Goal: Task Accomplishment & Management: Use online tool/utility

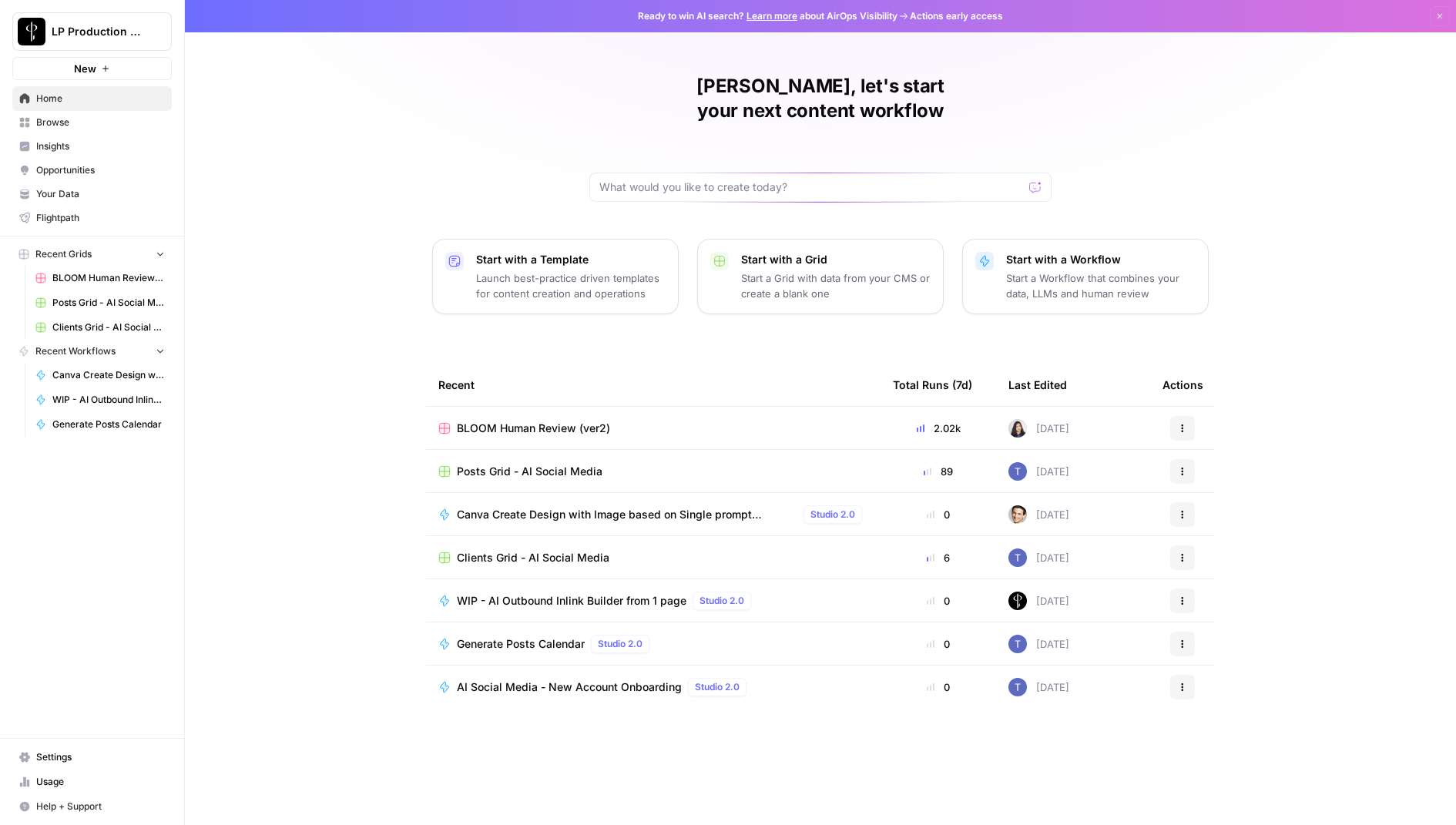
click at [118, 43] on button "LP Production Workloads" at bounding box center [92, 31] width 159 height 39
type input "build"
click at [112, 108] on span "AirOps Builders" at bounding box center [148, 115] width 203 height 15
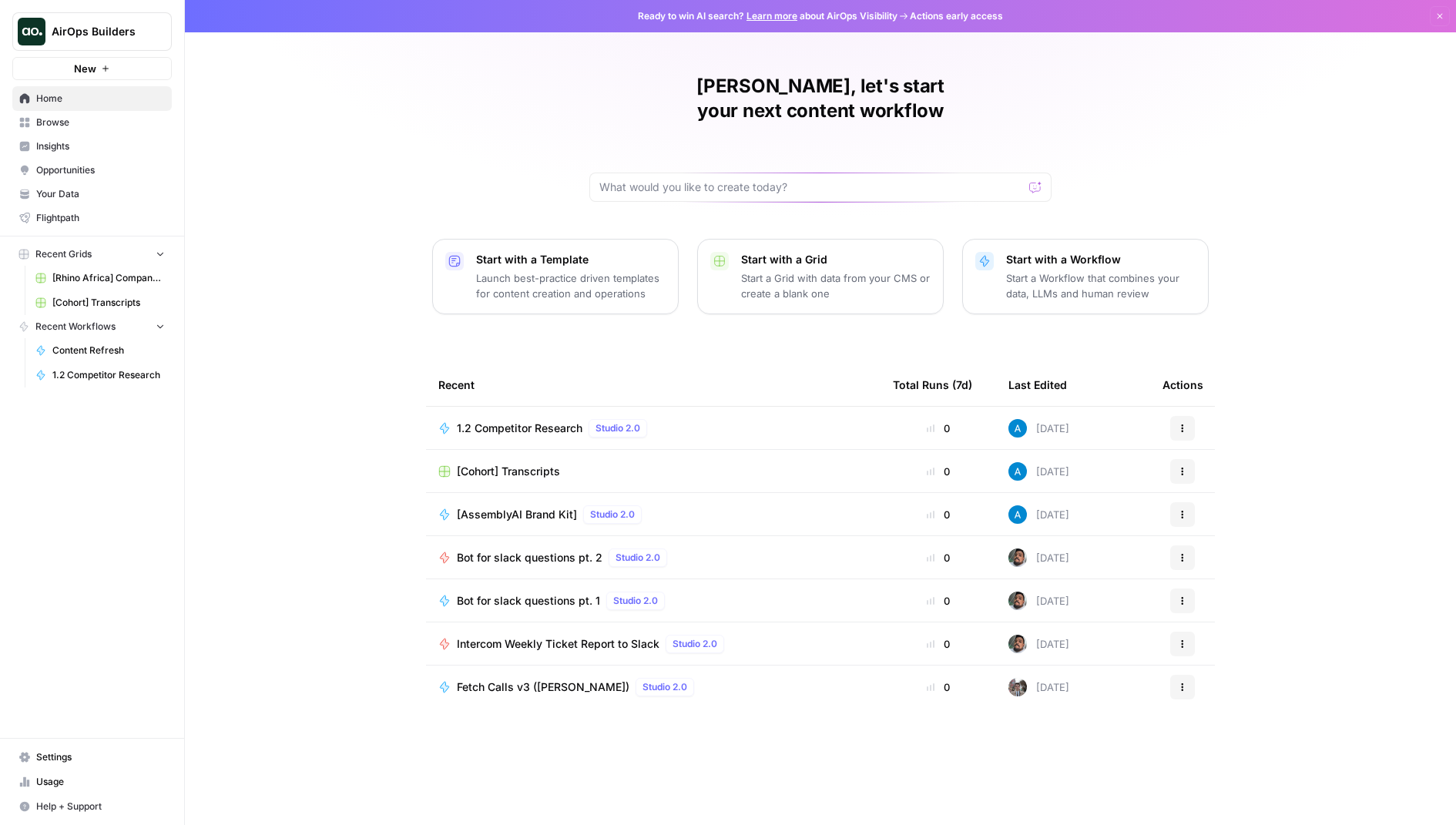
click at [73, 765] on span "Settings" at bounding box center [100, 757] width 129 height 13
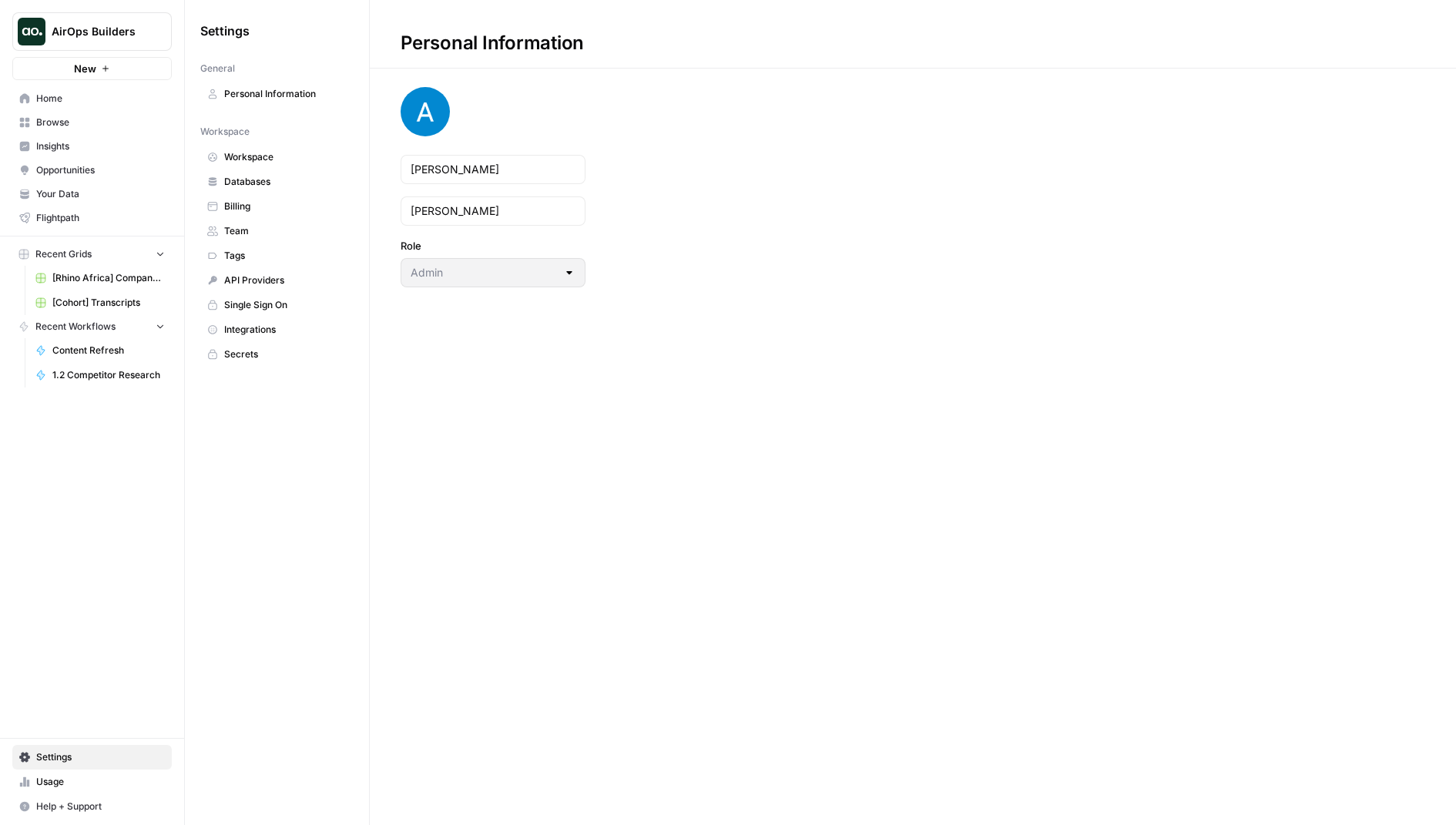
click at [283, 224] on span "Team" at bounding box center [285, 230] width 122 height 13
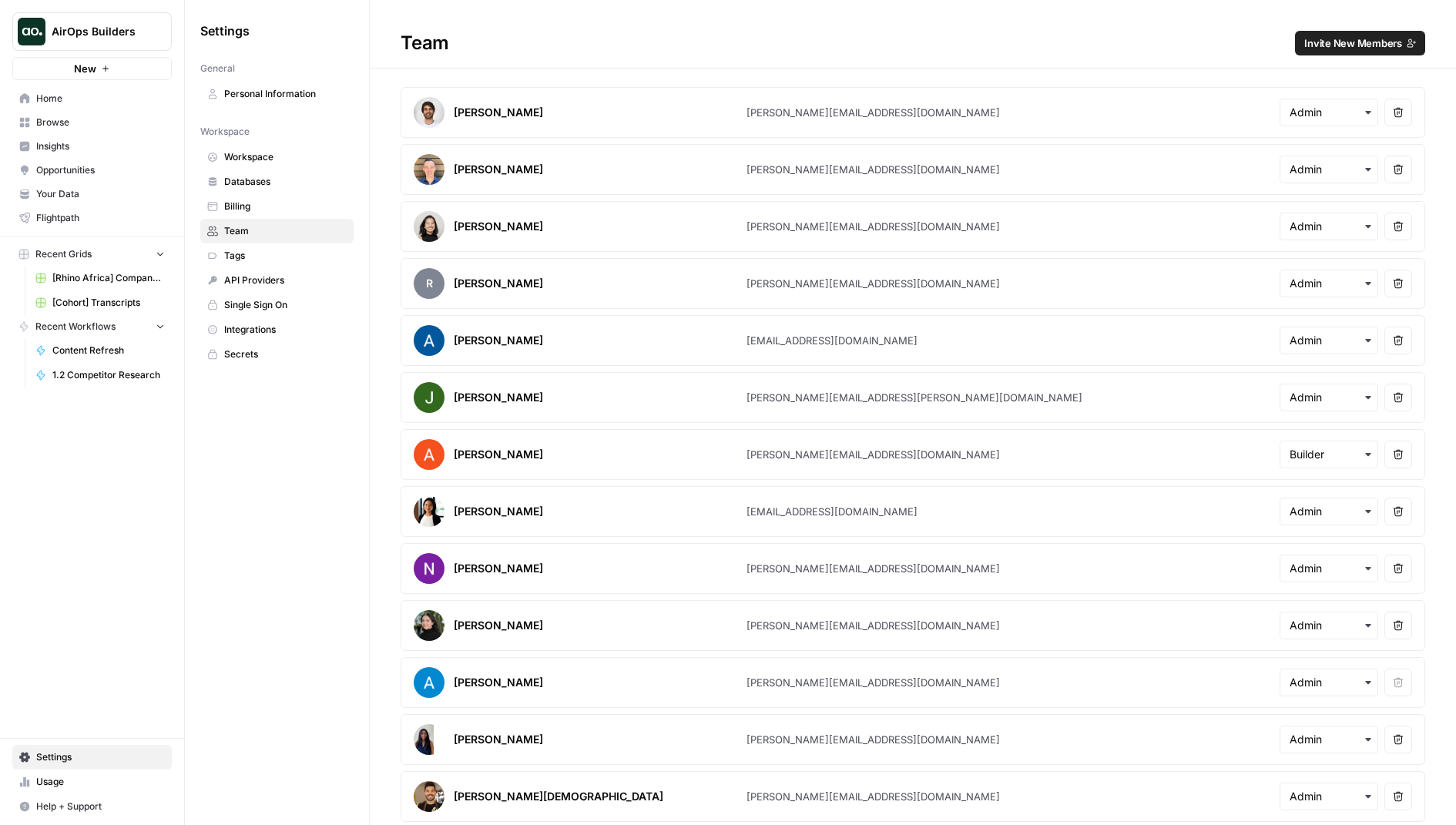
click at [1373, 46] on span "Invite New Members" at bounding box center [1353, 42] width 98 height 15
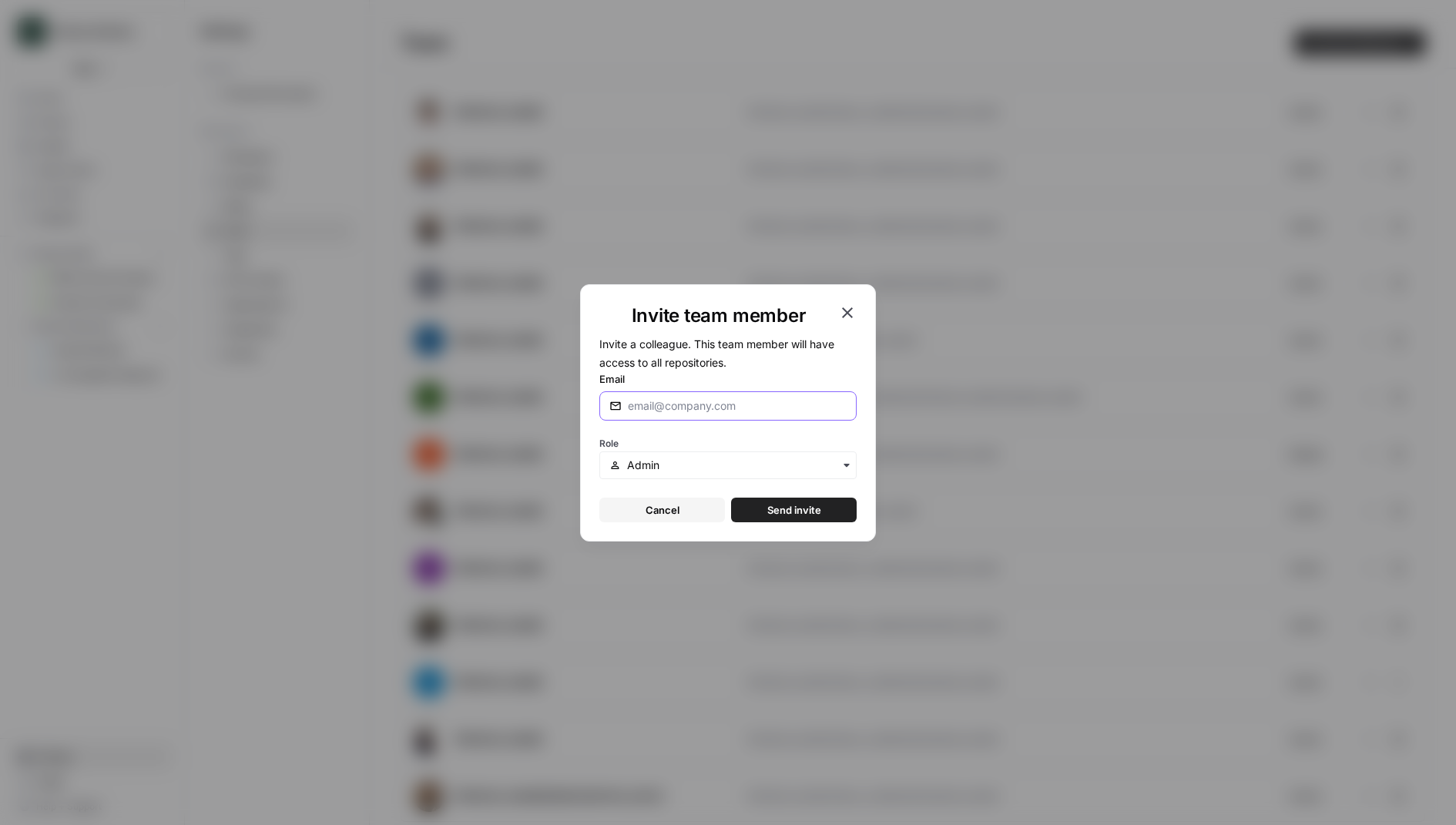
click at [669, 408] on input "Email" at bounding box center [737, 406] width 219 height 15
type input "steven@airops.com"
click at [747, 512] on button "Send invite" at bounding box center [794, 509] width 126 height 24
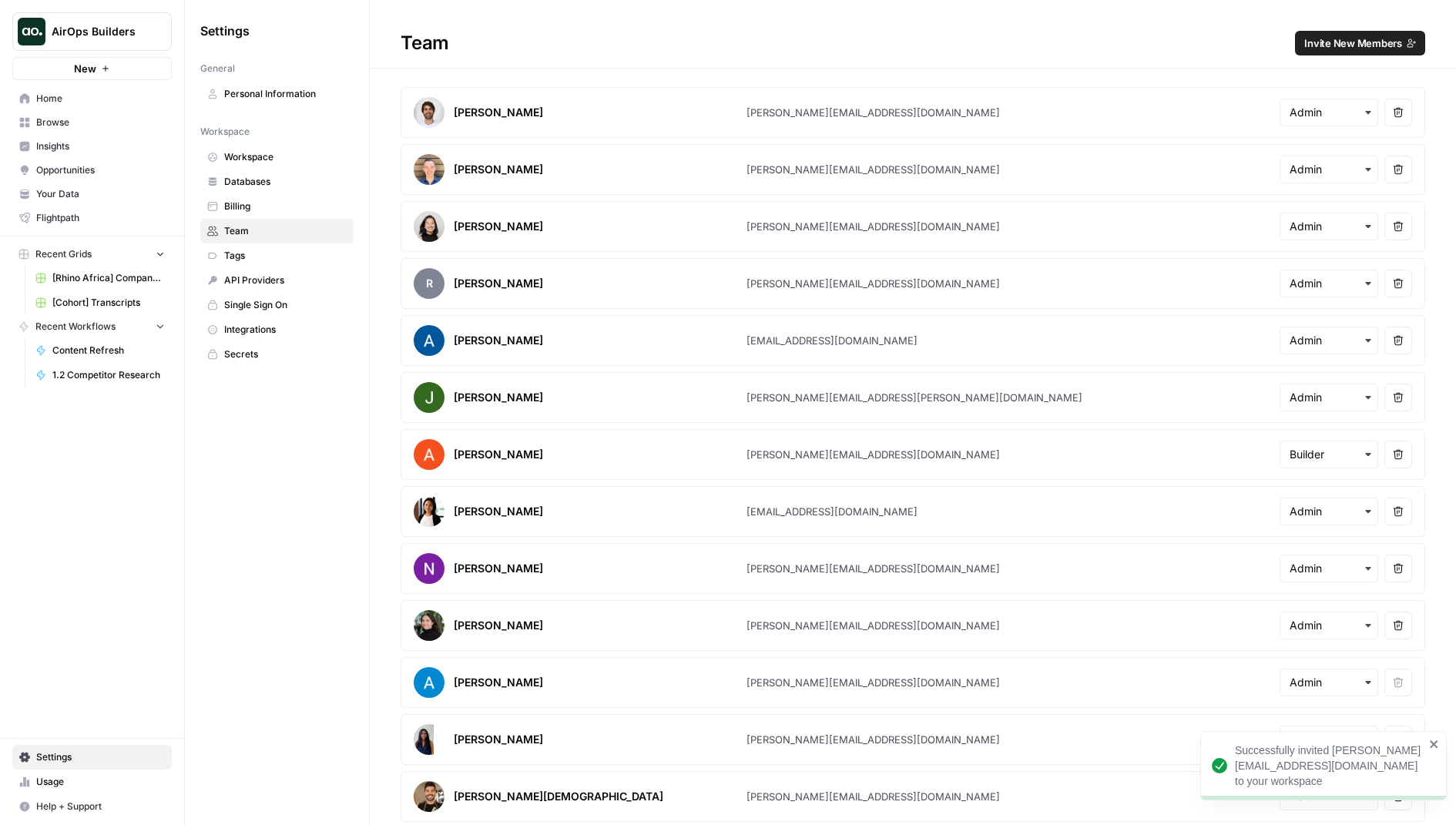
click at [96, 105] on span "Home" at bounding box center [100, 98] width 129 height 13
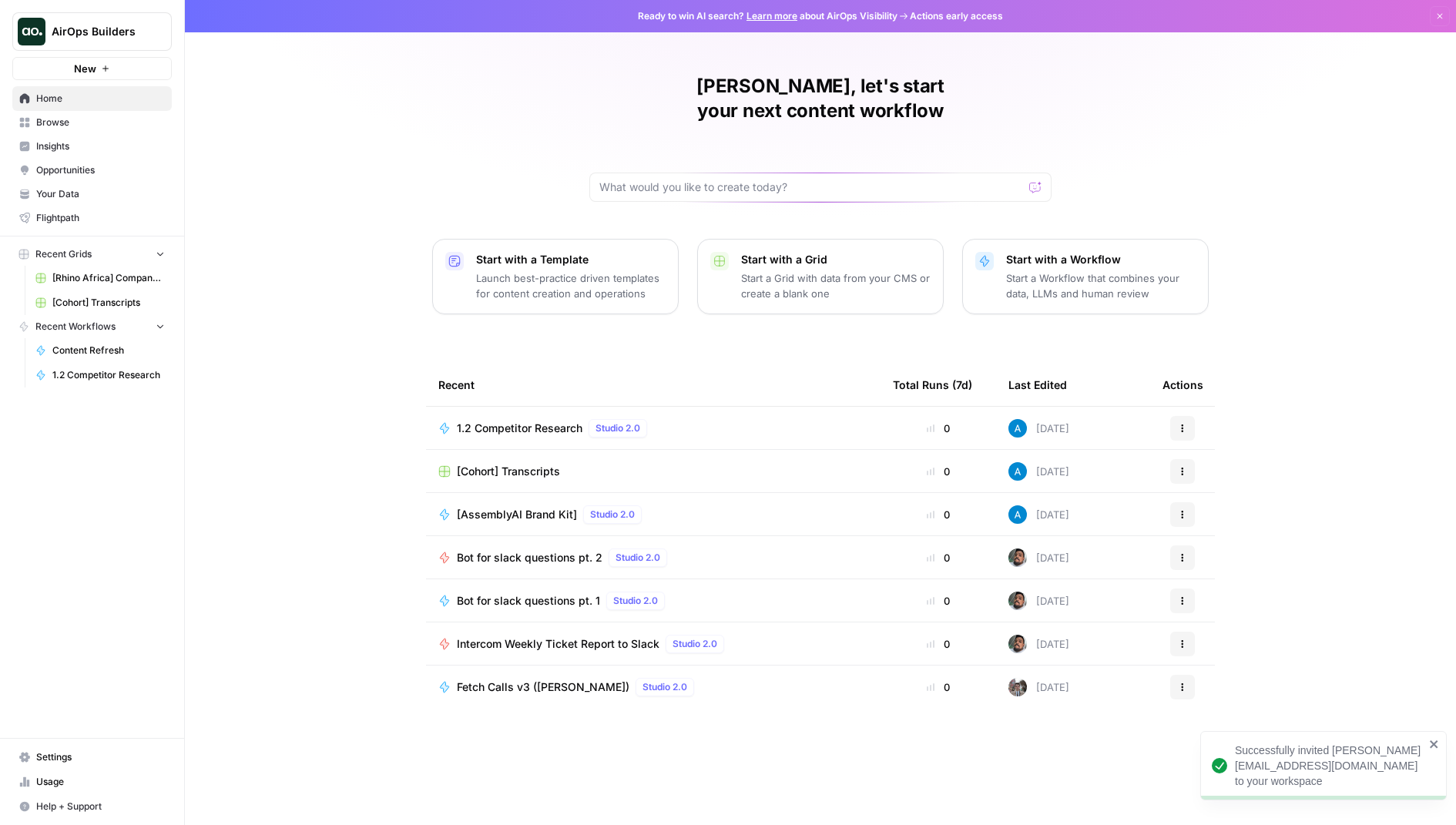
click at [523, 421] on span "1.2 Competitor Research" at bounding box center [520, 428] width 126 height 15
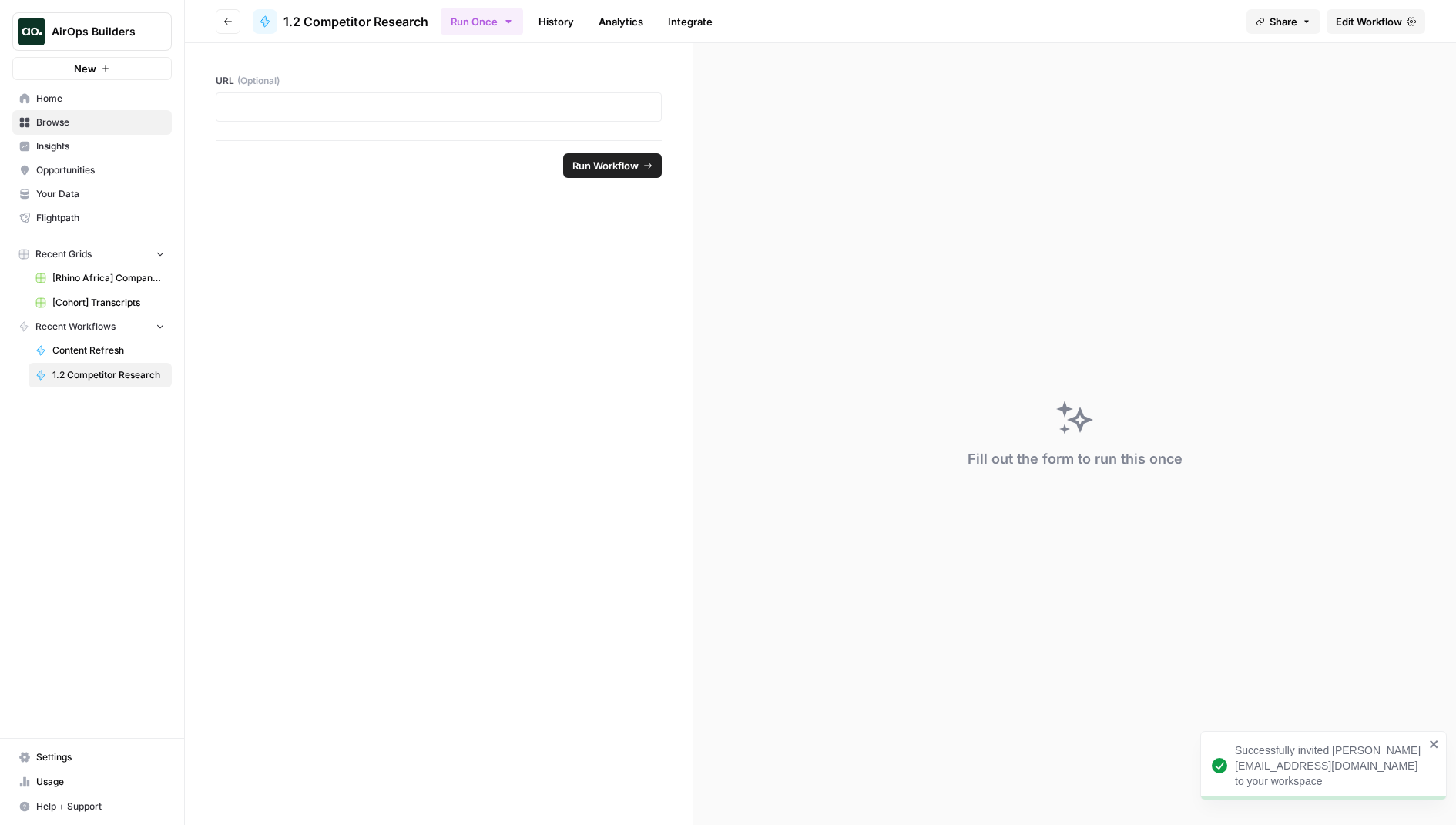
click at [1400, 25] on span "Edit Workflow" at bounding box center [1369, 21] width 67 height 15
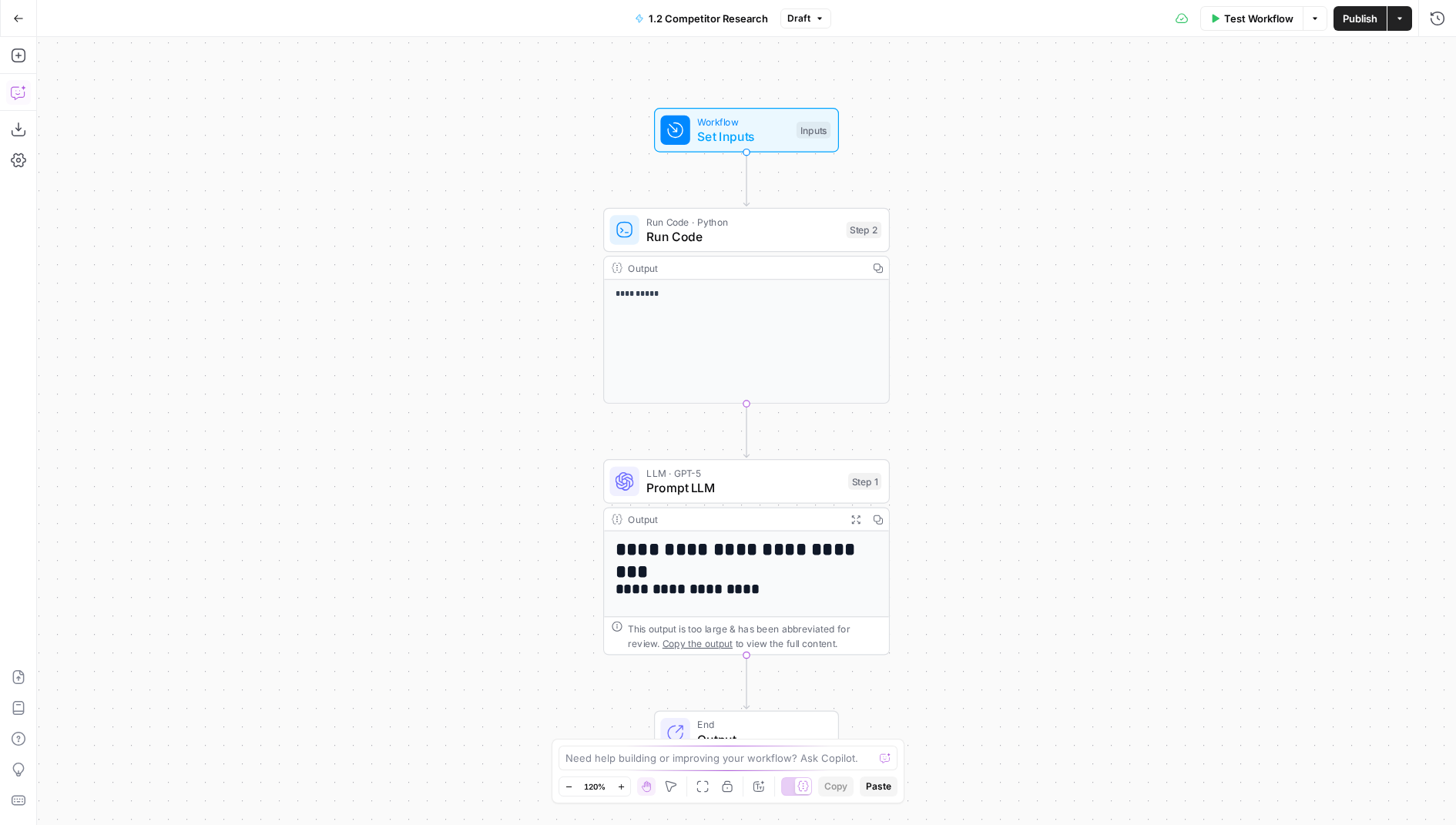
click at [9, 96] on button "Copilot" at bounding box center [18, 92] width 24 height 24
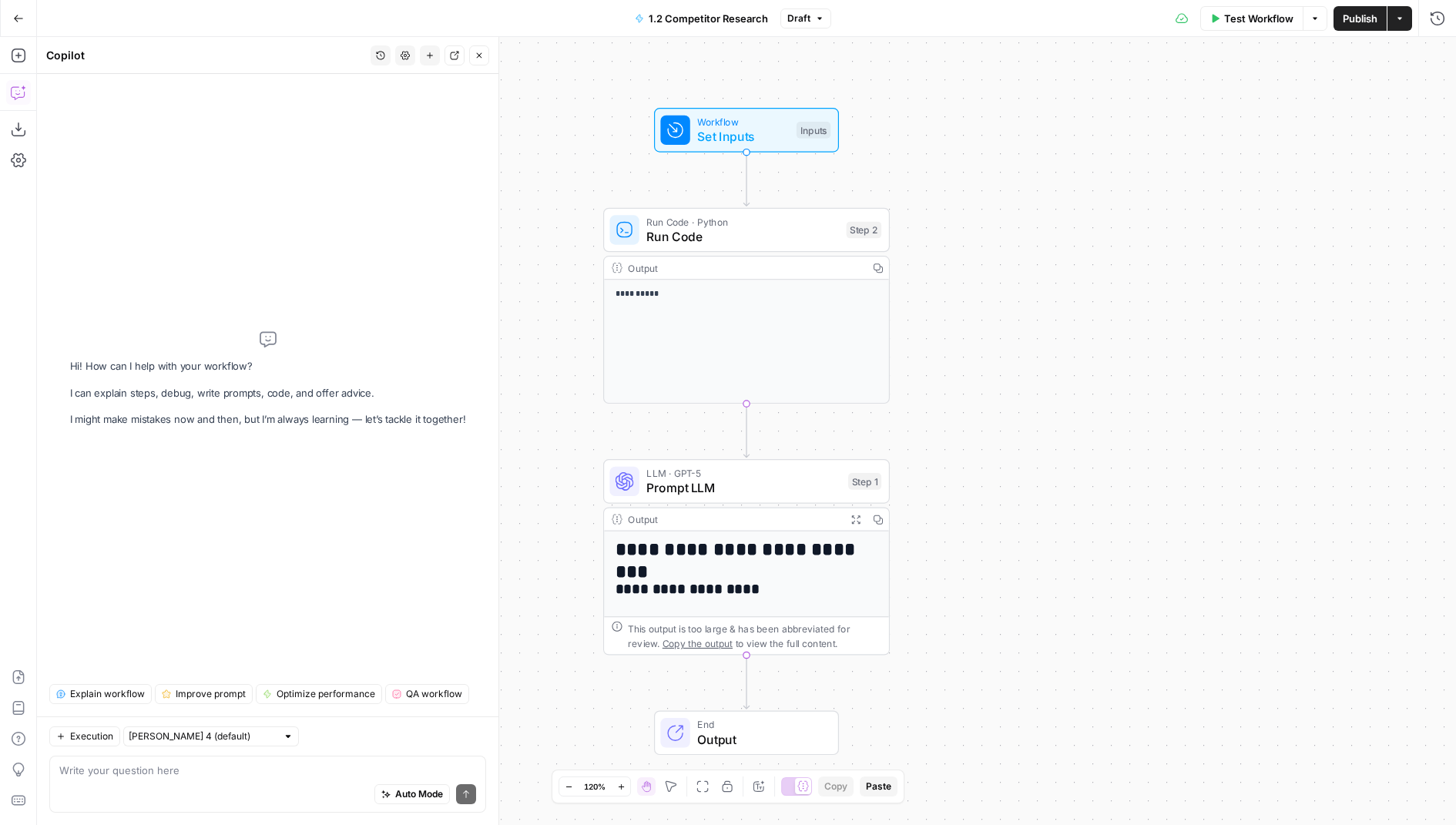
click at [134, 699] on span "Explain workflow" at bounding box center [107, 694] width 75 height 13
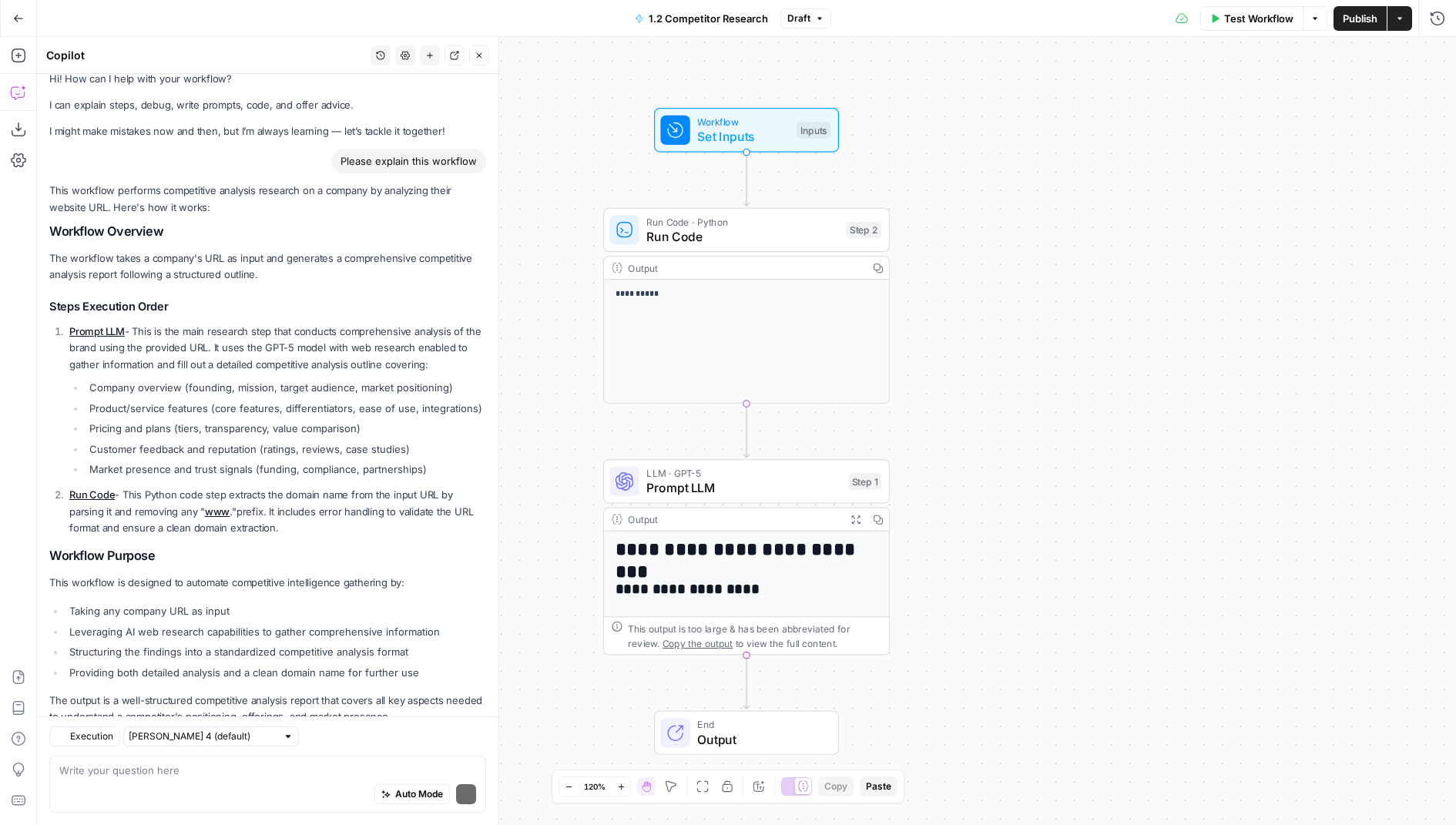
scroll to position [58, 0]
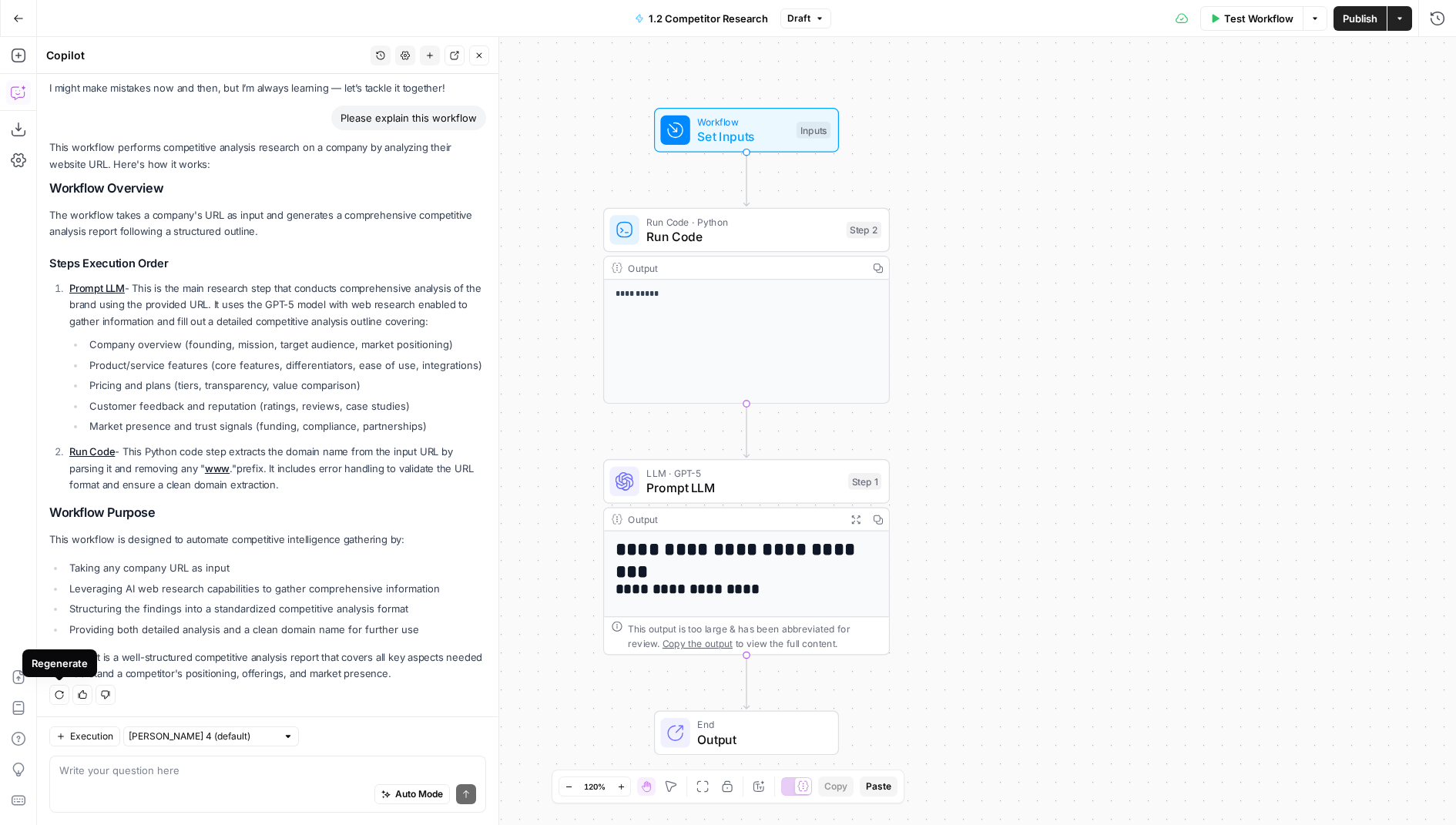
click at [62, 693] on icon "button" at bounding box center [59, 695] width 9 height 9
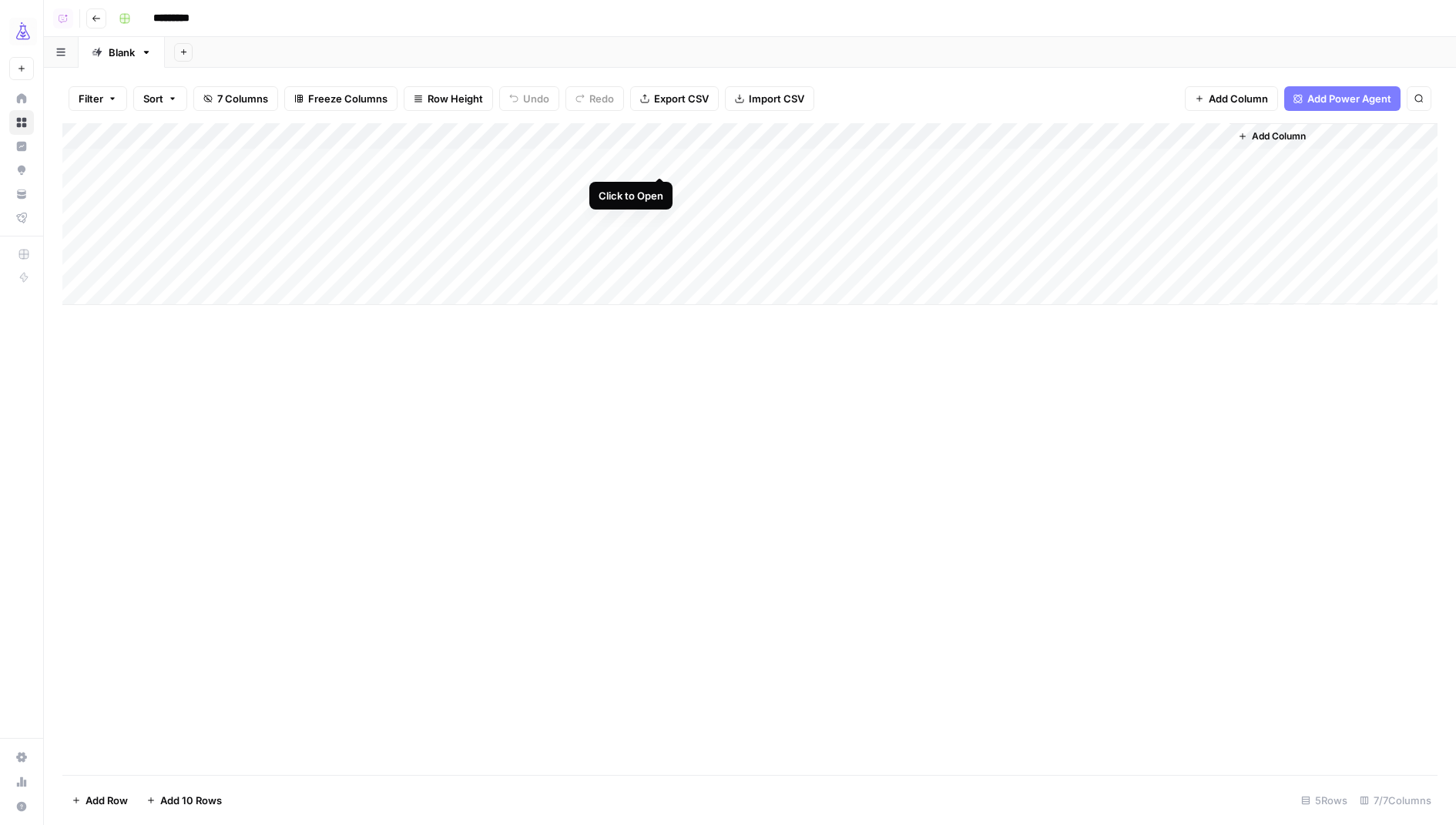
click at [659, 158] on div "Add Column" at bounding box center [749, 214] width 1375 height 182
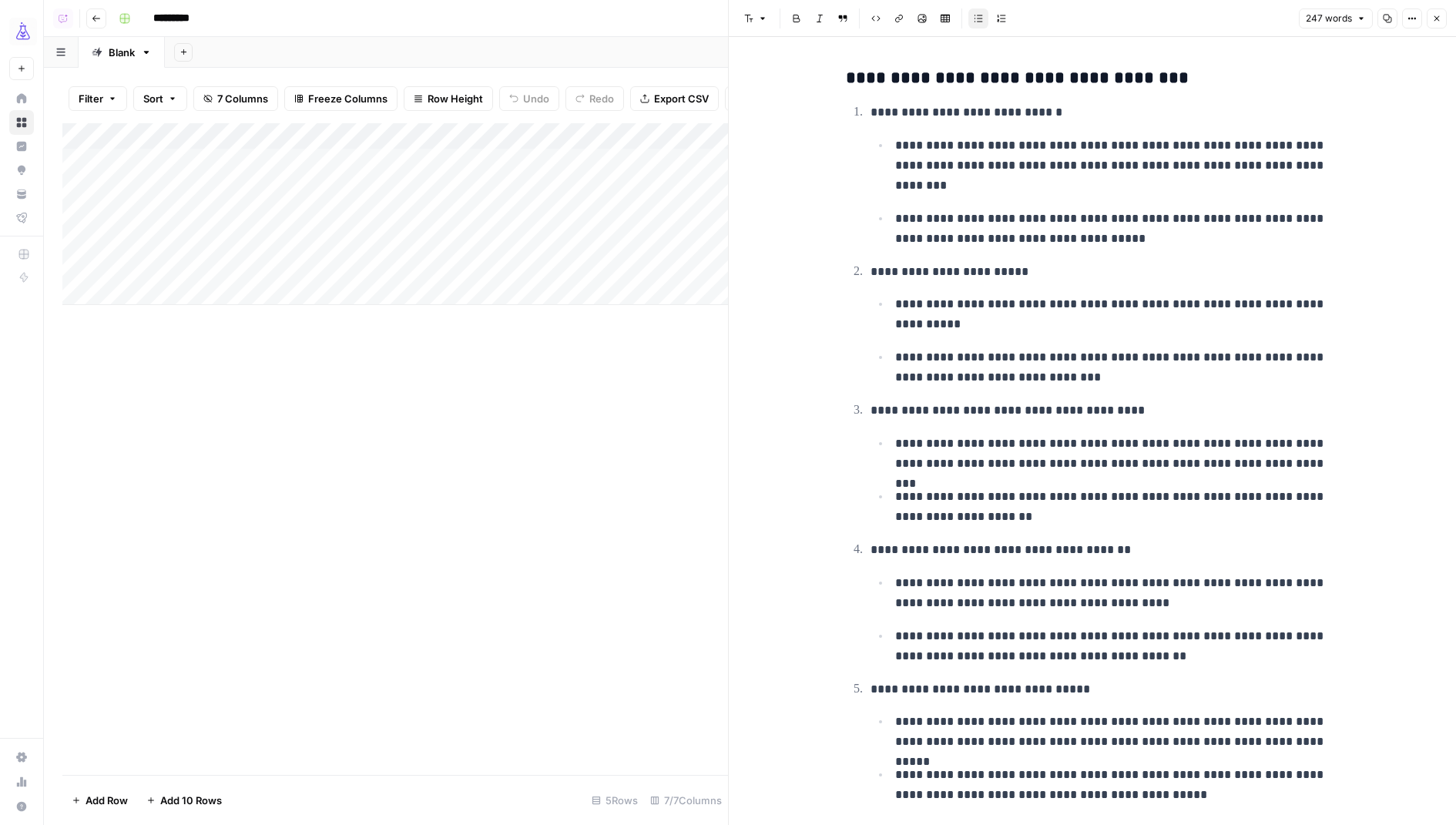
click at [1439, 16] on icon "button" at bounding box center [1437, 19] width 5 height 5
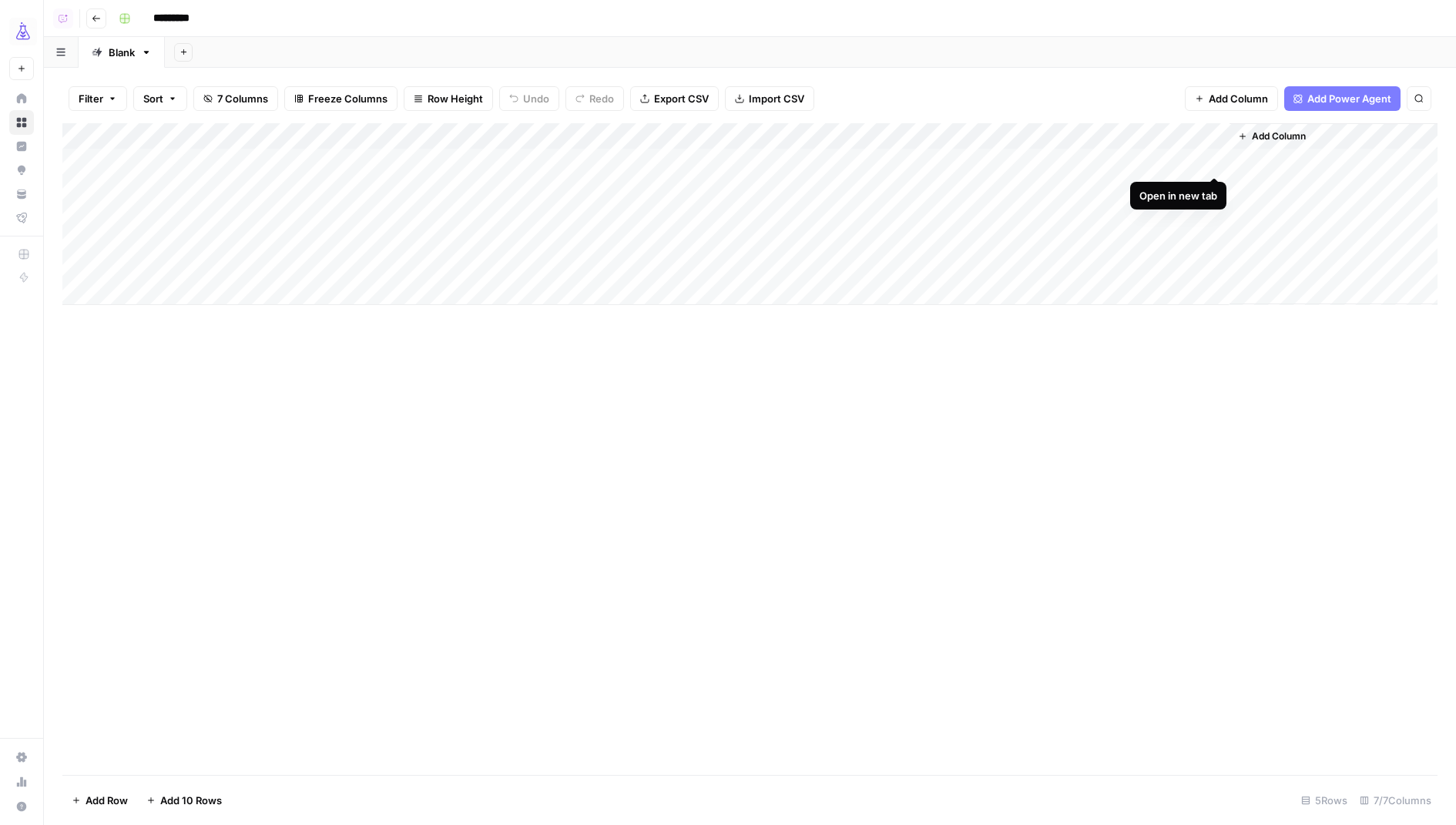
click at [1210, 160] on div "Add Column" at bounding box center [749, 214] width 1375 height 182
click at [448, 142] on div "Add Column" at bounding box center [749, 214] width 1375 height 182
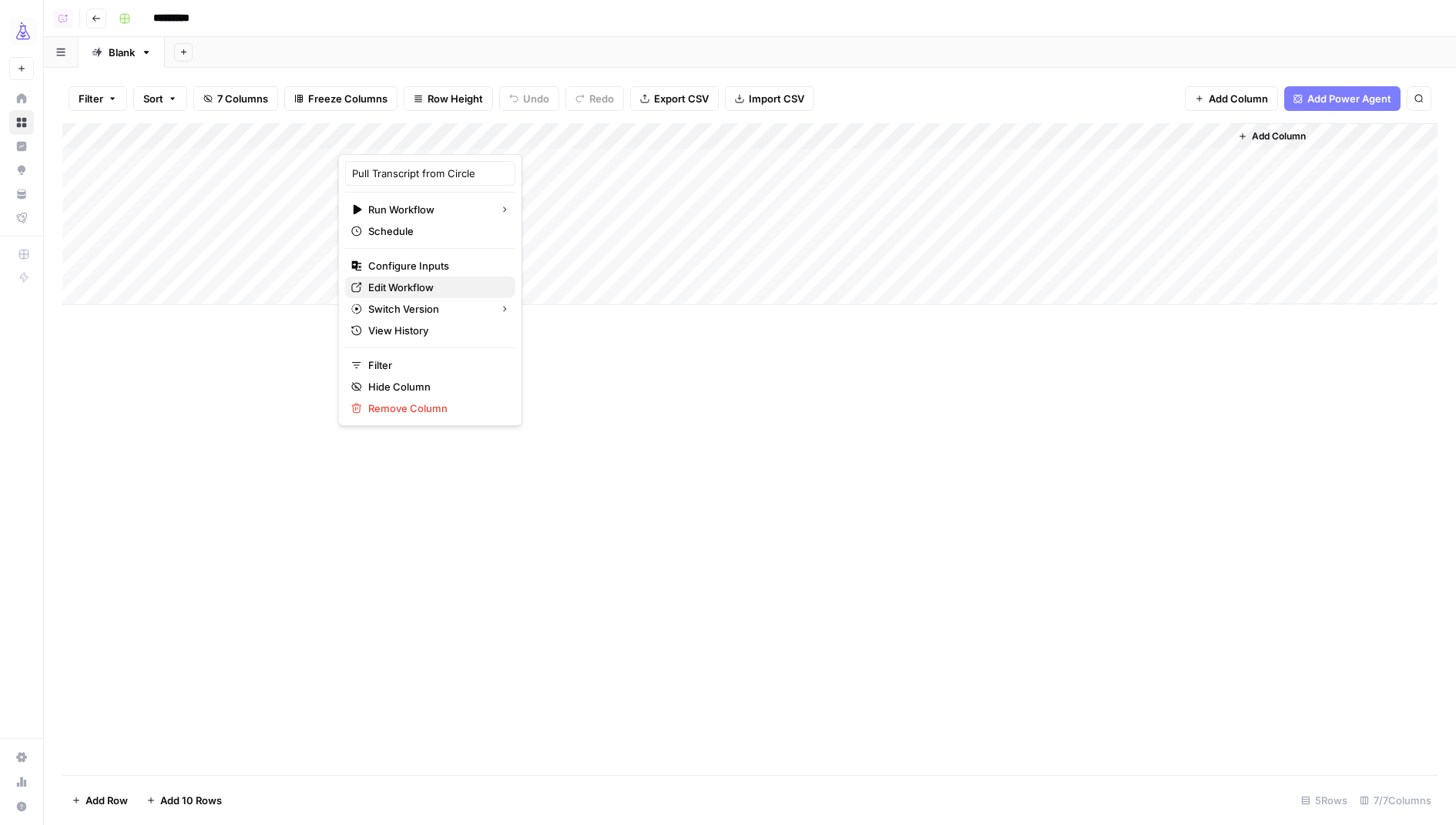
click at [406, 281] on span "Edit Workflow" at bounding box center [435, 287] width 135 height 15
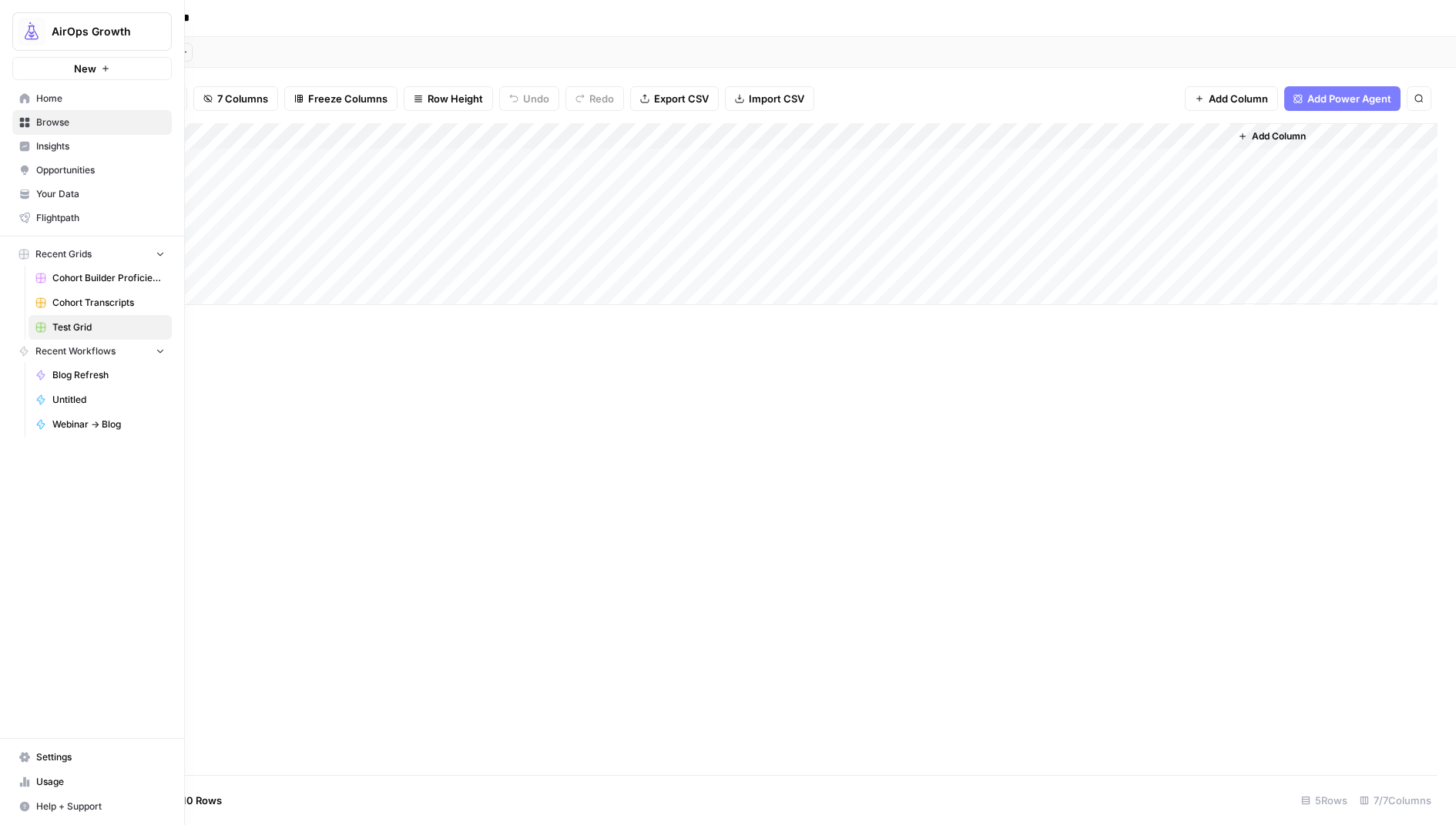
click at [69, 100] on span "Home" at bounding box center [100, 98] width 129 height 13
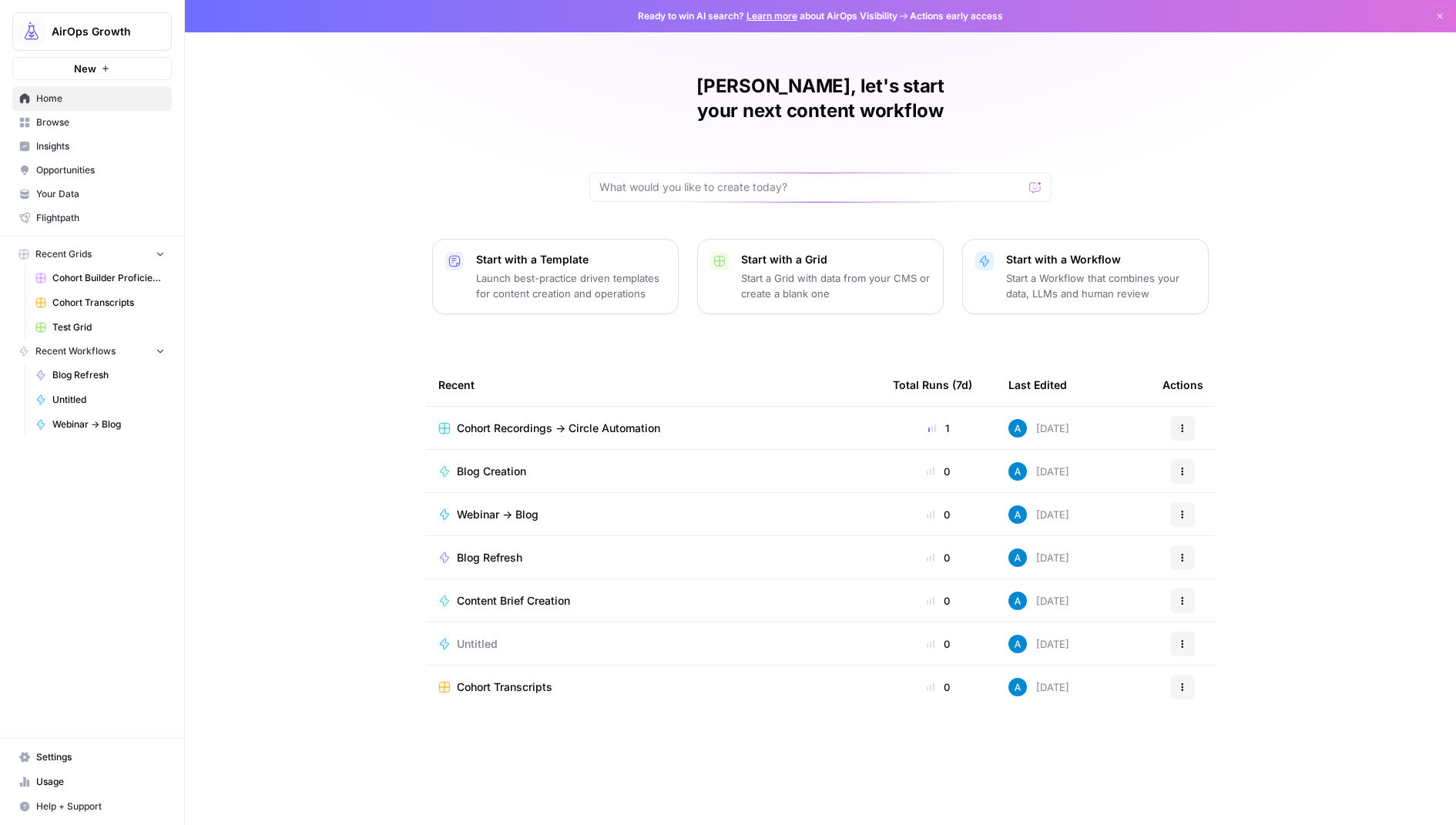
click at [75, 759] on span "Settings" at bounding box center [100, 757] width 129 height 13
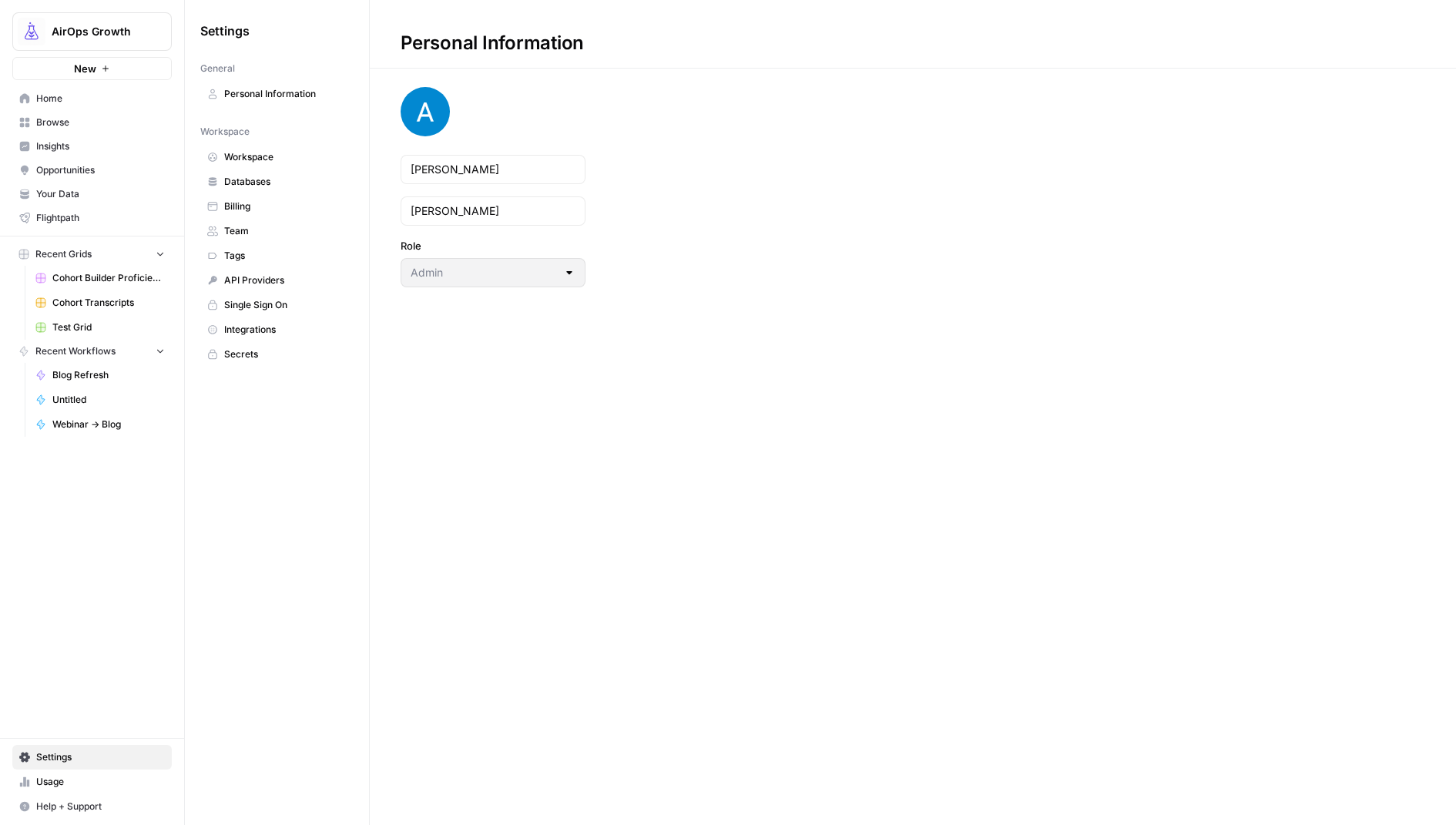
click at [288, 355] on link "Secrets" at bounding box center [277, 354] width 153 height 24
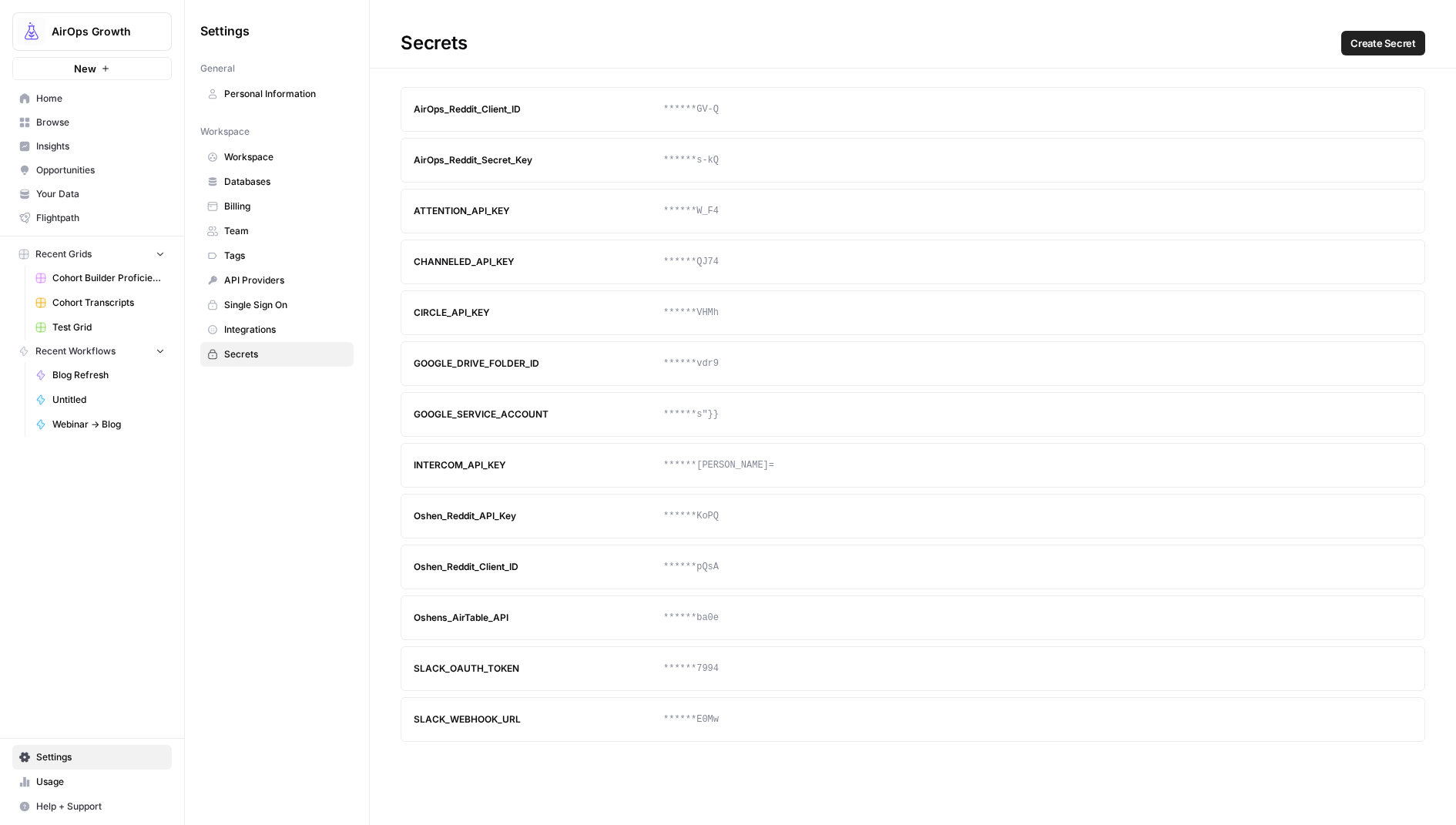
click at [1370, 46] on span "Create Secret" at bounding box center [1383, 42] width 66 height 15
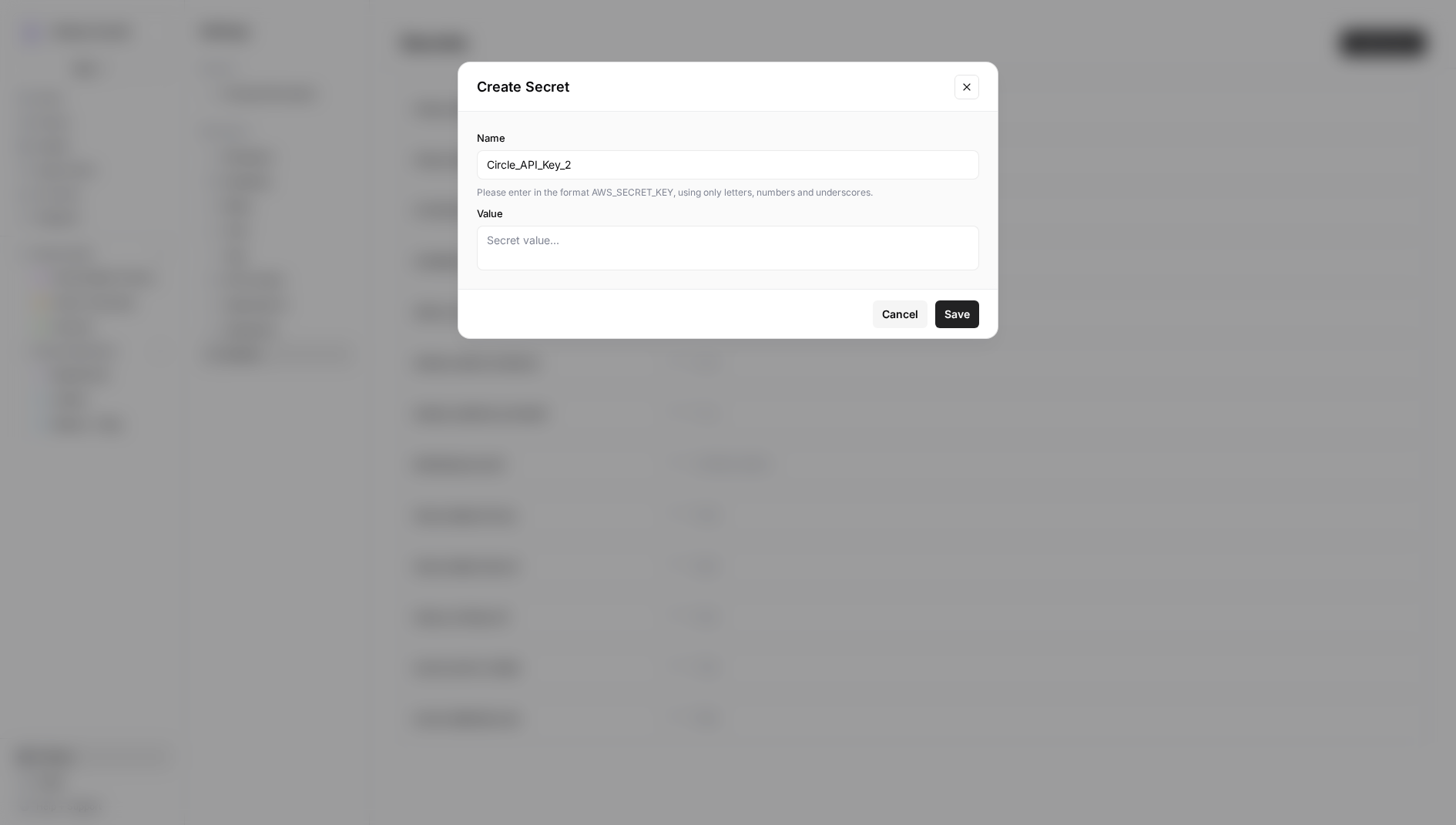
type input "Circle_API_Key_2"
click at [817, 250] on textarea "Value" at bounding box center [728, 248] width 482 height 31
paste textarea "oUhwwWE2vGZfmVBWfKMYqcs1EtGaCnmt"
type textarea "oUhwwWE2vGZfmVBWfKMYqcs1EtGaCnmt"
click at [951, 303] on button "Save" at bounding box center [957, 314] width 44 height 28
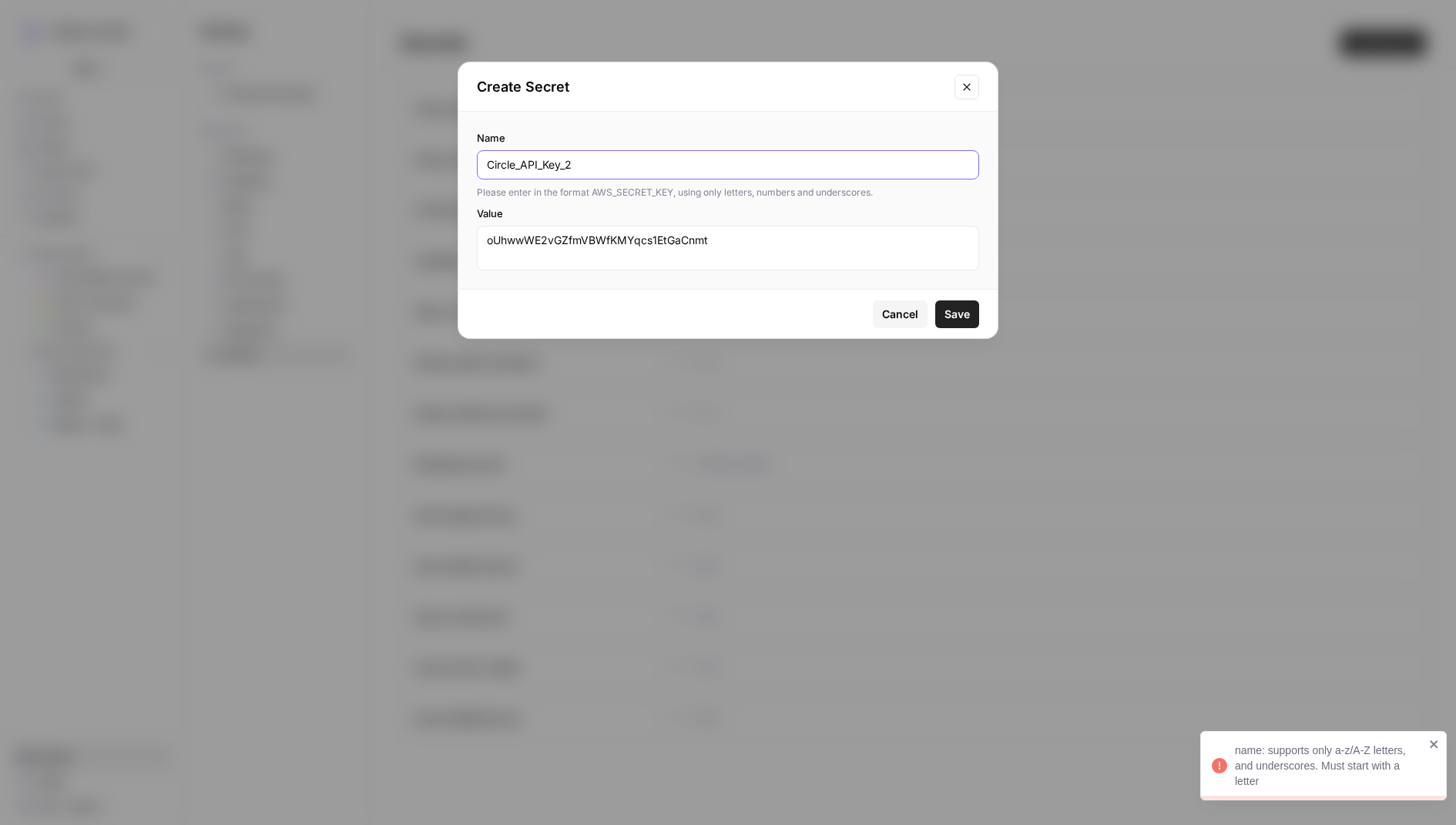
click at [502, 162] on input "Circle_API_Key_2" at bounding box center [728, 165] width 482 height 15
click at [580, 166] on input "Circle_API_Key_2" at bounding box center [728, 165] width 482 height 15
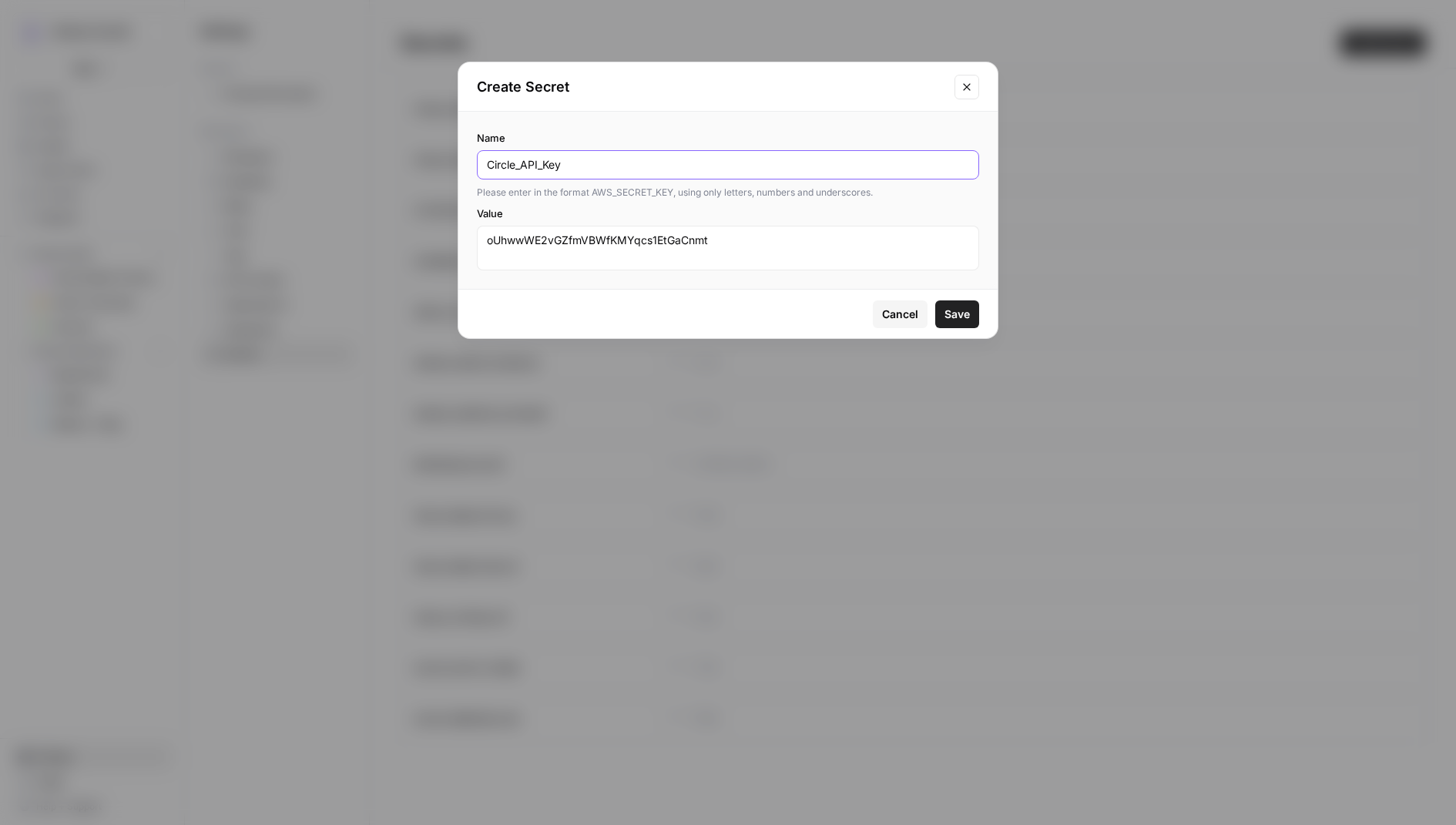
click at [573, 169] on input "Circle_API_Key" at bounding box center [728, 165] width 482 height 15
type input "Circle_API"
click at [970, 313] on button "Save" at bounding box center [957, 314] width 44 height 28
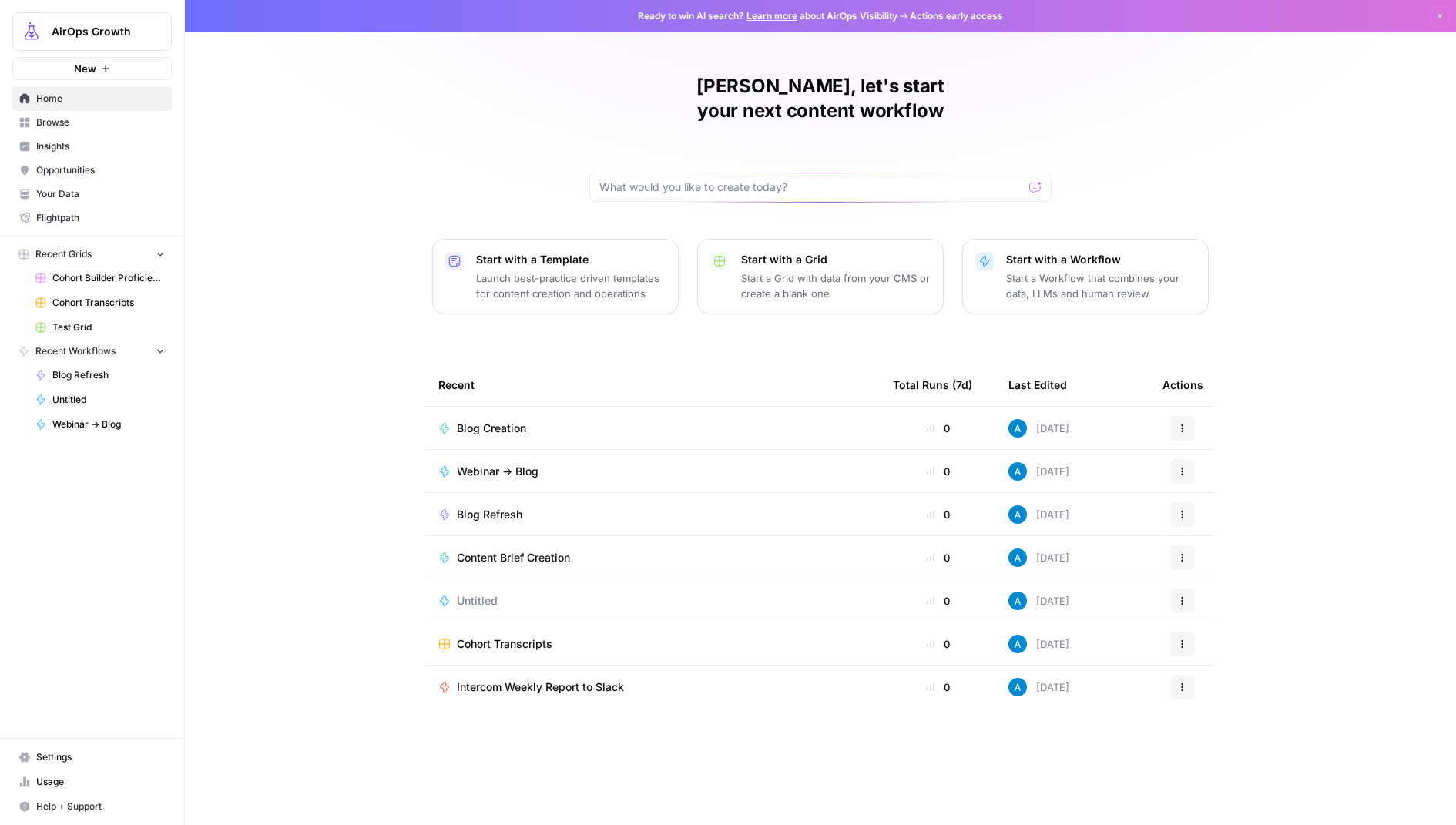
click at [84, 131] on link "Browse" at bounding box center [92, 121] width 159 height 24
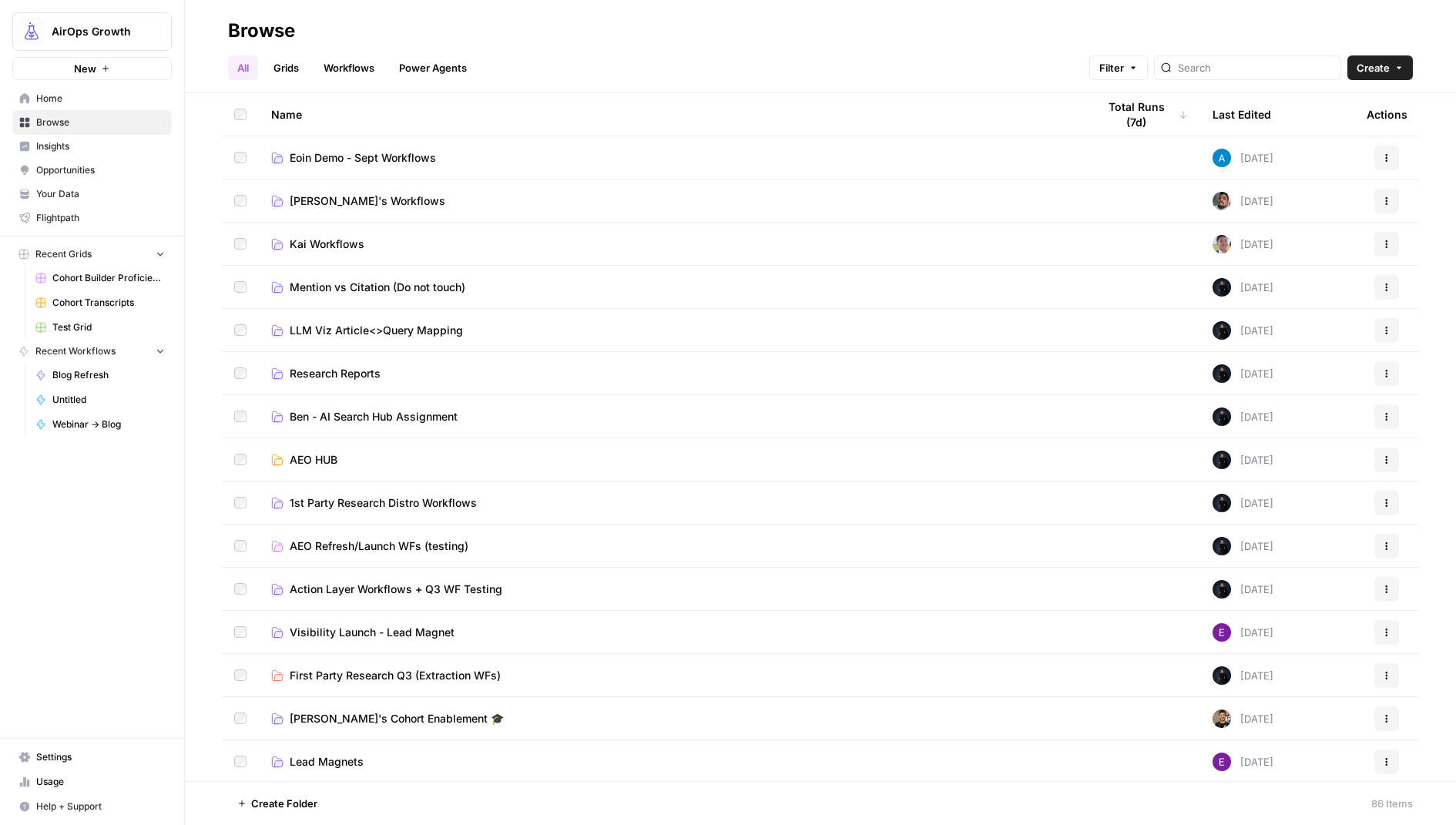
click at [283, 67] on link "Grids" at bounding box center [286, 67] width 44 height 24
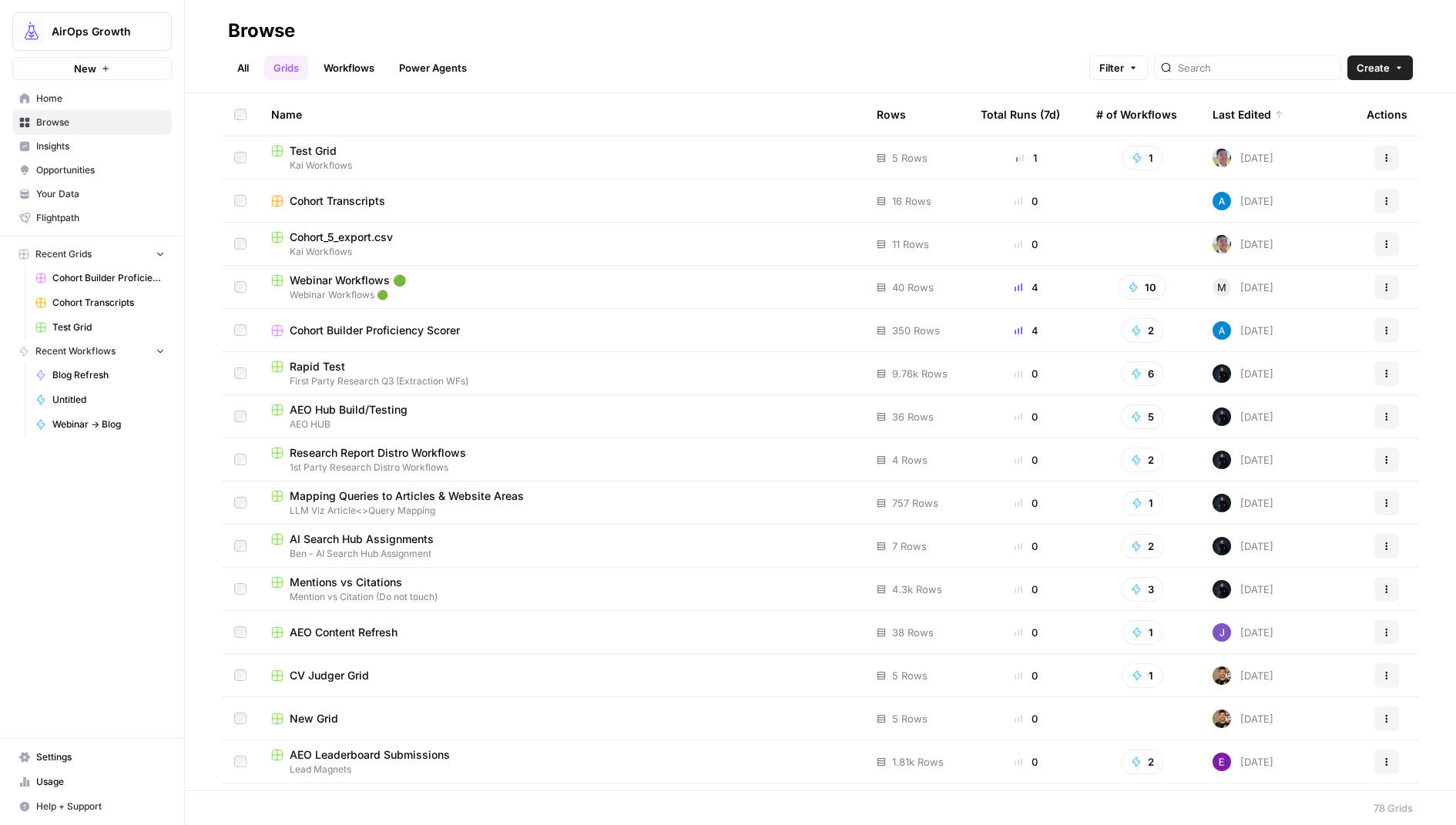
click at [327, 153] on span "Test Grid" at bounding box center [313, 150] width 47 height 15
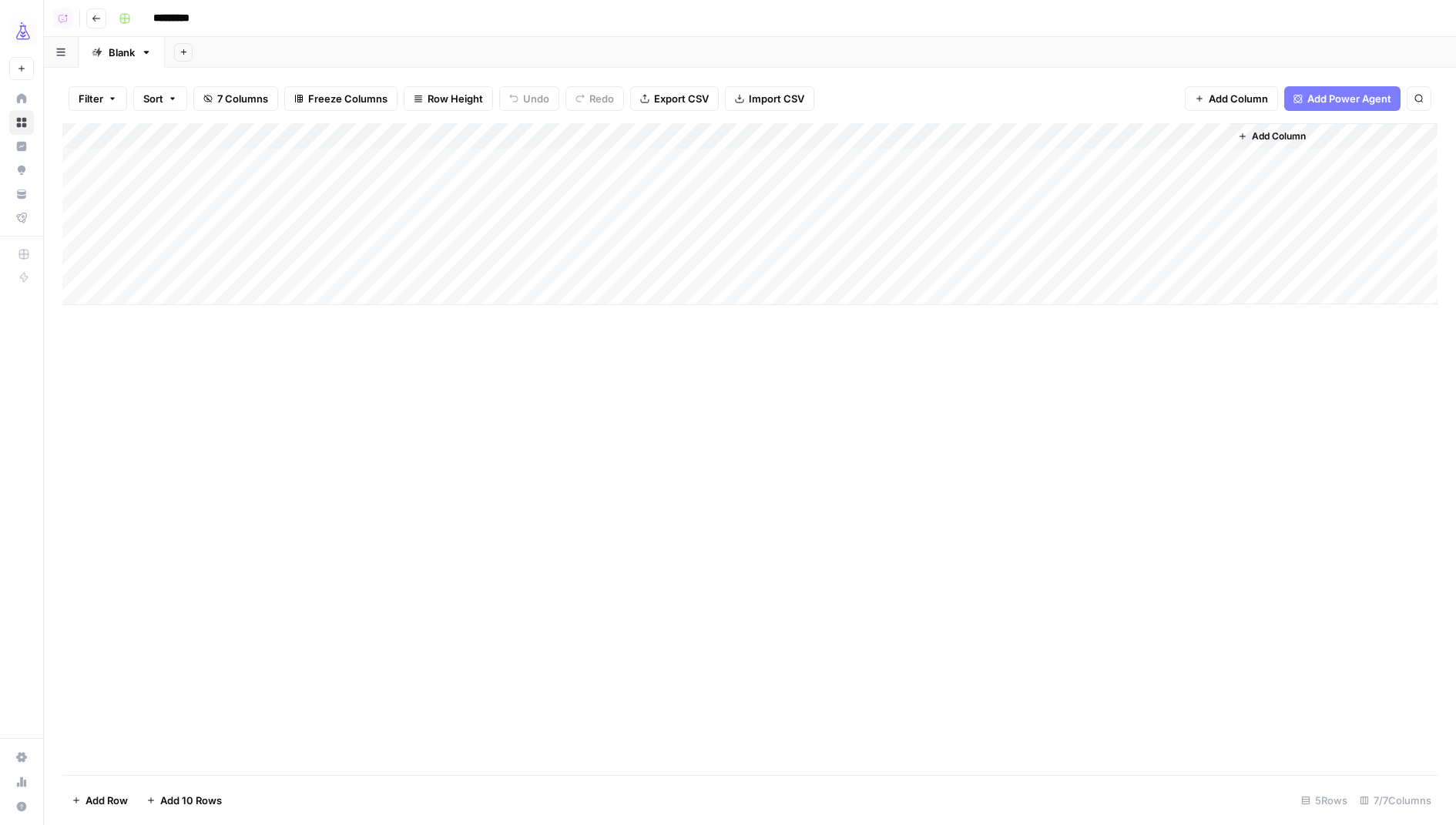
click at [167, 19] on input "*********" at bounding box center [190, 18] width 86 height 24
type input "**********"
click at [122, 17] on rect "button" at bounding box center [125, 18] width 9 height 9
click at [152, 125] on span "Teal" at bounding box center [197, 119] width 111 height 15
click at [429, 40] on div "Add Sheet" at bounding box center [810, 52] width 1291 height 31
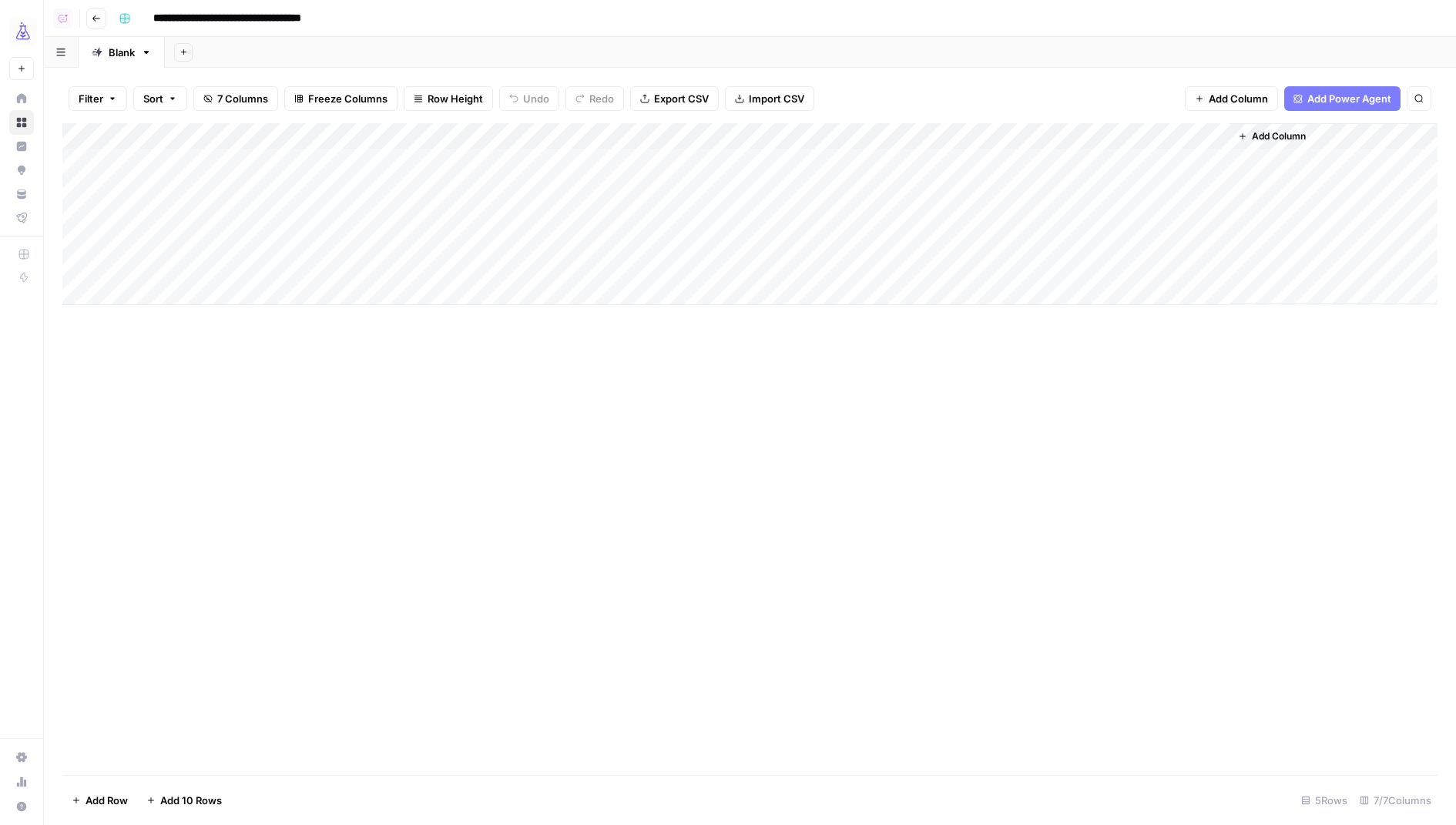
click at [438, 136] on div "Add Column" at bounding box center [749, 214] width 1375 height 182
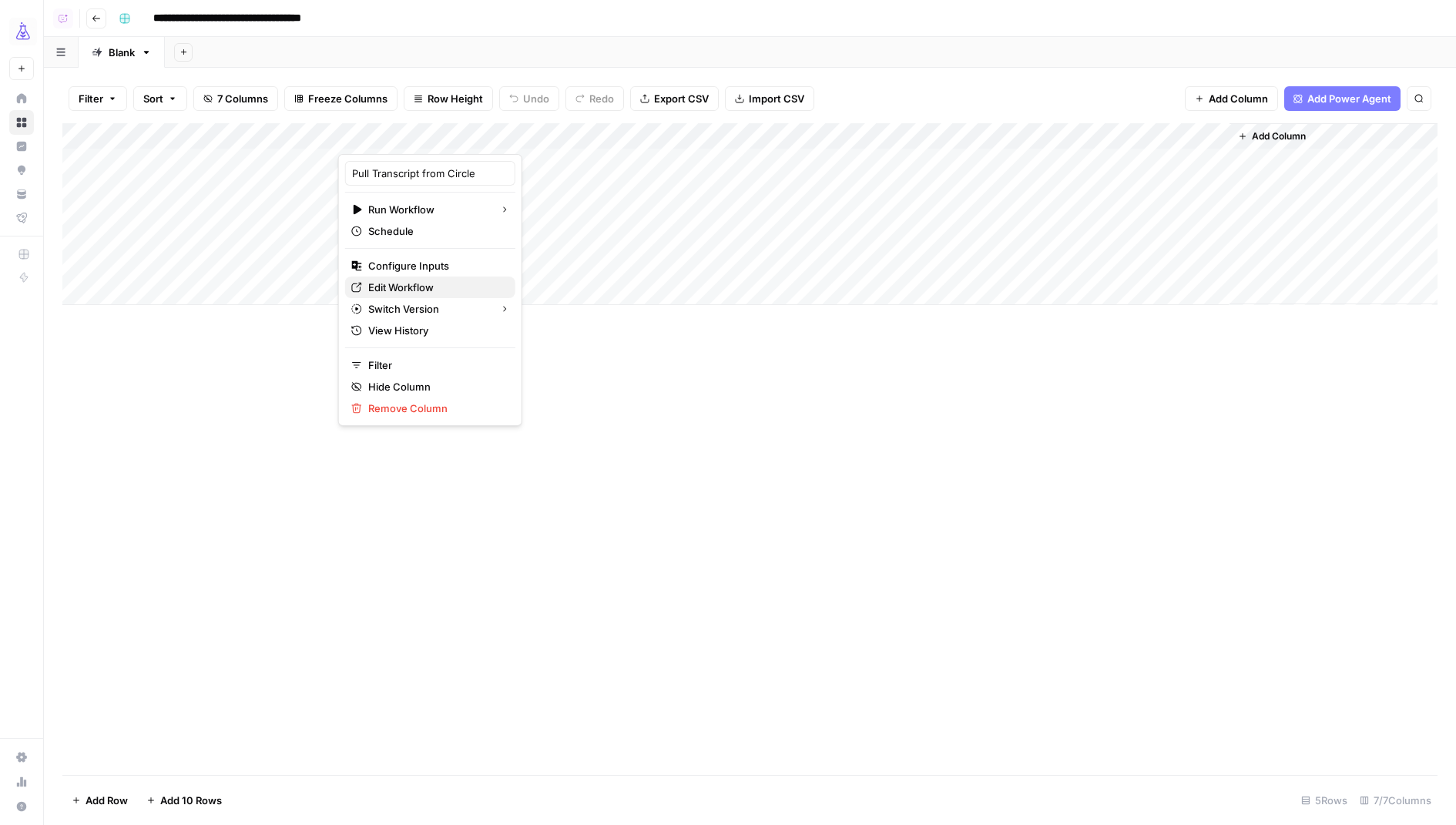
click at [406, 285] on span "Edit Workflow" at bounding box center [435, 287] width 135 height 15
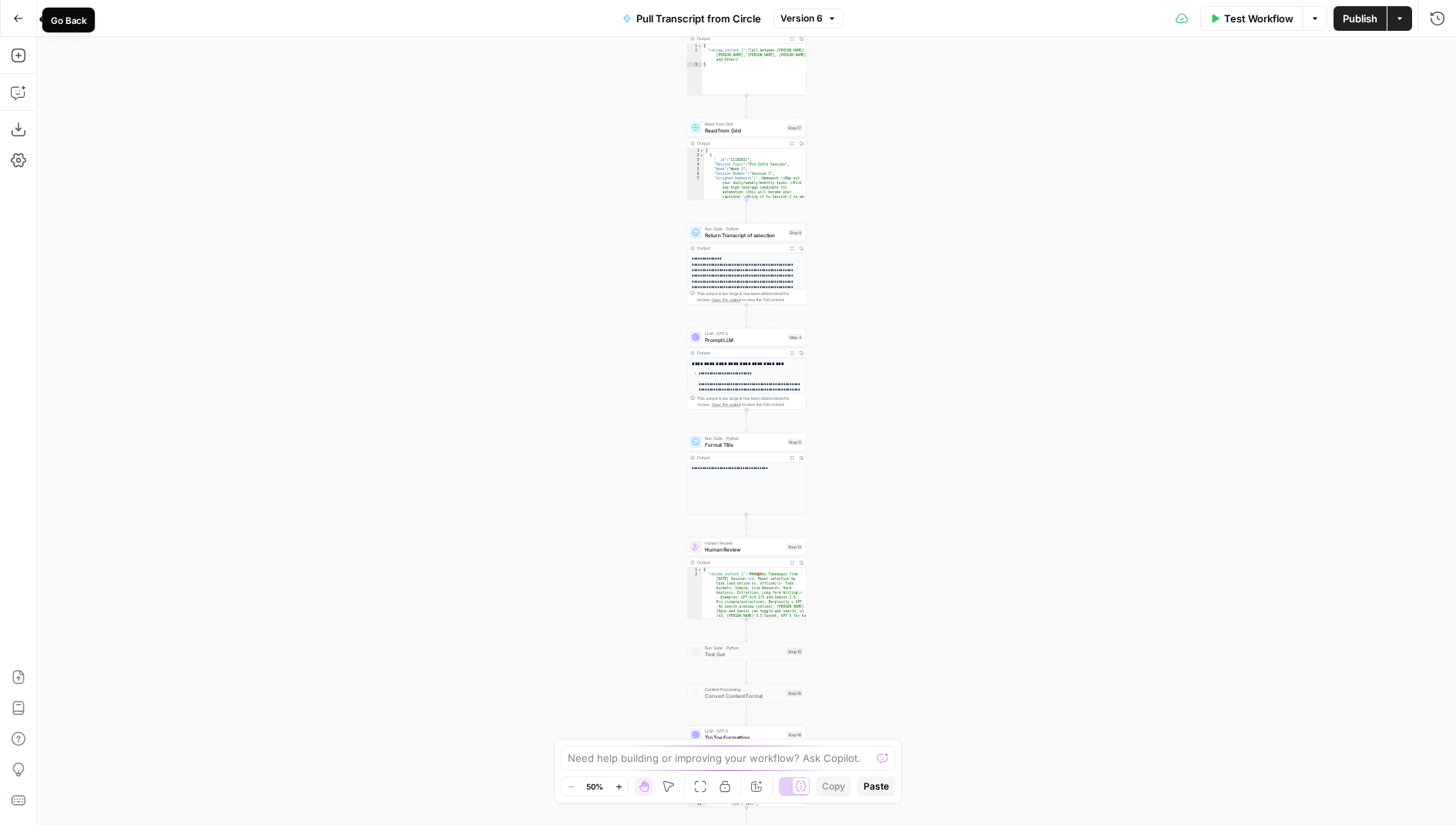
click at [23, 24] on button "Go Back" at bounding box center [18, 18] width 28 height 28
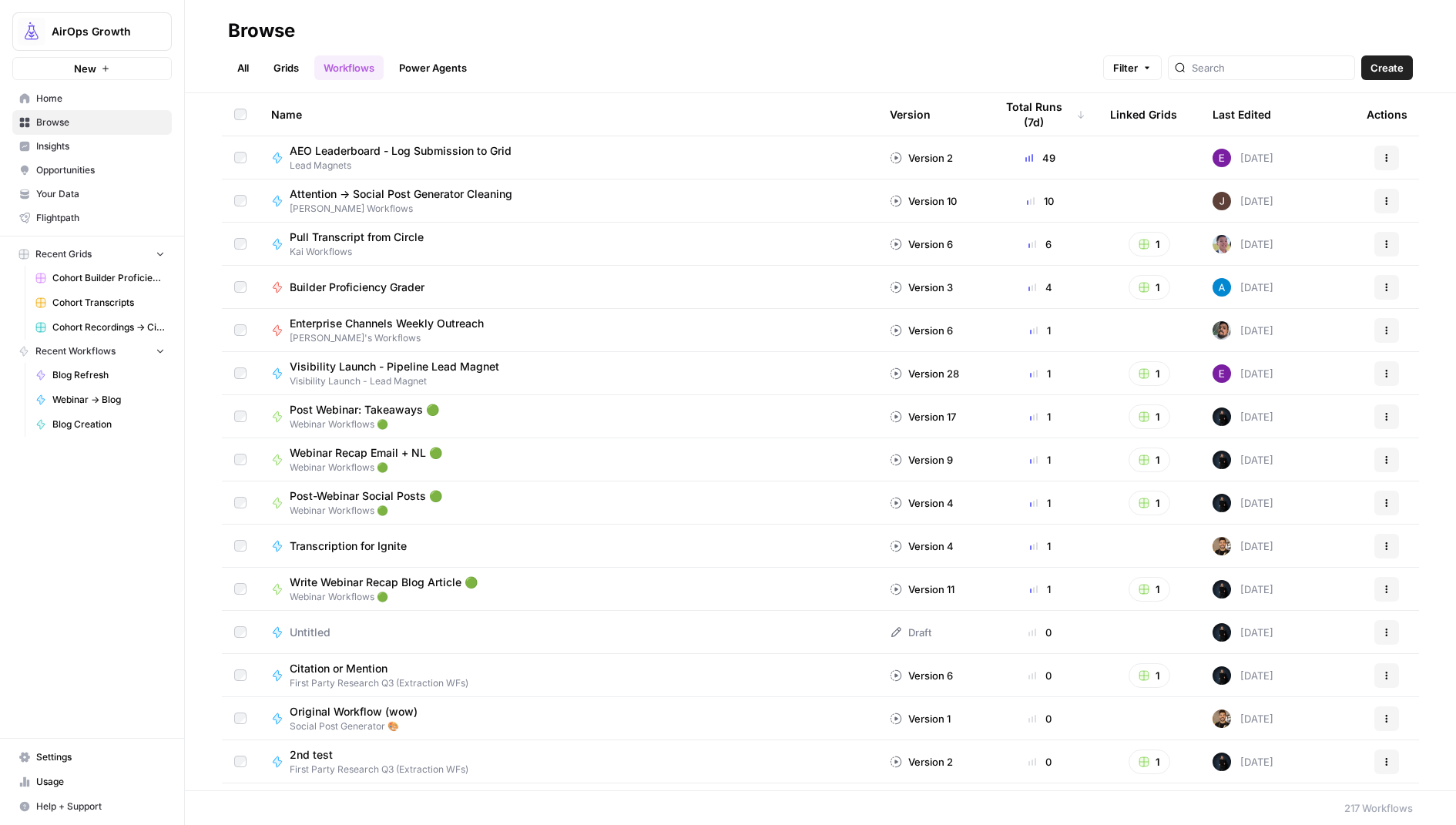
click at [298, 60] on link "Grids" at bounding box center [286, 67] width 44 height 24
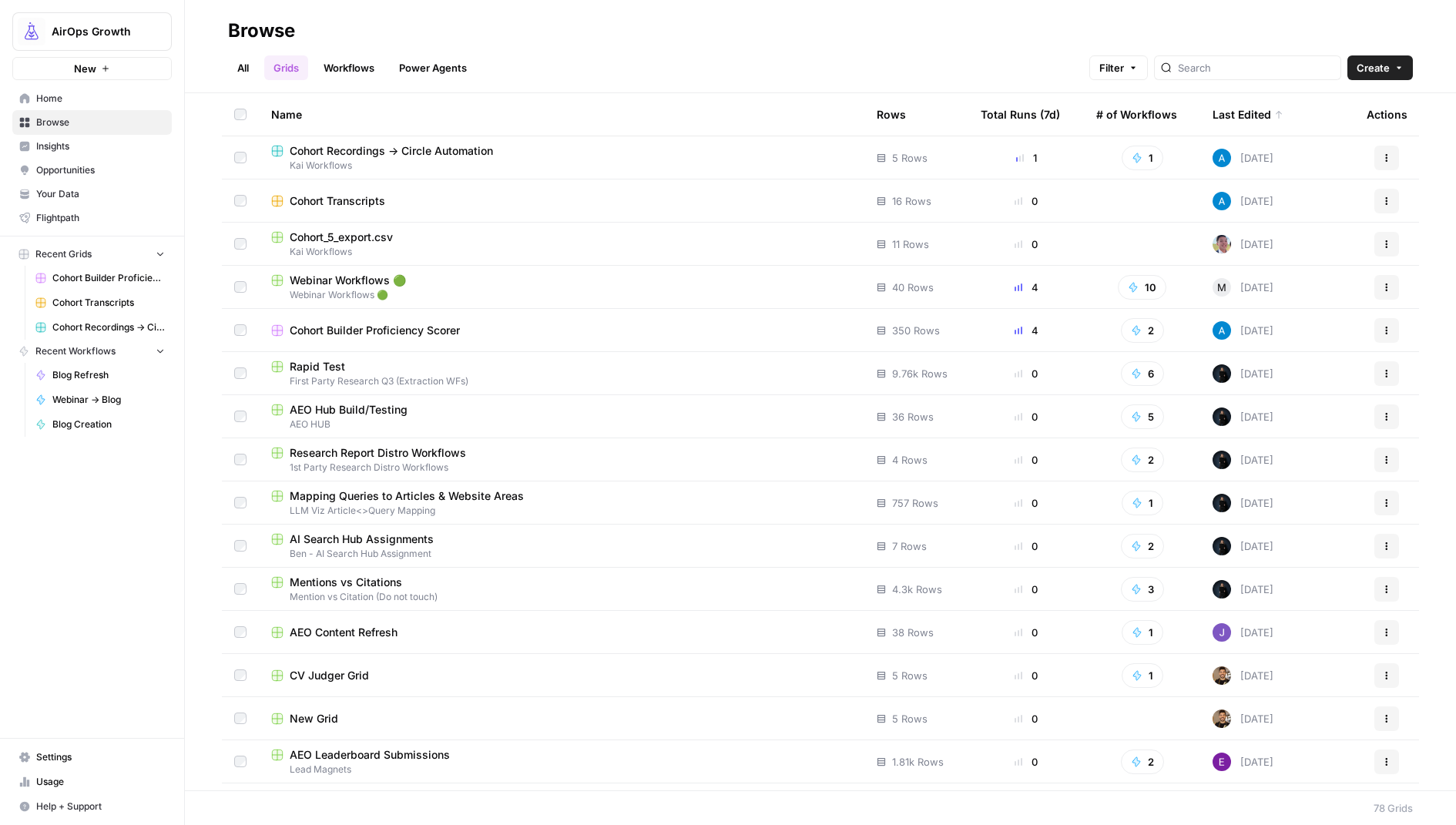
click at [356, 199] on span "Cohort Transcripts" at bounding box center [337, 201] width 95 height 15
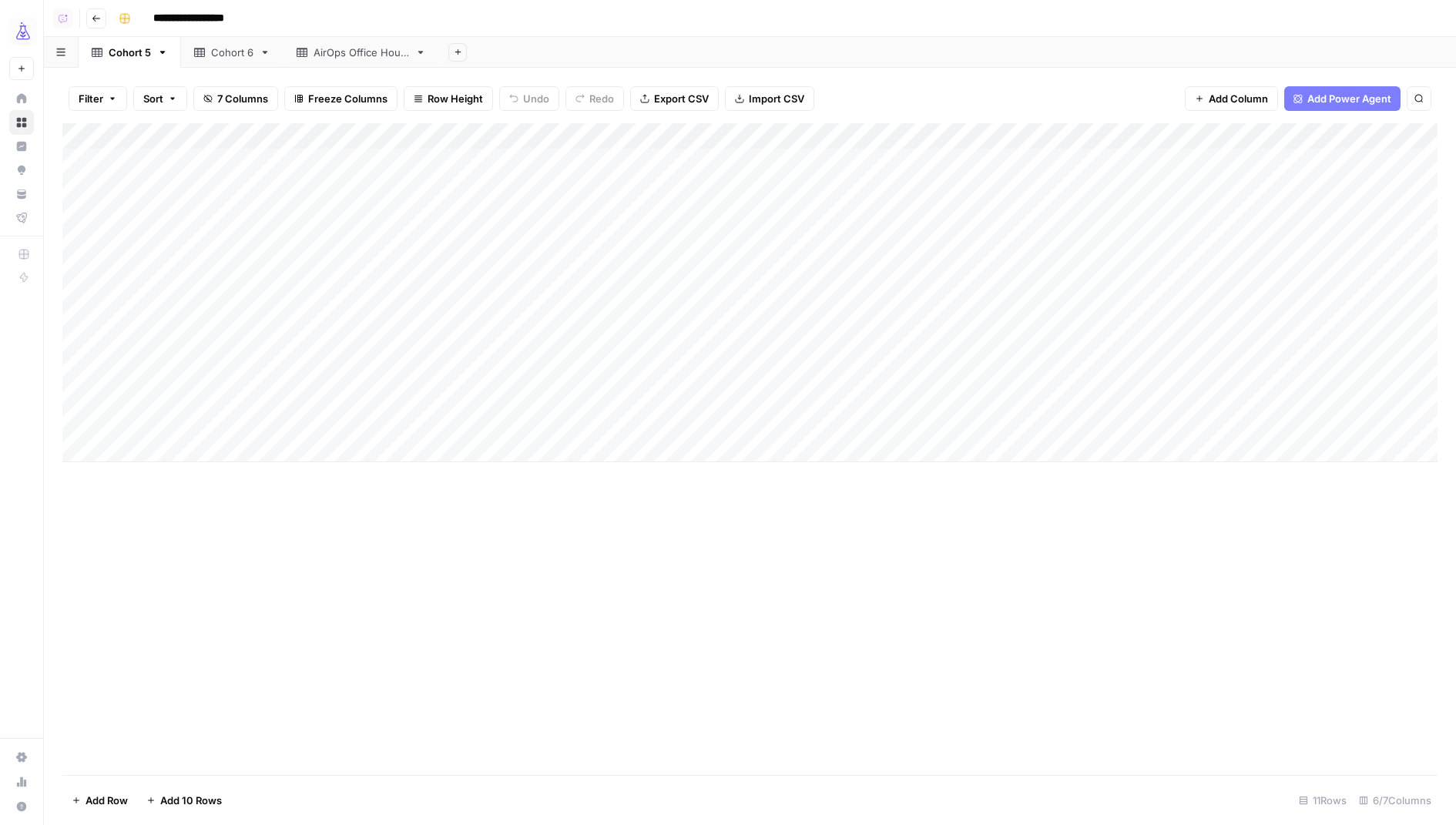
click at [1096, 212] on div "Add Column" at bounding box center [749, 292] width 1375 height 339
click at [1040, 601] on div "Add Column" at bounding box center [749, 449] width 1375 height 652
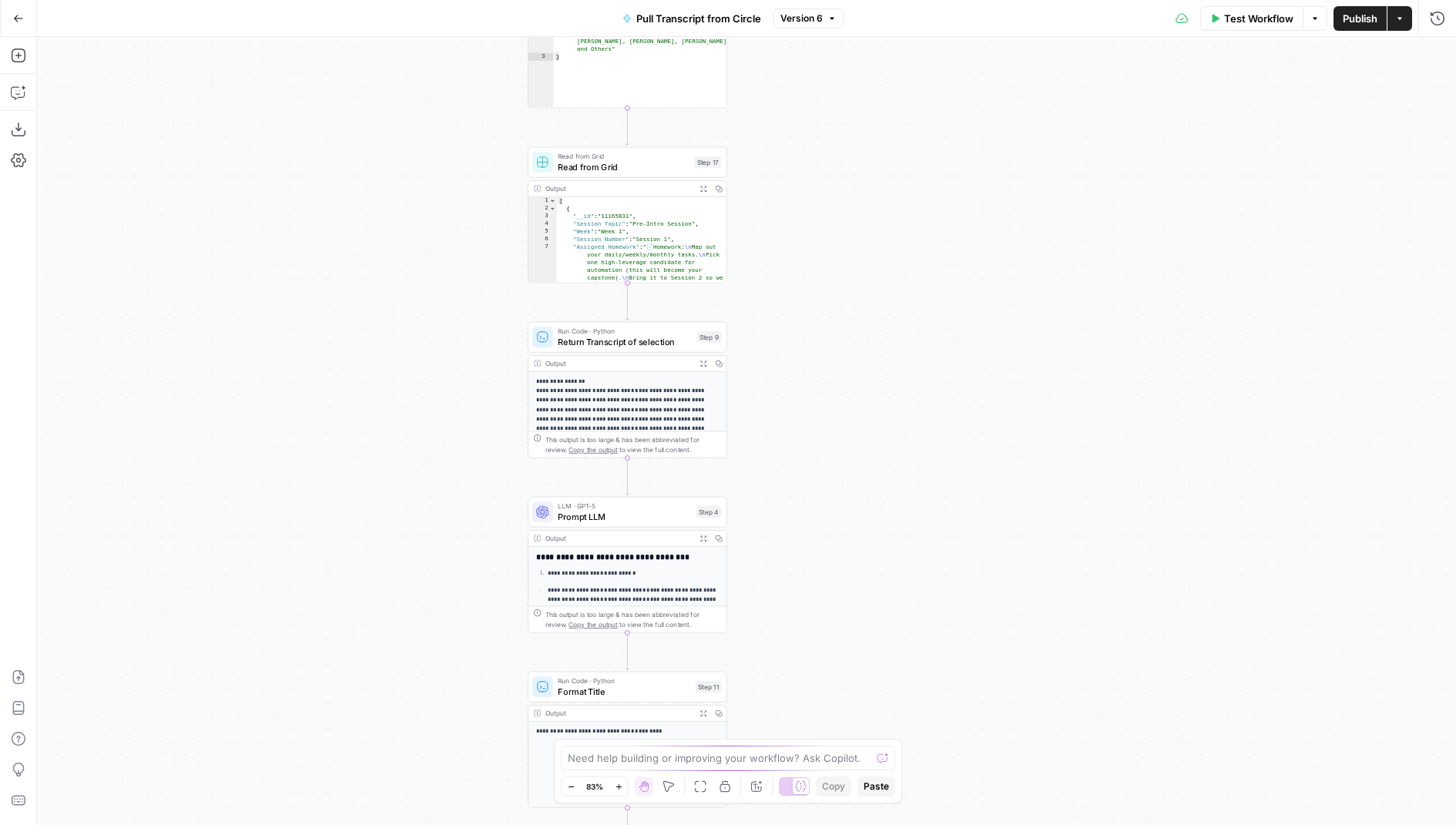
drag, startPoint x: 826, startPoint y: 249, endPoint x: 848, endPoint y: 579, distance: 330.7
click at [849, 579] on div "Workflow Set Inputs Inputs Run Code · Python Pull Transcript from Attention Con…" at bounding box center [746, 431] width 1419 height 788
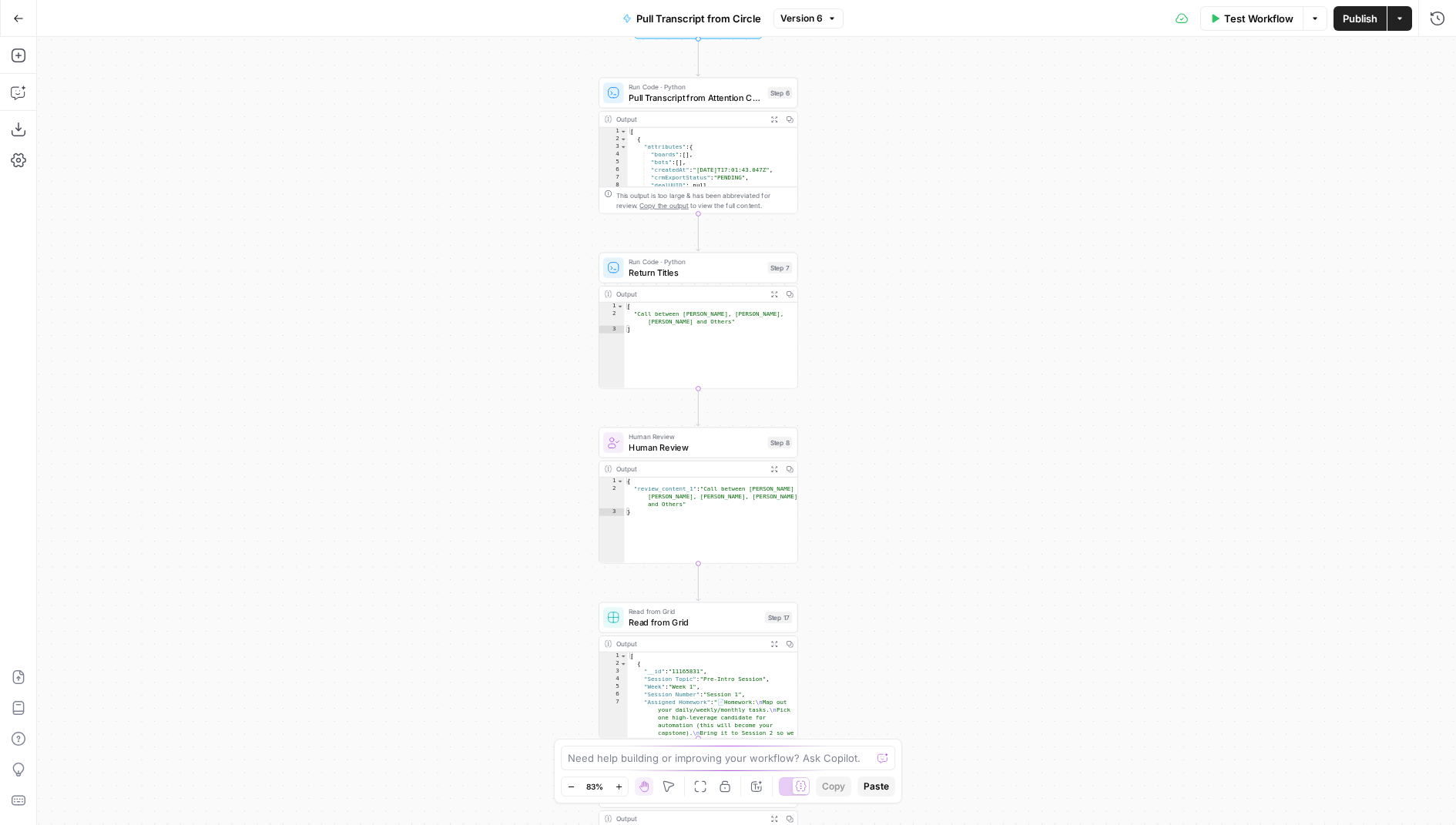
drag, startPoint x: 847, startPoint y: 253, endPoint x: 895, endPoint y: 545, distance: 295.9
click at [895, 547] on div "Workflow Set Inputs Inputs Run Code · Python Pull Transcript from Attention Con…" at bounding box center [746, 431] width 1419 height 788
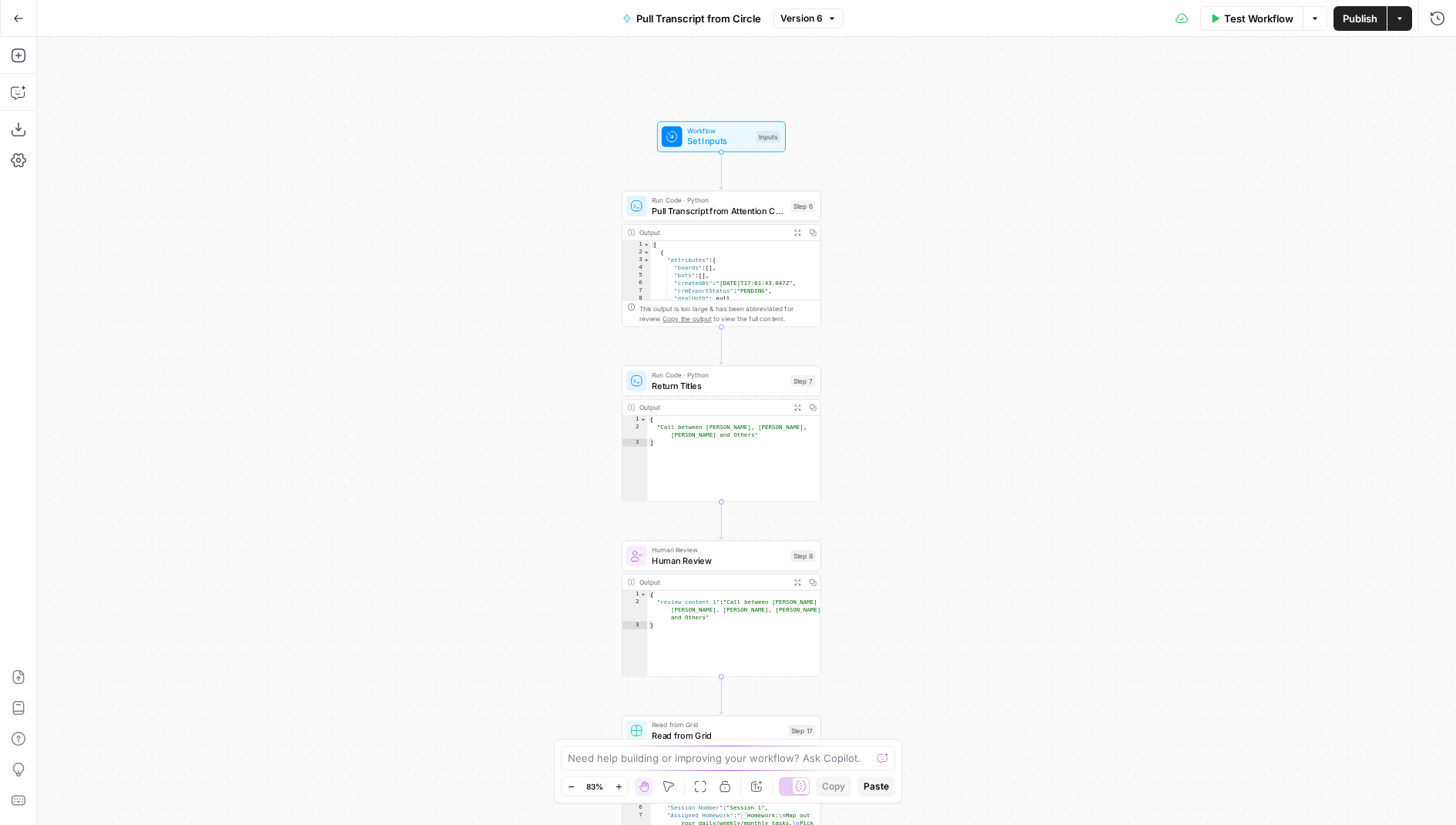
drag, startPoint x: 895, startPoint y: 291, endPoint x: 932, endPoint y: 434, distance: 147.7
click at [932, 459] on div "Workflow Set Inputs Inputs Run Code · Python Pull Transcript from Attention Con…" at bounding box center [746, 431] width 1419 height 788
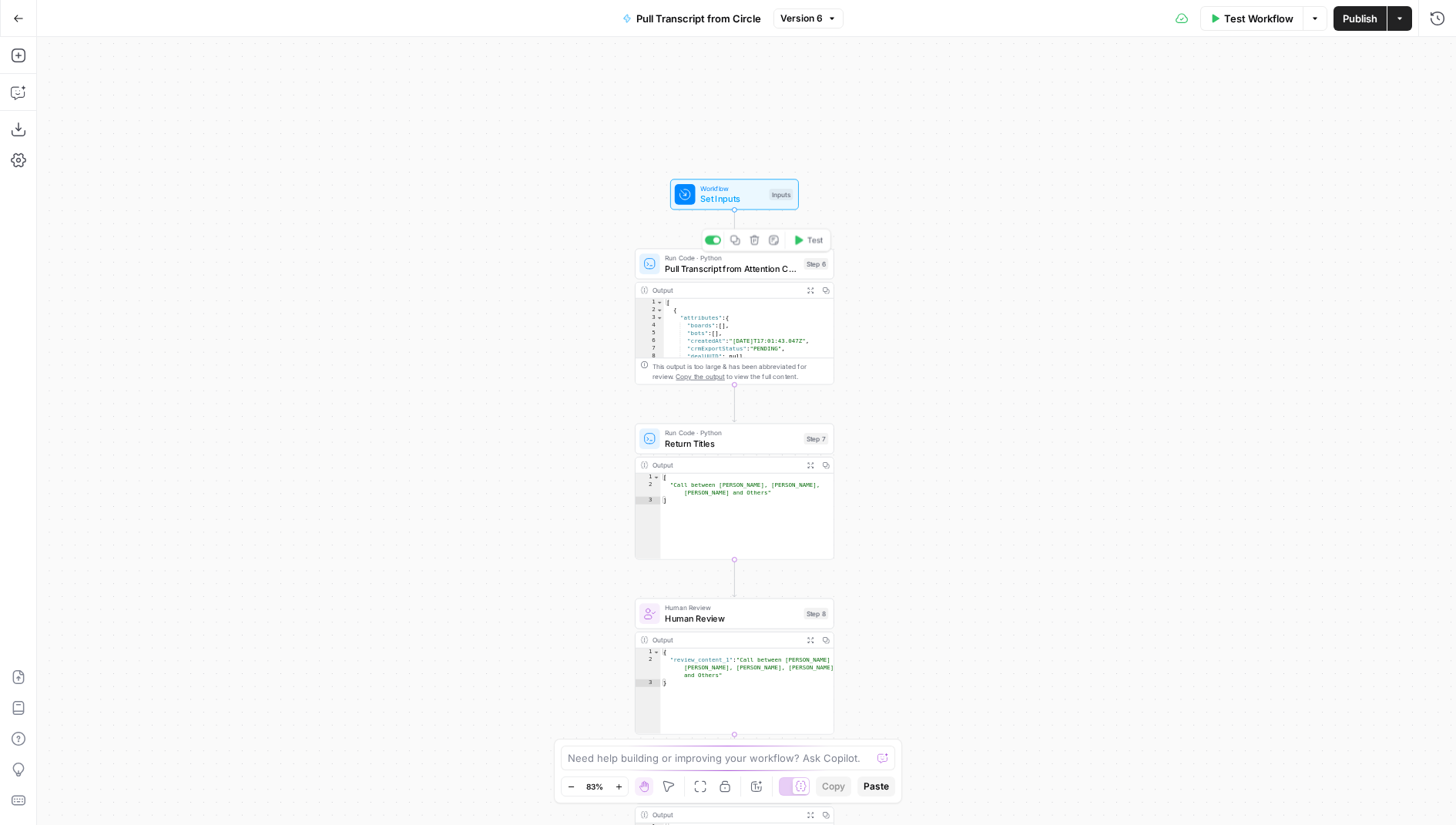
click at [775, 272] on span "Pull Transcript from Attention Conversation ID" at bounding box center [731, 268] width 134 height 13
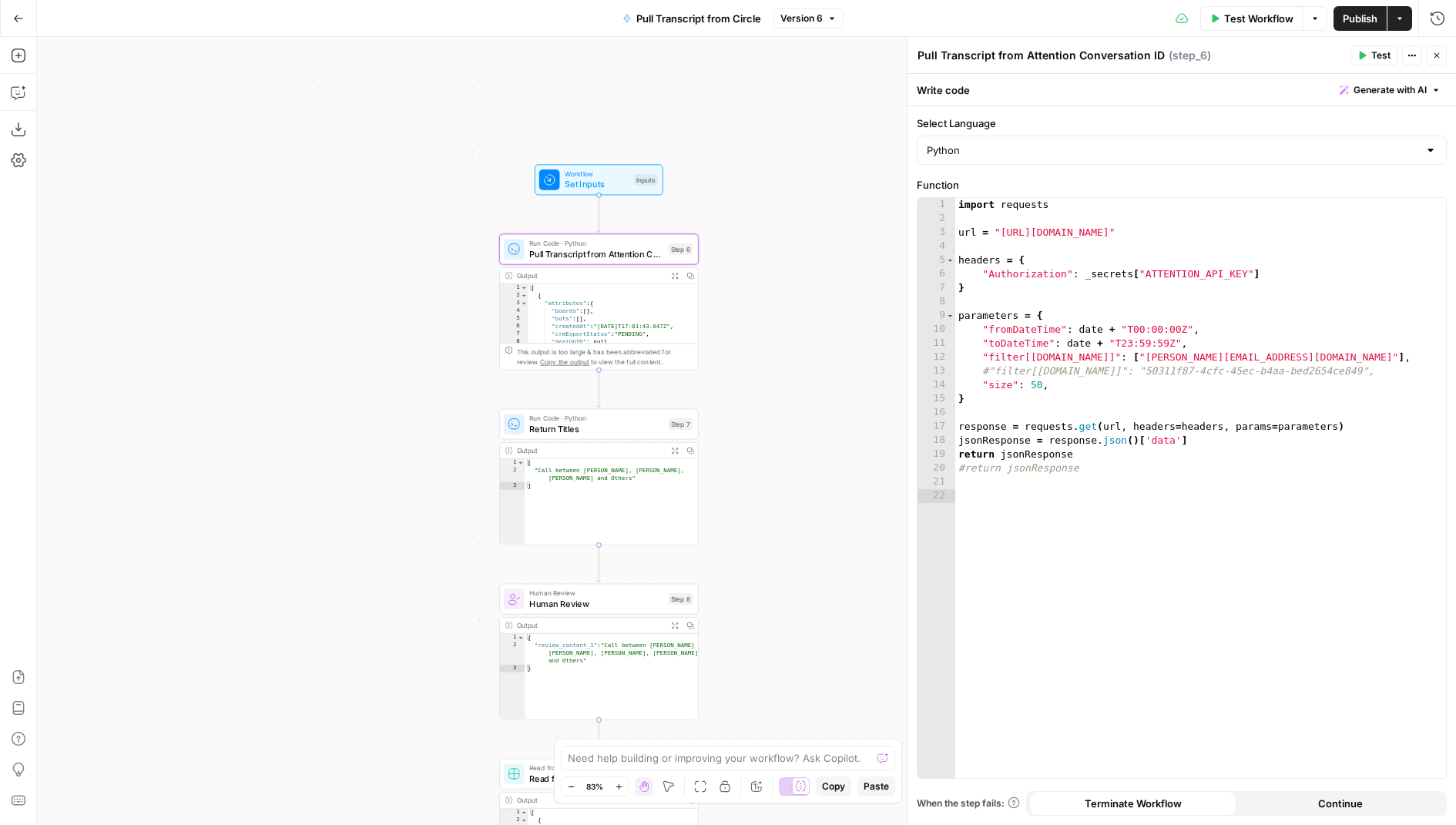
drag, startPoint x: 595, startPoint y: 435, endPoint x: 407, endPoint y: 419, distance: 188.7
click at [460, 420] on div "Workflow Set Inputs Inputs Run Code · Python Pull Transcript from Attention Con…" at bounding box center [746, 431] width 1419 height 788
click at [655, 433] on span "Return Titles" at bounding box center [596, 428] width 134 height 13
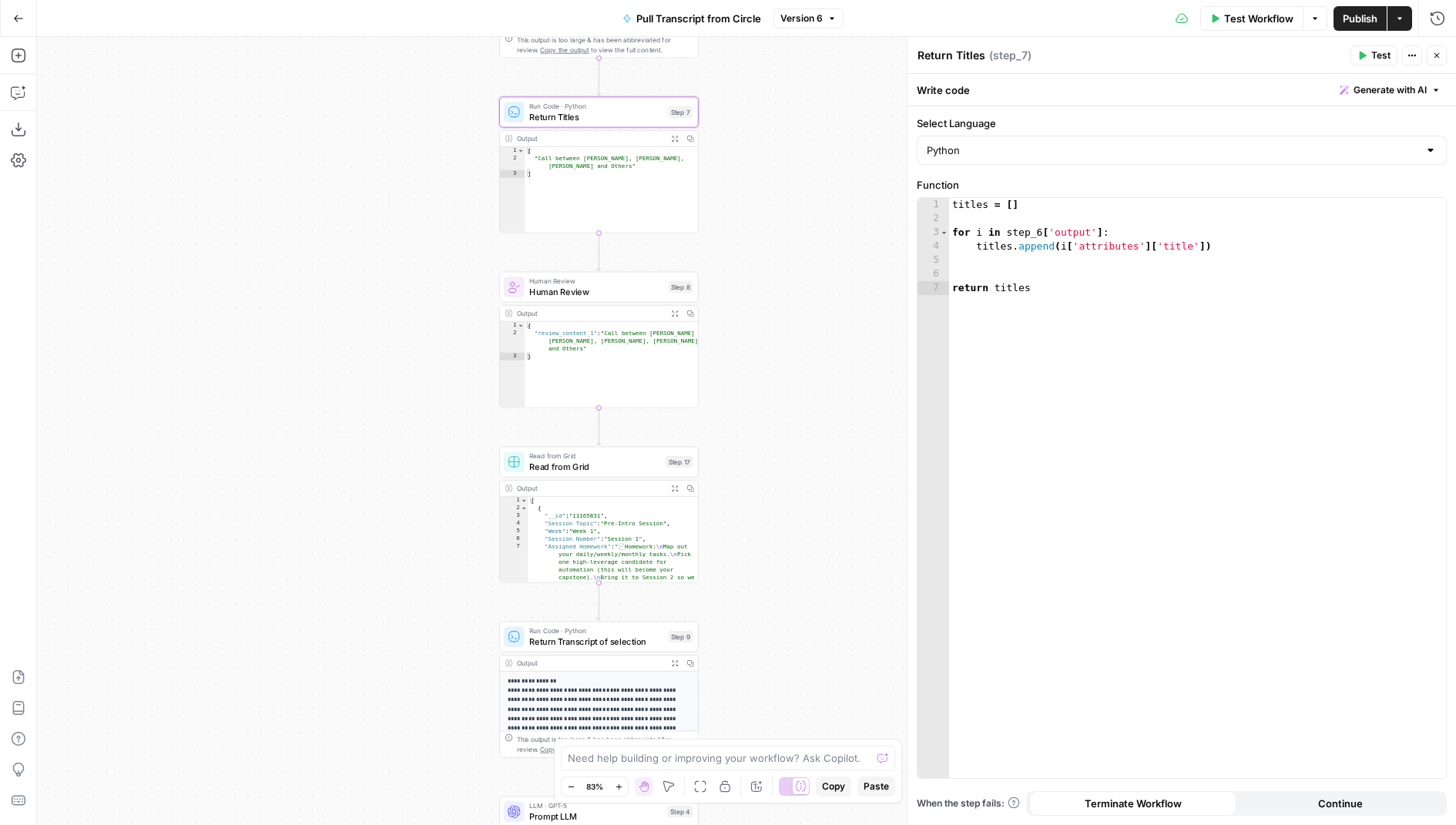
drag, startPoint x: 779, startPoint y: 594, endPoint x: 780, endPoint y: 219, distance: 375.0
click at [780, 220] on div "Workflow Set Inputs Inputs Run Code · Python Pull Transcript from Attention Con…" at bounding box center [746, 431] width 1419 height 788
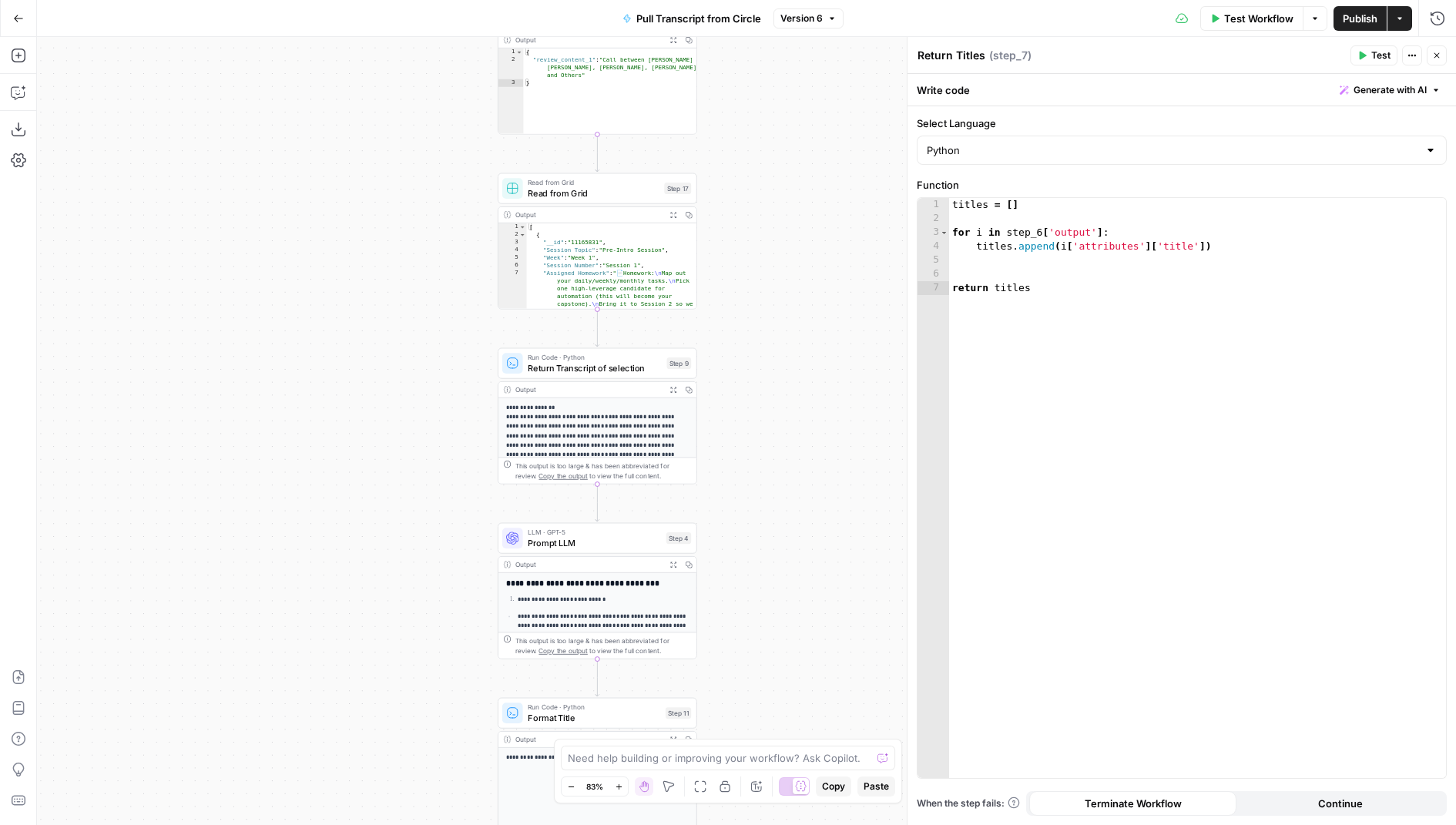
drag, startPoint x: 783, startPoint y: 545, endPoint x: 782, endPoint y: 327, distance: 218.0
click at [782, 327] on div "Workflow Set Inputs Inputs Run Code · Python Pull Transcript from Attention Con…" at bounding box center [746, 431] width 1419 height 788
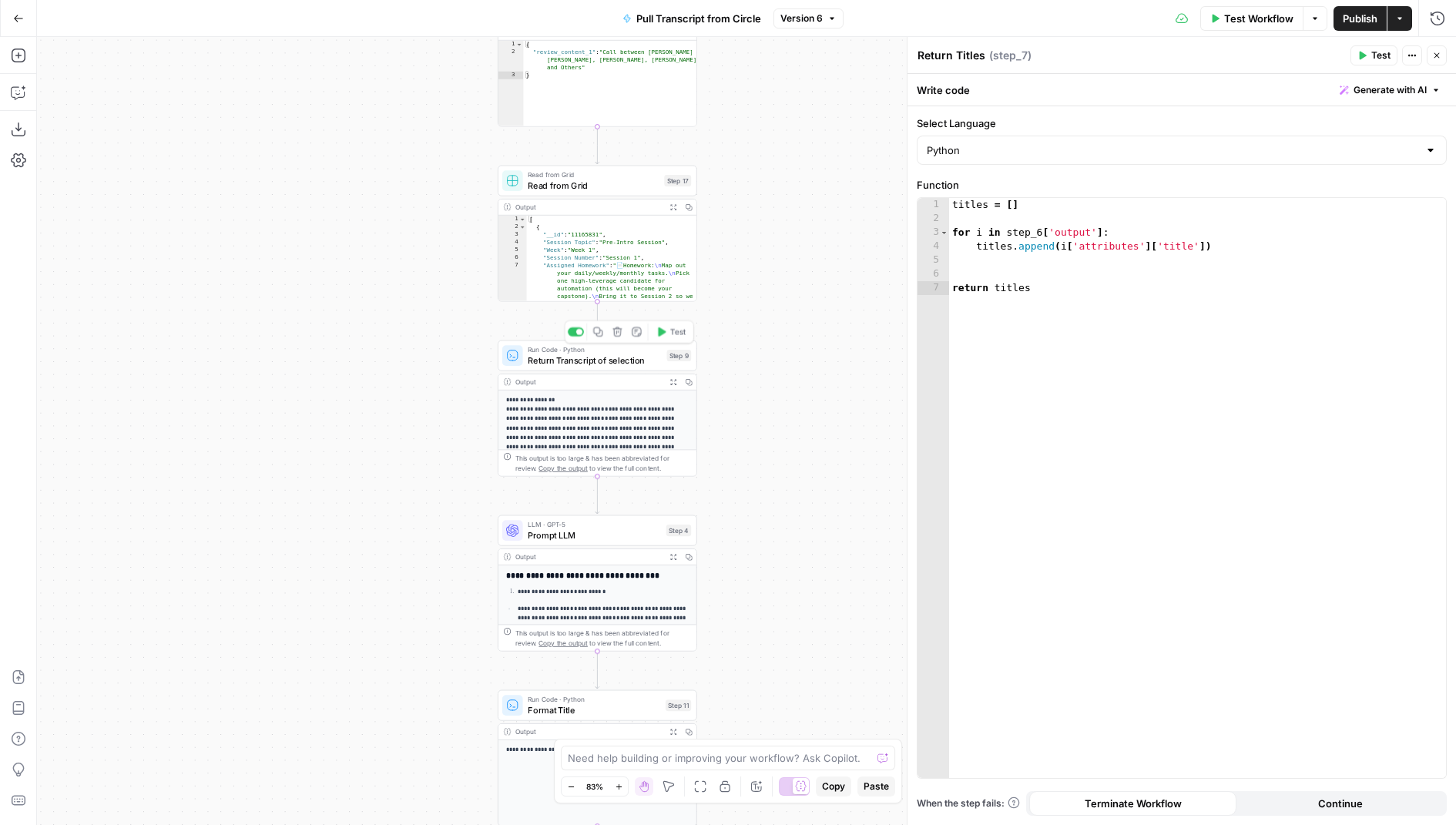
click at [653, 366] on span "Return Transcript of selection" at bounding box center [594, 360] width 134 height 13
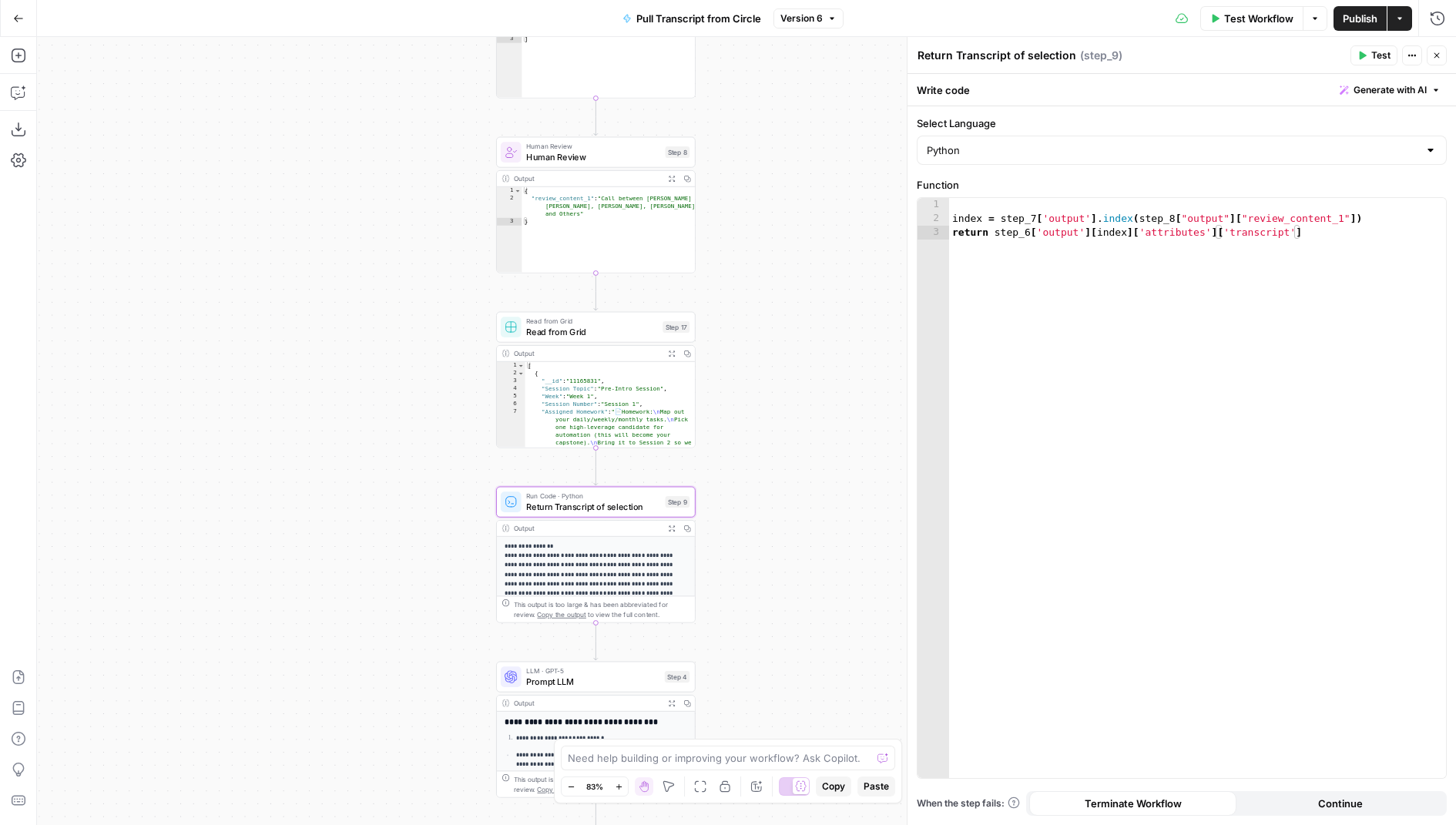
drag, startPoint x: 796, startPoint y: 208, endPoint x: 791, endPoint y: 534, distance: 326.0
click at [787, 533] on div "Workflow Set Inputs Inputs Run Code · Python Pull Transcript from Attention Con…" at bounding box center [746, 431] width 1419 height 788
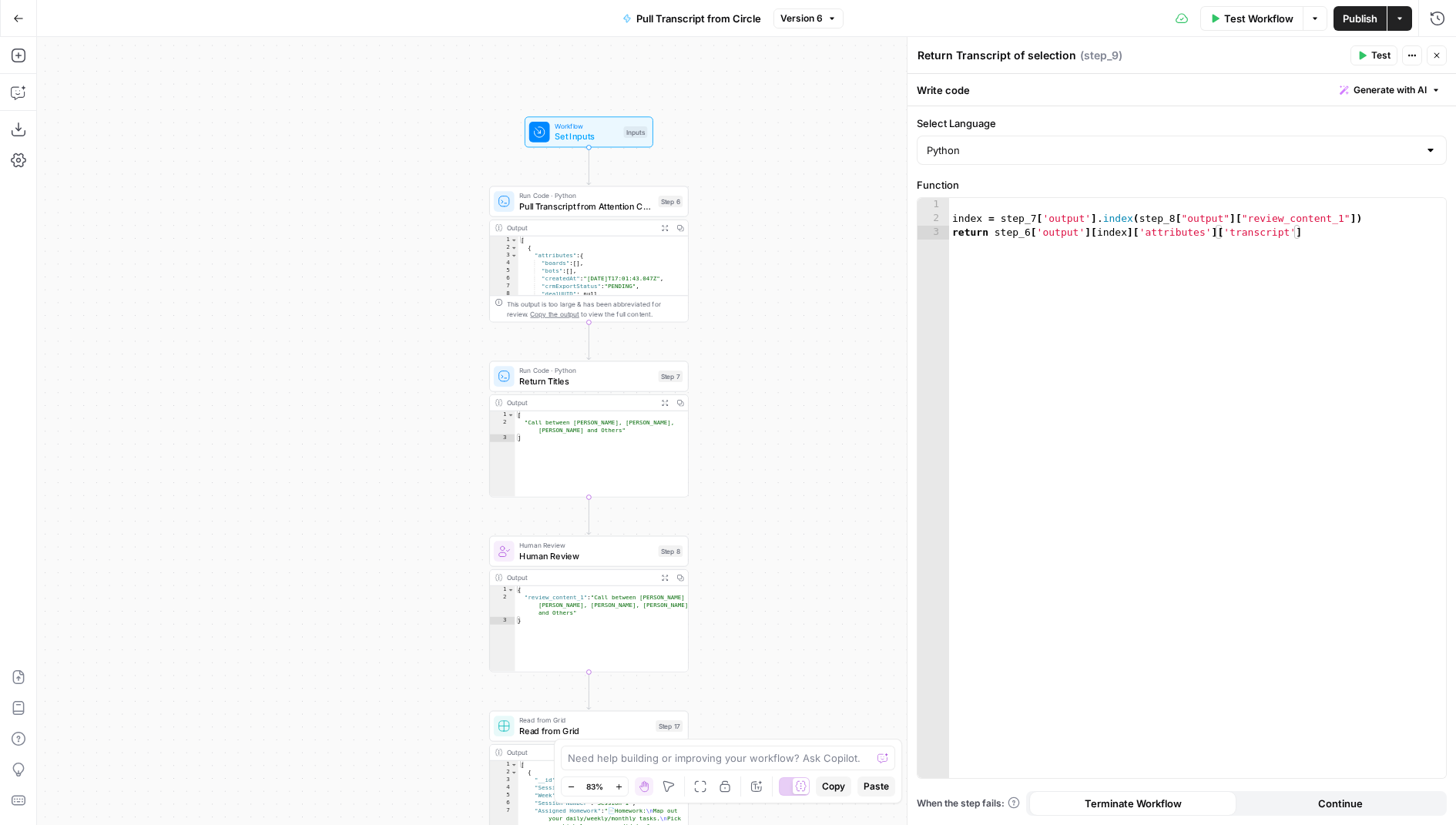
drag, startPoint x: 802, startPoint y: 212, endPoint x: 802, endPoint y: 463, distance: 251.0
click at [802, 462] on div "Workflow Set Inputs Inputs Run Code · Python Pull Transcript from Attention Con…" at bounding box center [746, 431] width 1419 height 788
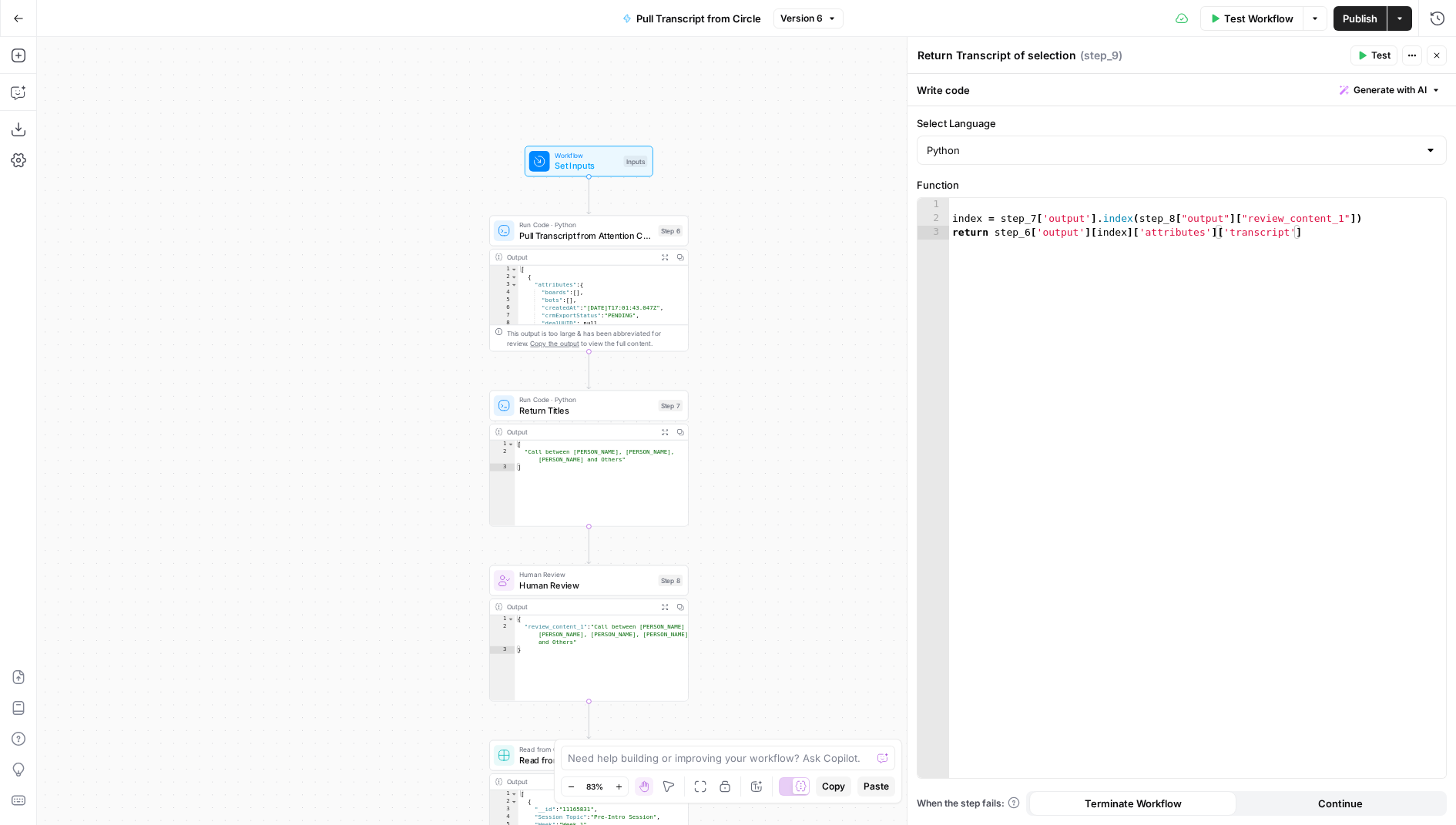
click at [648, 230] on span "Pull Transcript from Attention Conversation ID" at bounding box center [585, 235] width 134 height 13
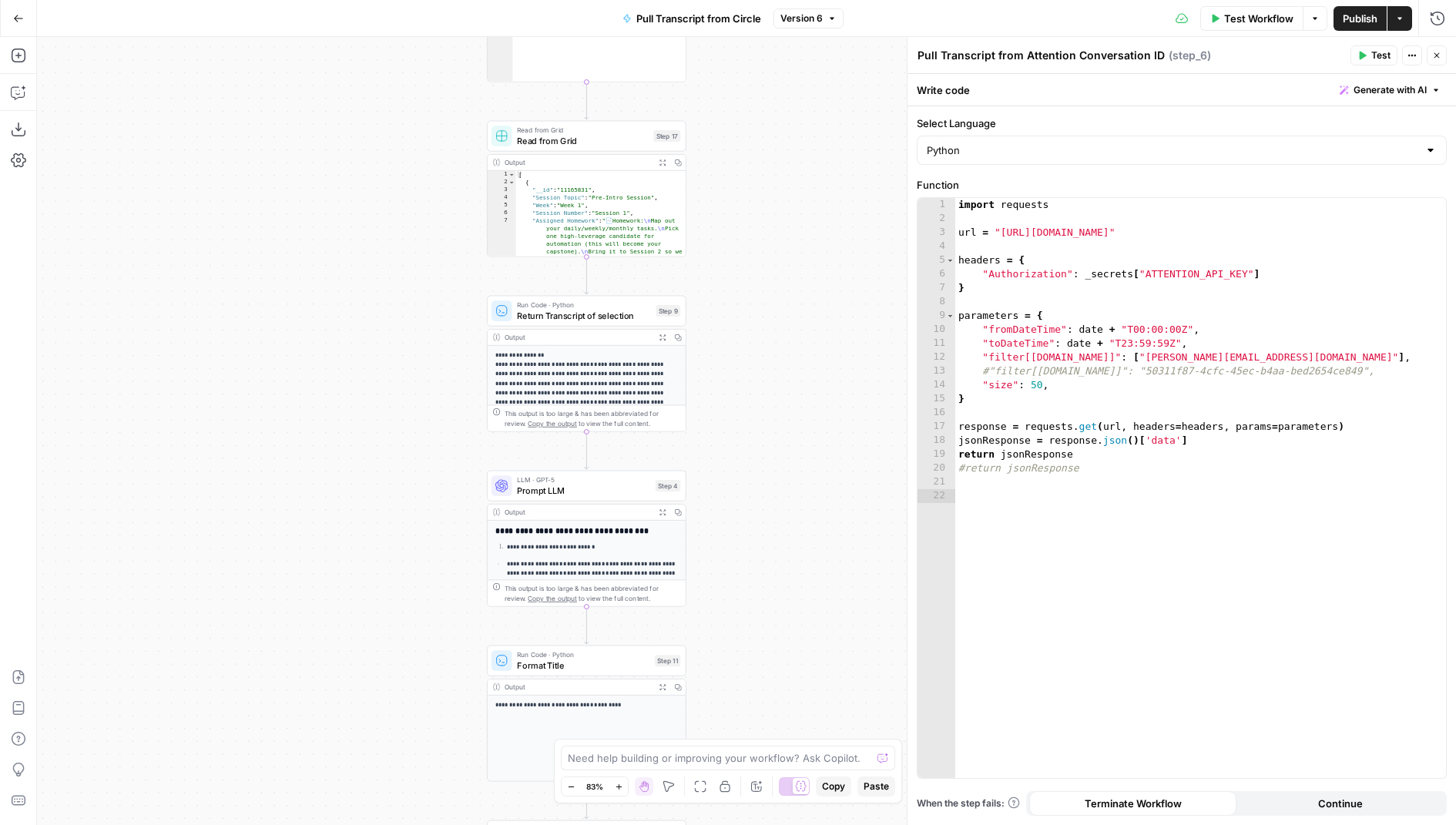
drag, startPoint x: 862, startPoint y: 632, endPoint x: 863, endPoint y: 3, distance: 629.0
click at [862, 4] on div "Go Back Pull Transcript from Circle Version 6 Test Workflow Options Publish Act…" at bounding box center [728, 412] width 1456 height 825
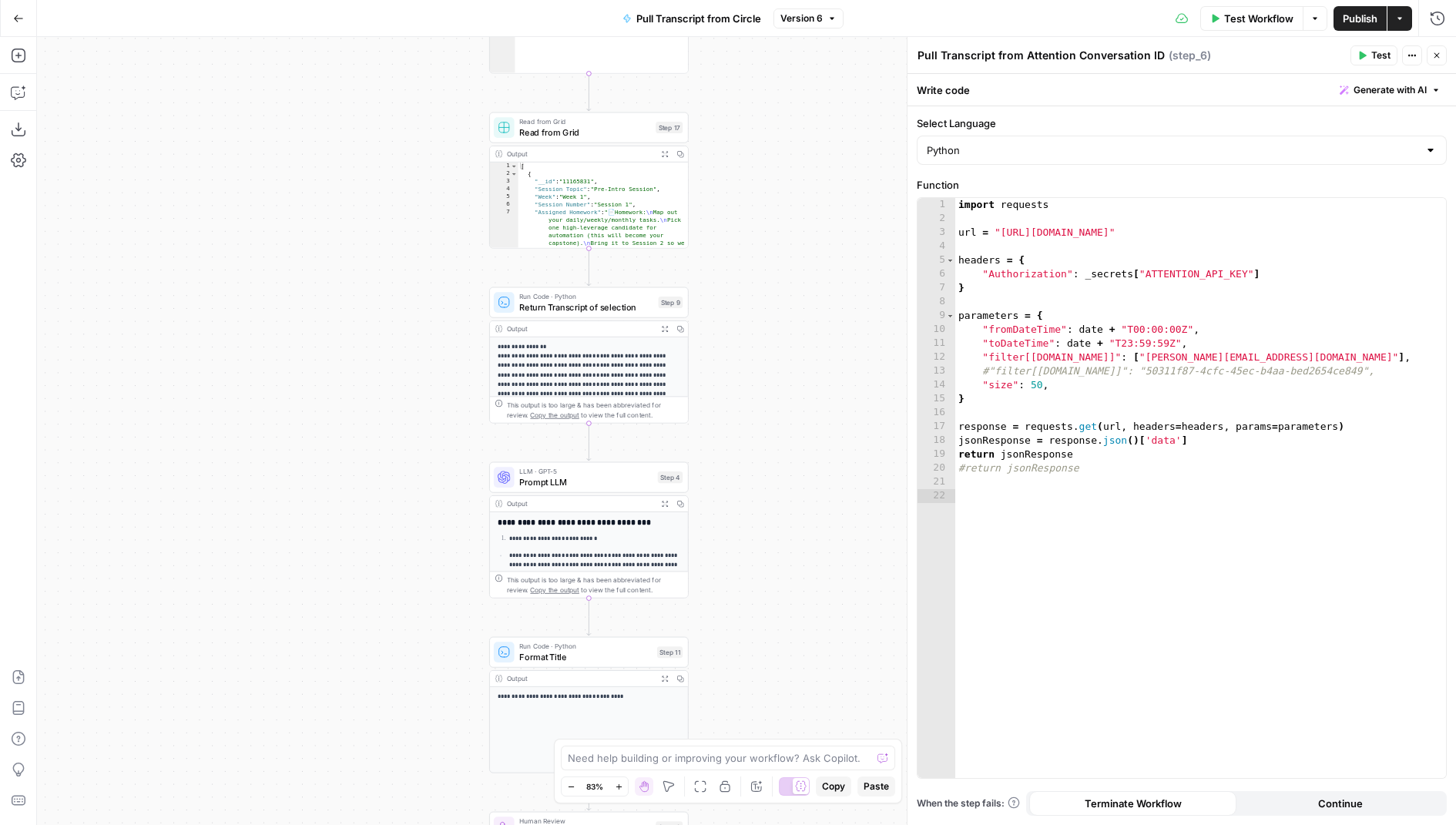
drag, startPoint x: 759, startPoint y: 415, endPoint x: 755, endPoint y: 51, distance: 364.0
click at [755, 51] on div "Workflow Set Inputs Inputs Run Code · Python Pull Transcript from Attention Con…" at bounding box center [746, 431] width 1419 height 788
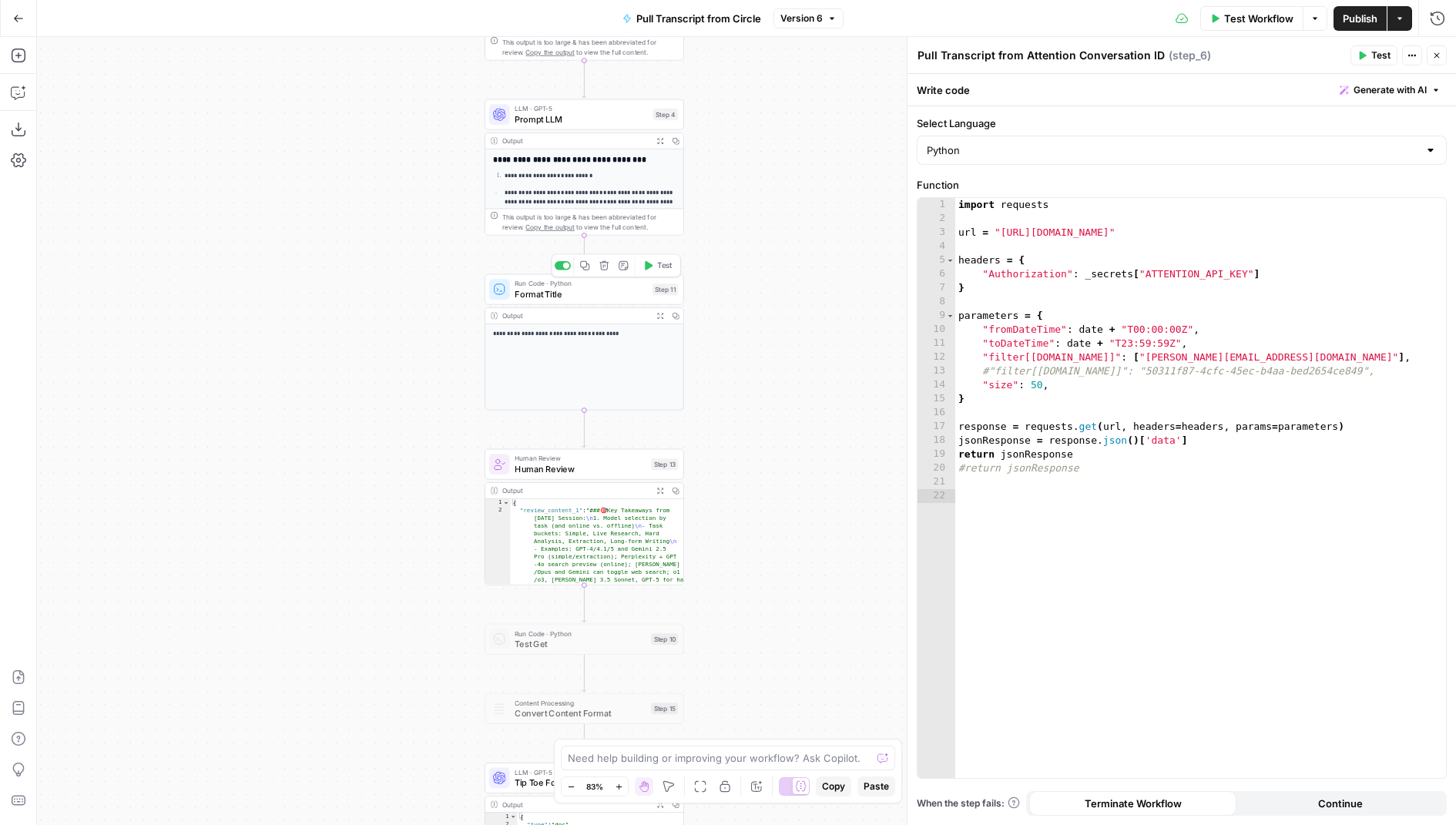
click at [627, 291] on span "Format Title" at bounding box center [580, 294] width 132 height 13
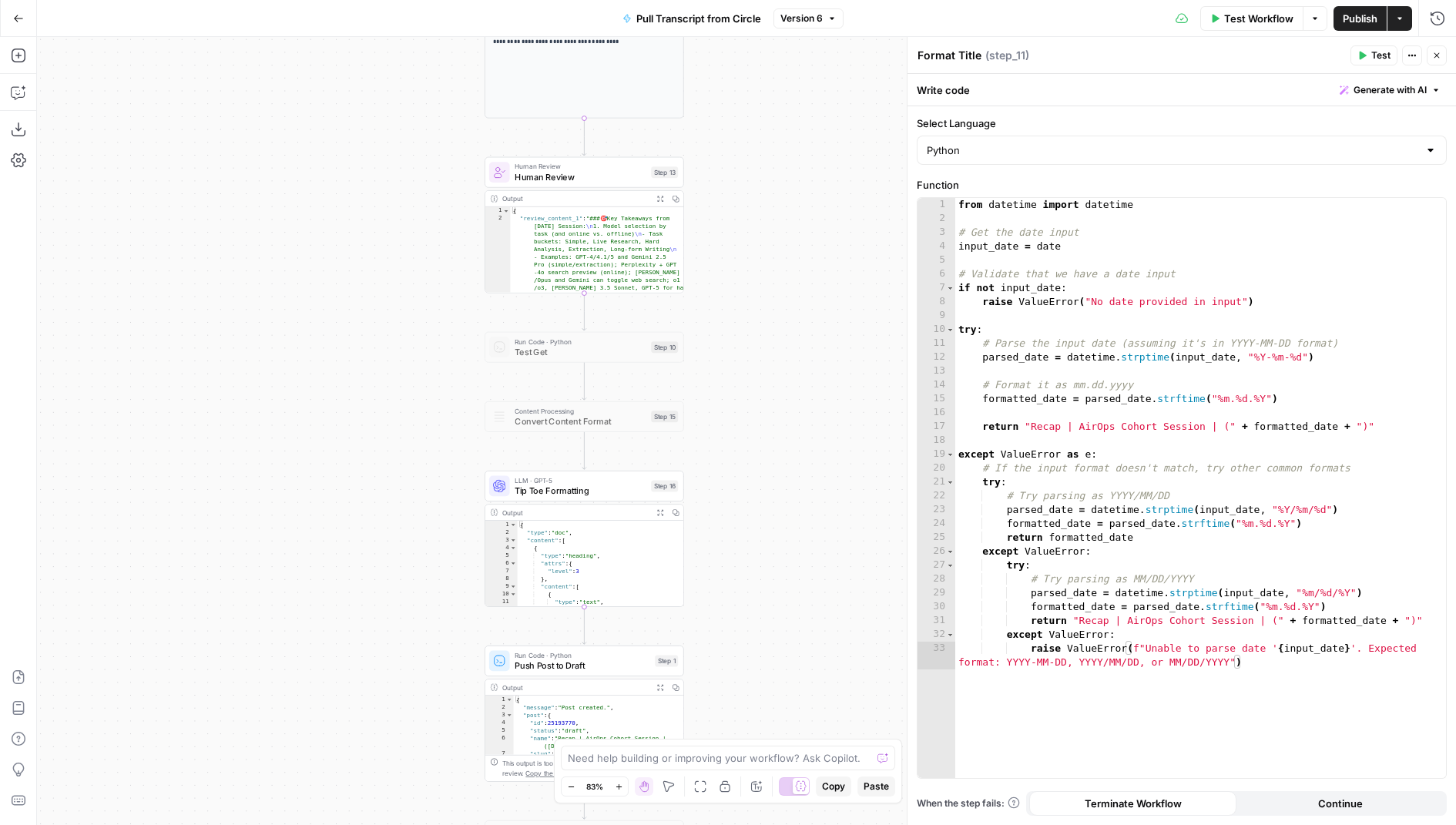
drag, startPoint x: 742, startPoint y: 606, endPoint x: 742, endPoint y: 307, distance: 299.0
click at [742, 308] on div "Workflow Set Inputs Inputs Run Code · Python Pull Transcript from Attention Con…" at bounding box center [746, 431] width 1419 height 788
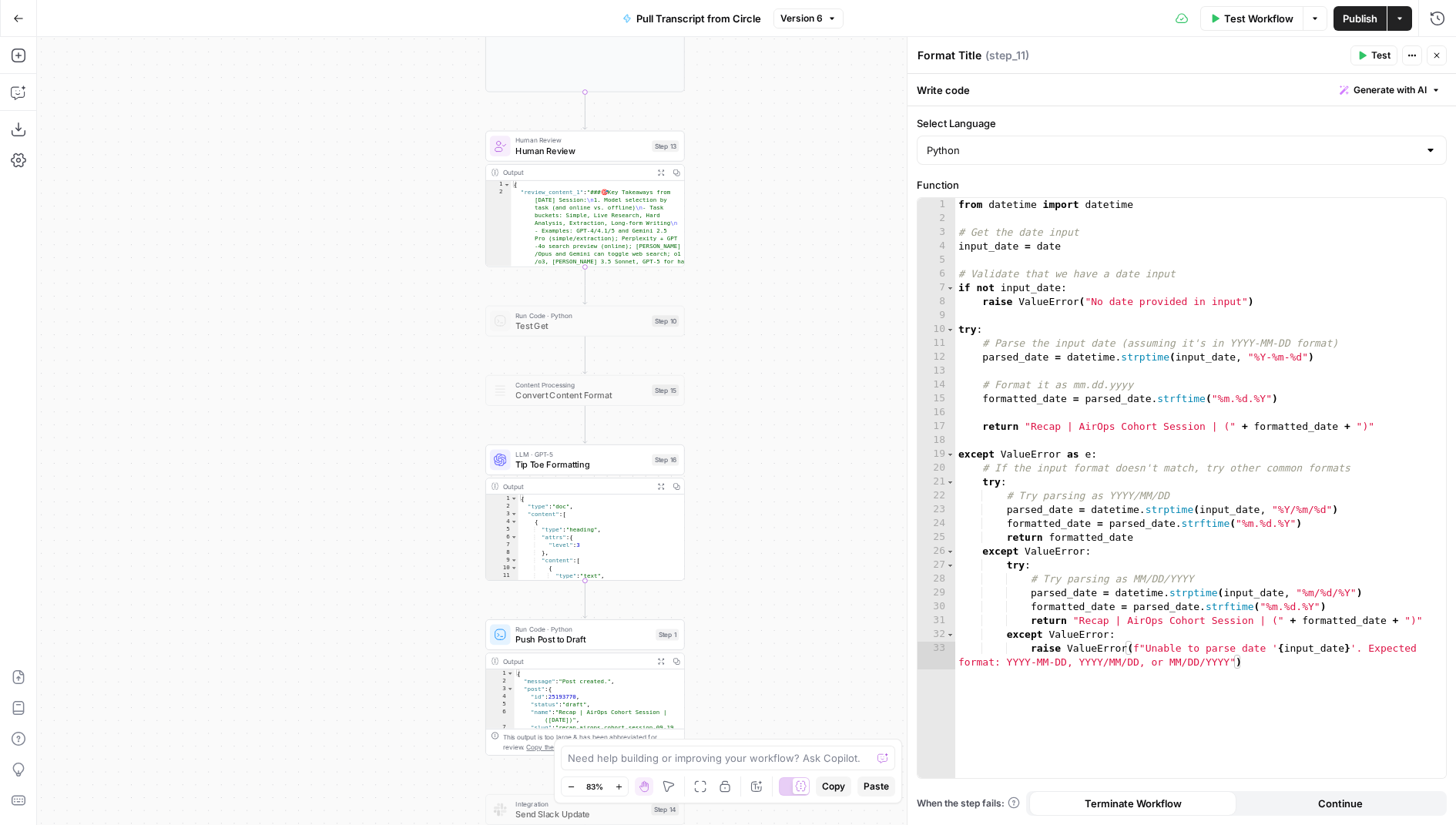
drag, startPoint x: 761, startPoint y: 594, endPoint x: 762, endPoint y: 331, distance: 263.0
click at [762, 331] on div "Workflow Set Inputs Inputs Run Code · Python Pull Transcript from Attention Con…" at bounding box center [746, 431] width 1419 height 788
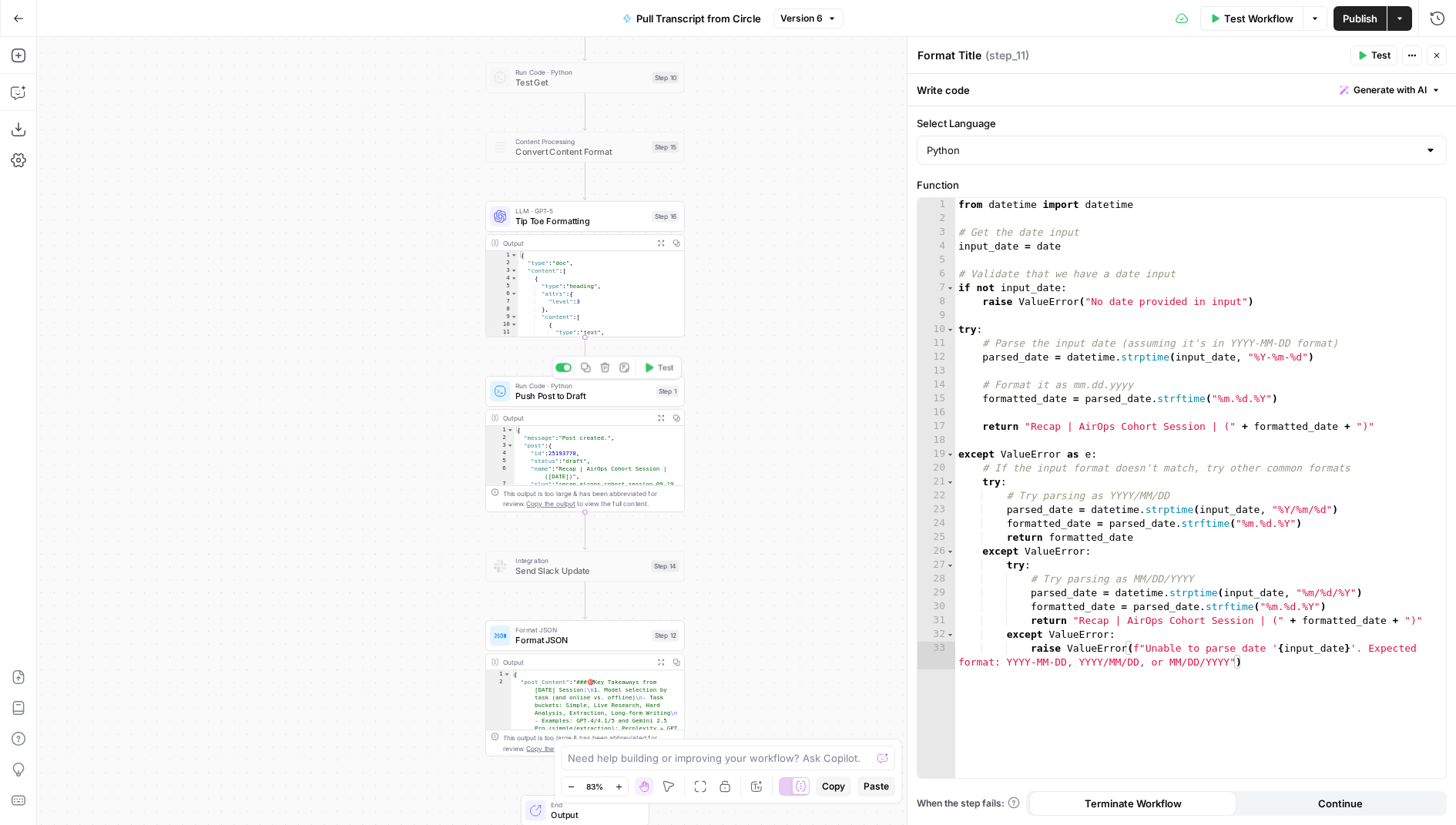
click at [626, 393] on span "Push Post to Draft" at bounding box center [583, 396] width 135 height 13
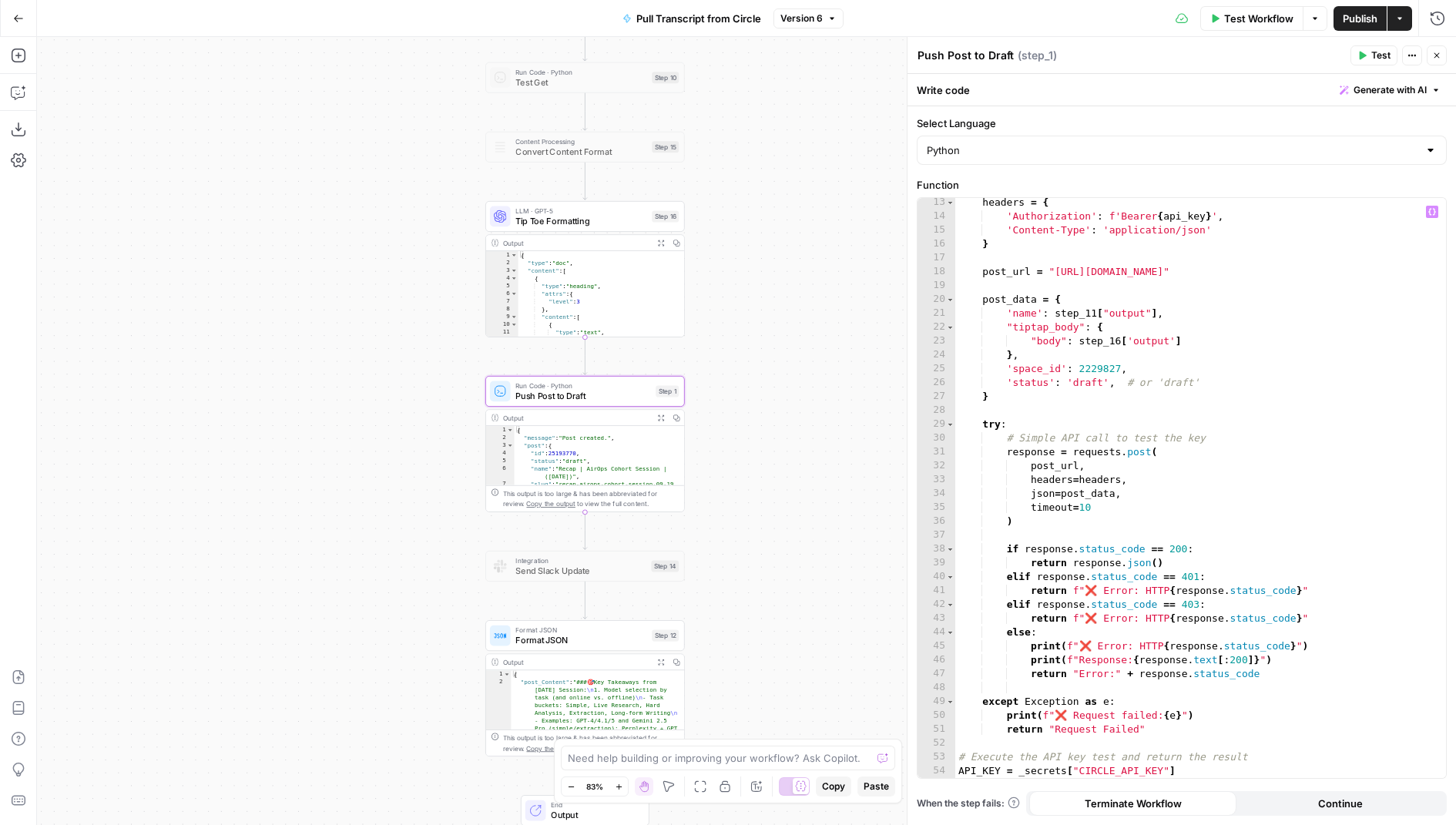
scroll to position [195, 0]
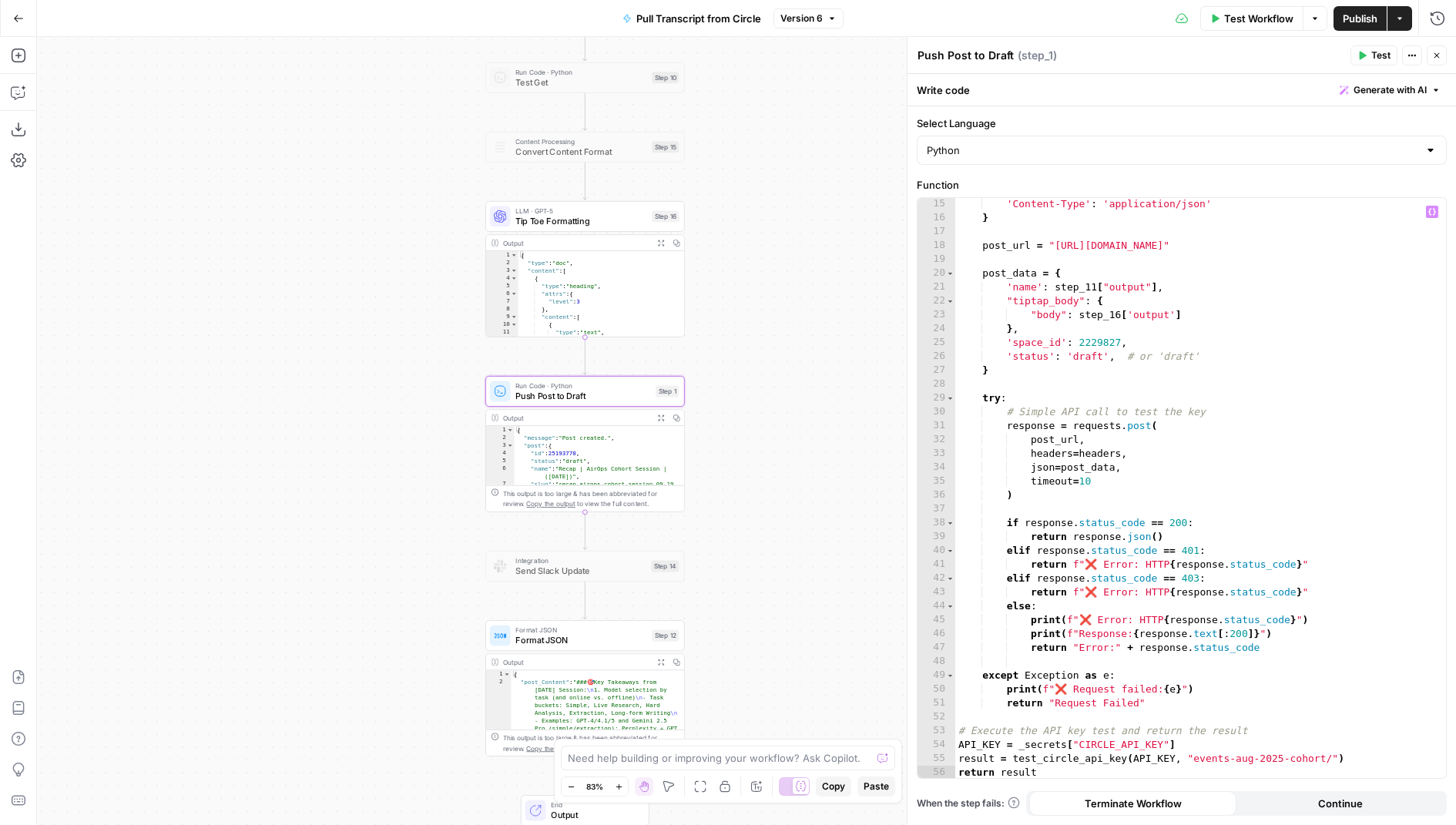
click at [1119, 745] on div "'Content-Type' : 'application/json' } post_url = "[URL][DOMAIN_NAME]" post_data…" at bounding box center [1201, 502] width 492 height 610
paste textarea
click at [1178, 564] on div "'Content-Type' : 'application/json' } post_url = "[URL][DOMAIN_NAME]" post_data…" at bounding box center [1201, 502] width 492 height 610
click at [1159, 747] on div "'Content-Type' : 'application/json' } post_url = "[URL][DOMAIN_NAME]" post_data…" at bounding box center [1201, 502] width 492 height 610
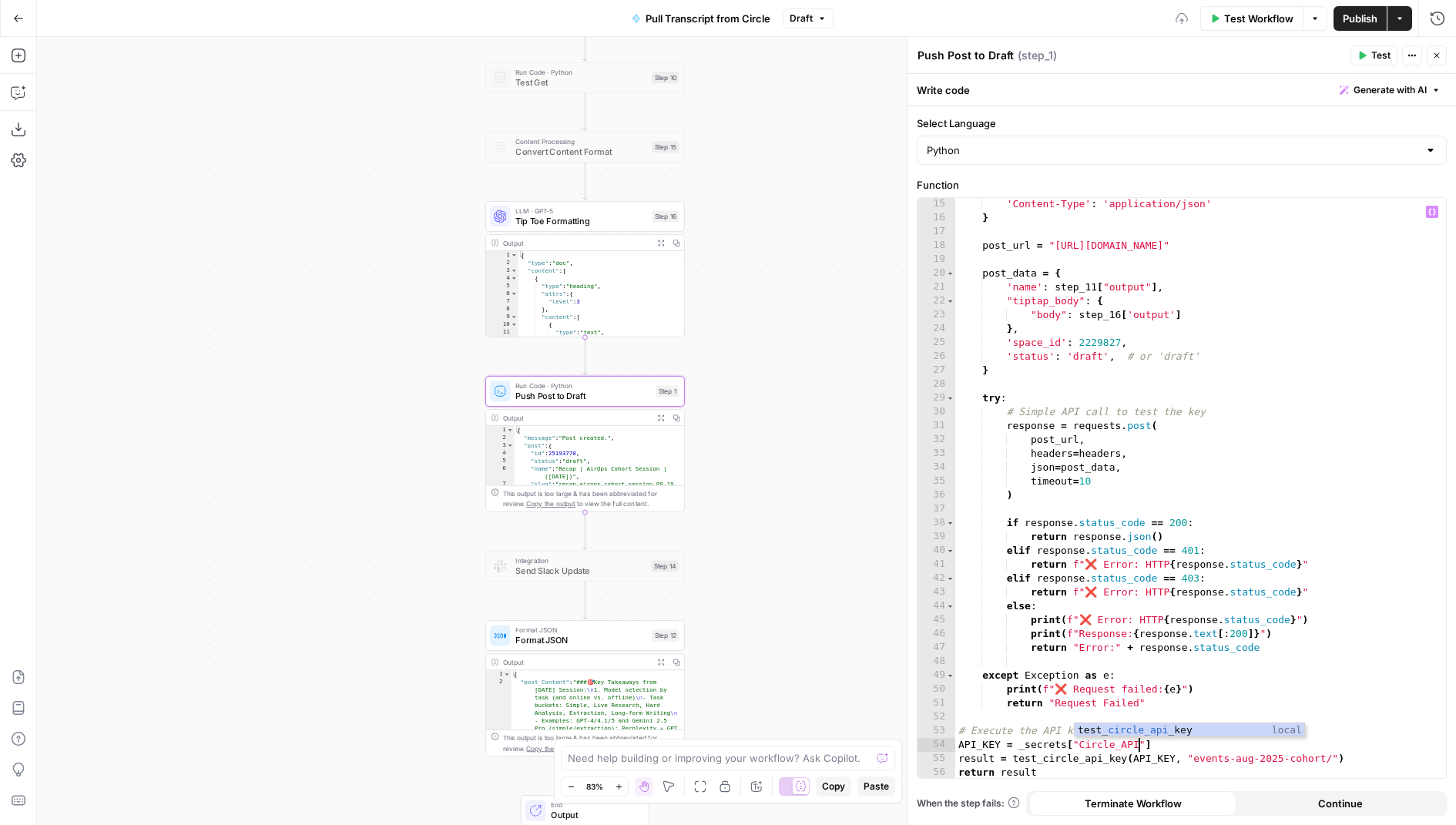
scroll to position [0, 13]
click at [1221, 557] on div "'Content-Type' : 'application/json' } post_url = "[URL][DOMAIN_NAME]" post_data…" at bounding box center [1201, 502] width 492 height 610
type textarea "**********"
click at [1436, 57] on icon "button" at bounding box center [1437, 56] width 5 height 5
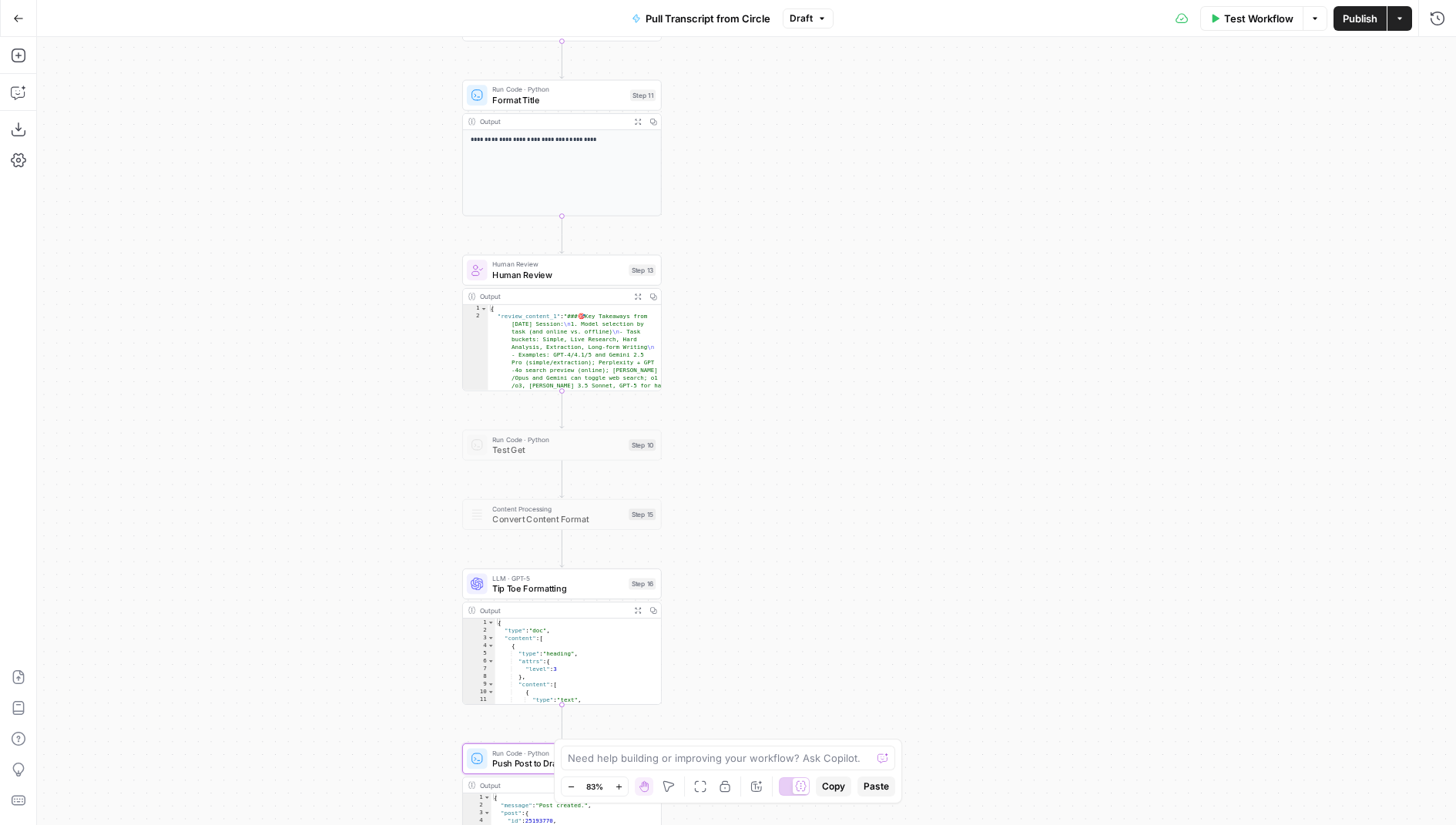
drag, startPoint x: 798, startPoint y: 274, endPoint x: 775, endPoint y: 622, distance: 348.8
click at [775, 622] on div "Workflow Set Inputs Inputs Run Code · Python Pull Transcript from Attention Con…" at bounding box center [746, 431] width 1419 height 788
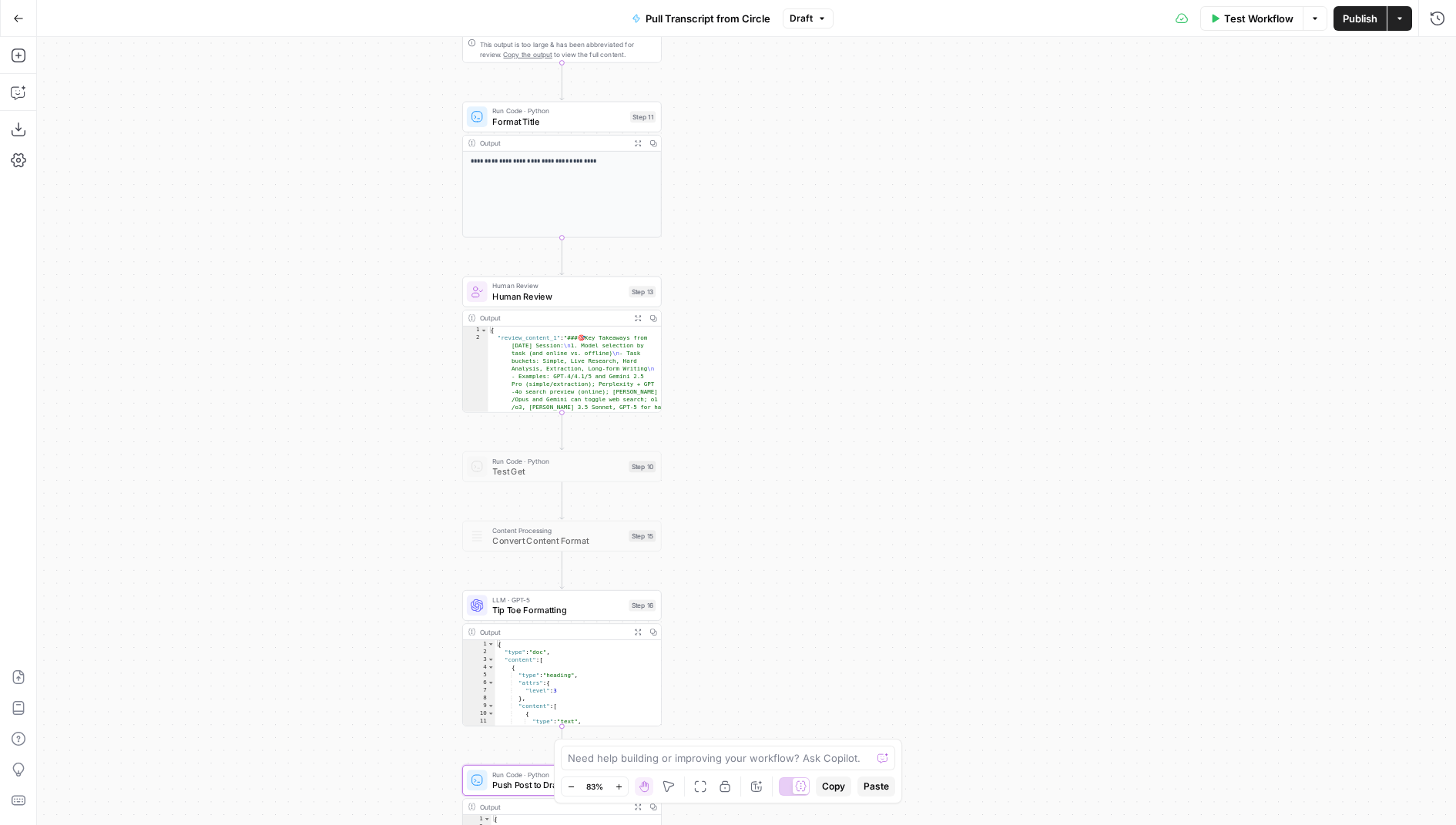
drag, startPoint x: 744, startPoint y: 355, endPoint x: 743, endPoint y: 584, distance: 229.0
click at [743, 589] on div "Workflow Set Inputs Inputs Run Code · Python Pull Transcript from Attention Con…" at bounding box center [746, 431] width 1419 height 788
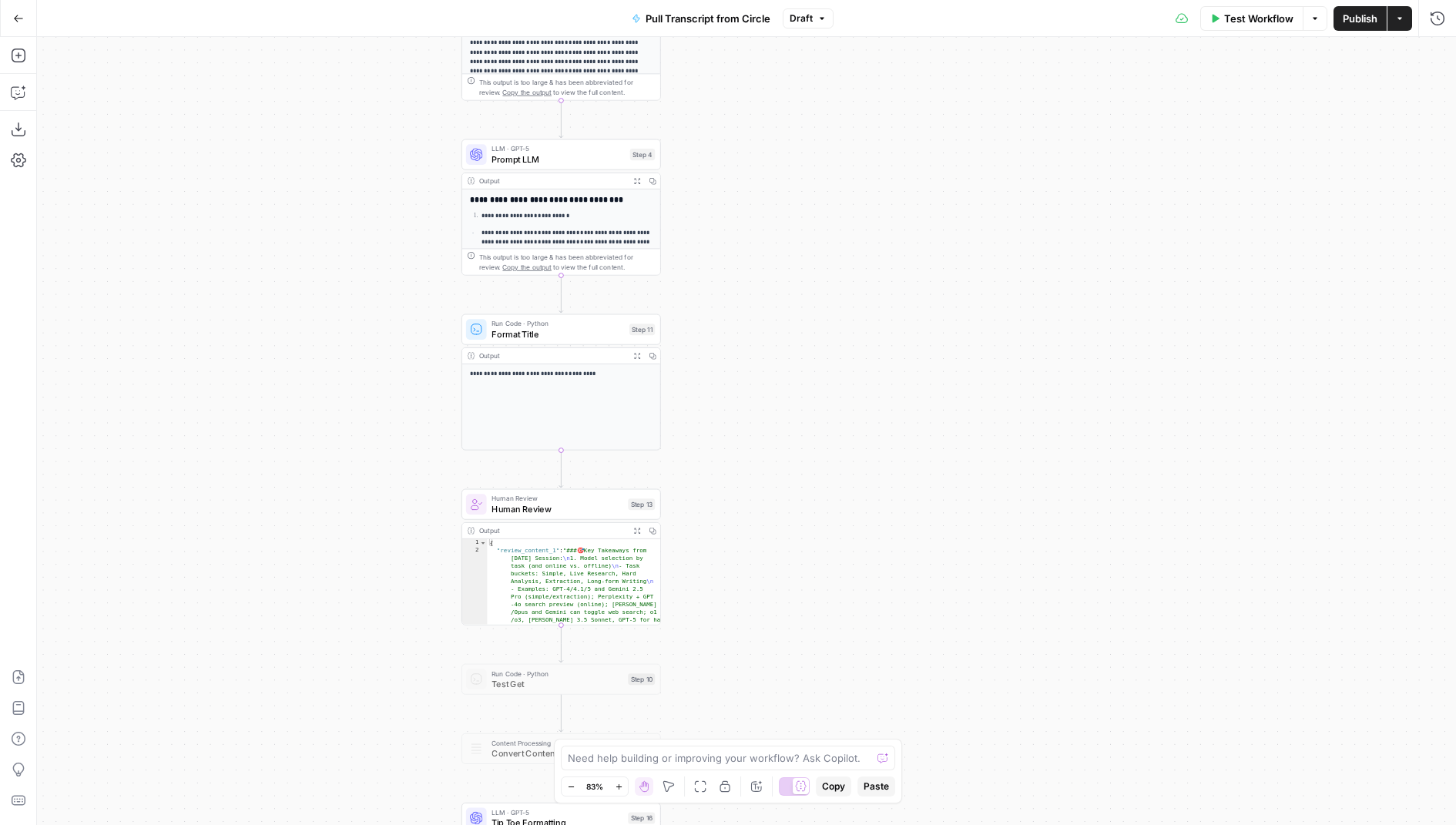
click at [611, 341] on div "Run Code · Python Format Title Step 11 Copy step Delete step Add Note Test" at bounding box center [561, 330] width 200 height 31
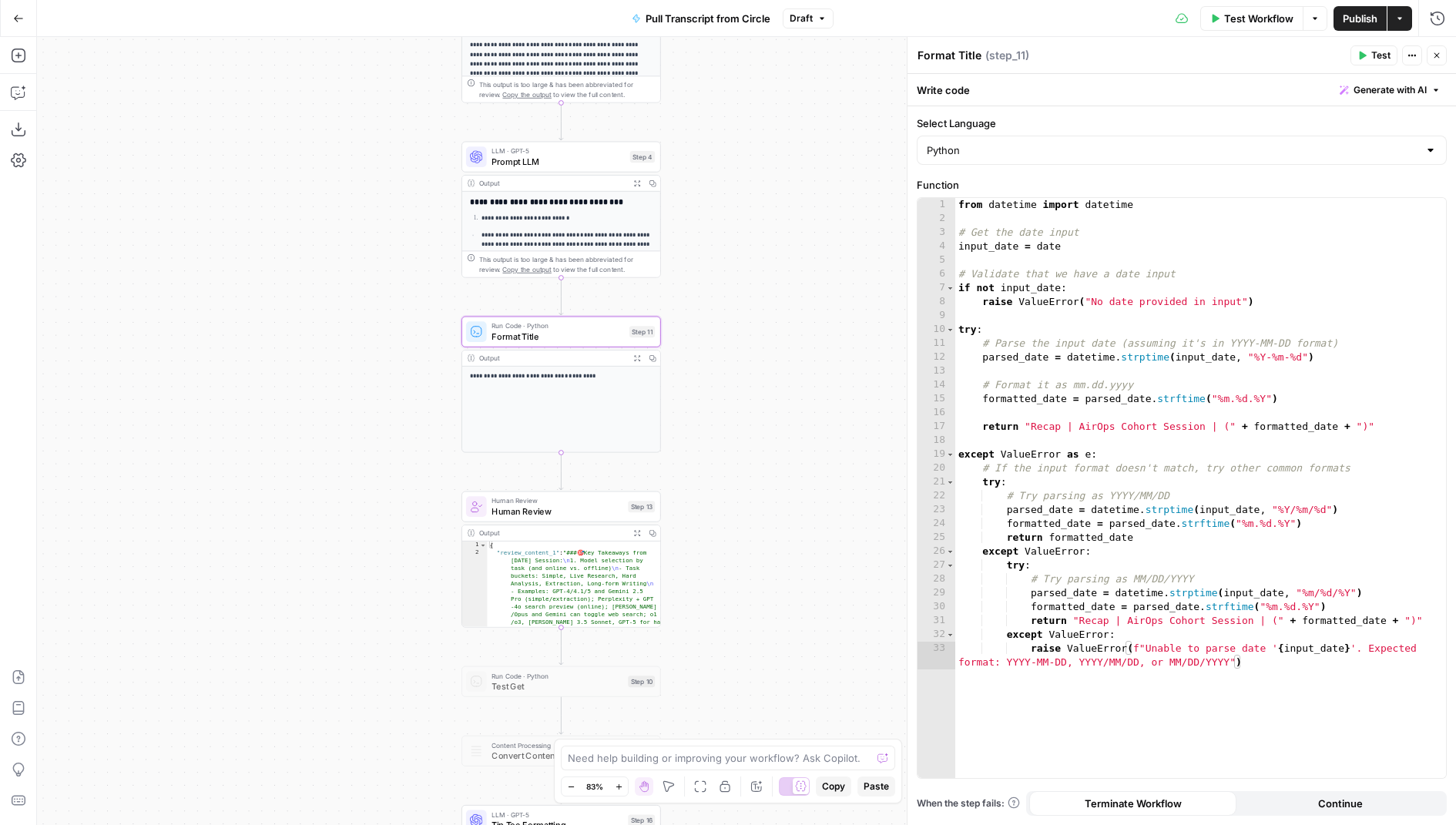
drag, startPoint x: 782, startPoint y: 292, endPoint x: 782, endPoint y: 434, distance: 142.0
click at [782, 434] on div "Workflow Set Inputs Inputs Run Code · Python Pull Transcript from Attention Con…" at bounding box center [746, 431] width 1419 height 788
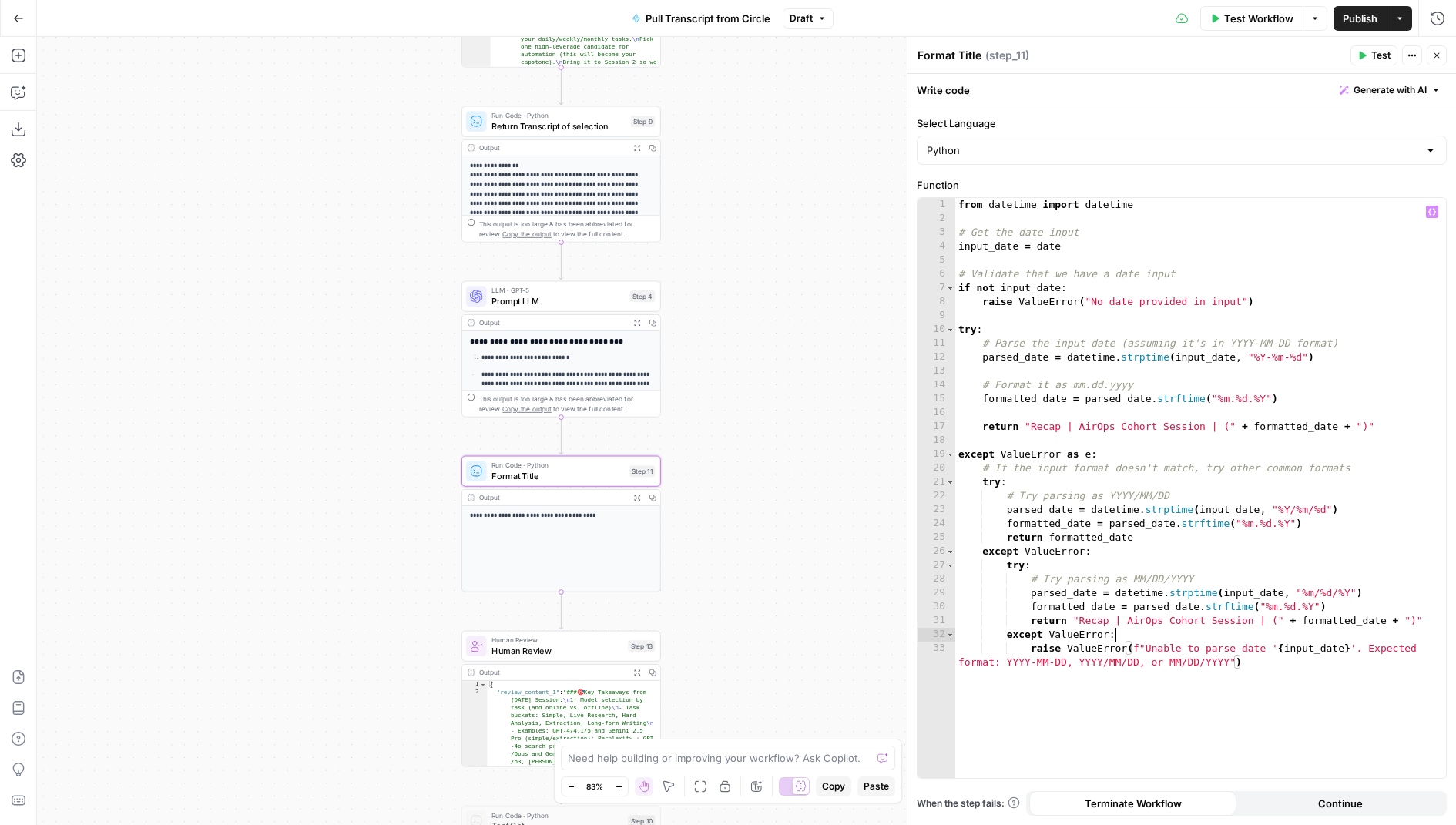
click at [1157, 641] on div "from datetime import datetime # Get the date input input_date = date # Validate…" at bounding box center [1201, 509] width 492 height 623
click at [1077, 622] on div "from datetime import datetime # Get the date input input_date = date # Validate…" at bounding box center [1201, 509] width 492 height 623
paste textarea "**********"
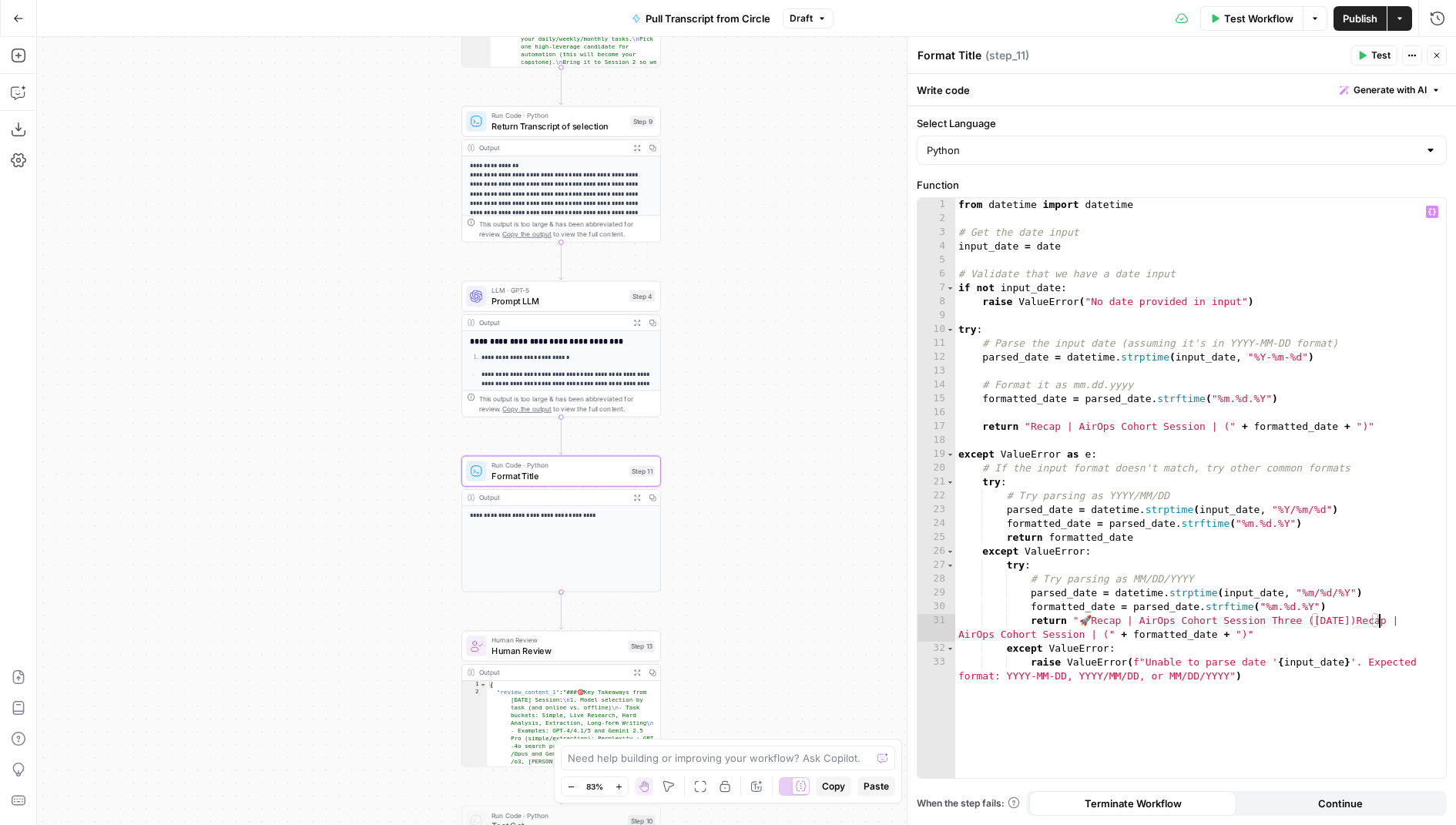
scroll to position [0, 32]
drag, startPoint x: 1098, startPoint y: 635, endPoint x: 1431, endPoint y: 621, distance: 333.3
click at [1431, 621] on div "from datetime import datetime # Get the date input input_date = date # Validate…" at bounding box center [1201, 509] width 492 height 623
drag, startPoint x: 1382, startPoint y: 623, endPoint x: 1277, endPoint y: 623, distance: 105.0
click at [1277, 623] on div "from datetime import datetime # Get the date input input_date = date # Validate…" at bounding box center [1201, 509] width 492 height 623
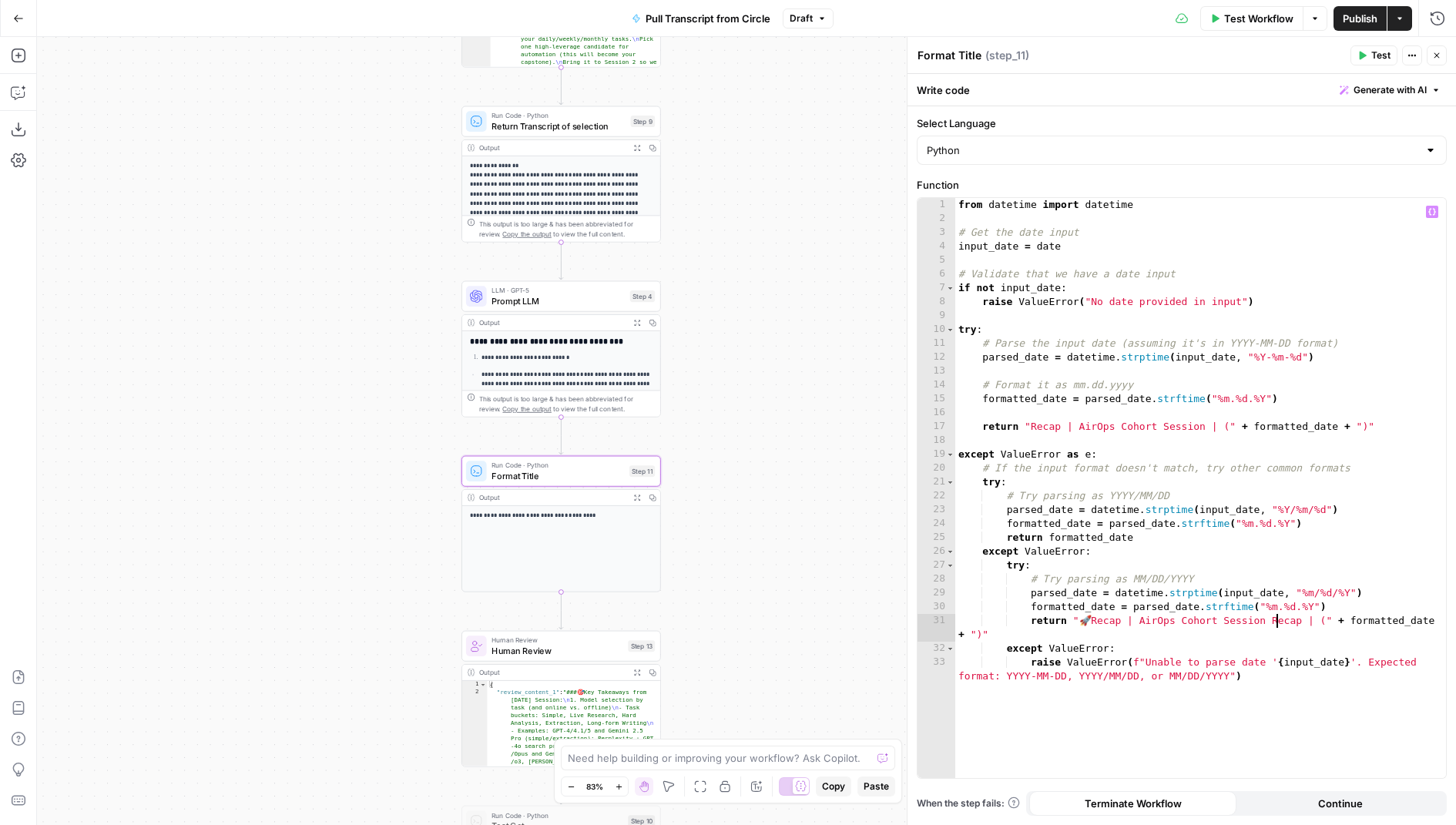
type textarea "**********"
click at [1432, 58] on icon "button" at bounding box center [1436, 56] width 9 height 9
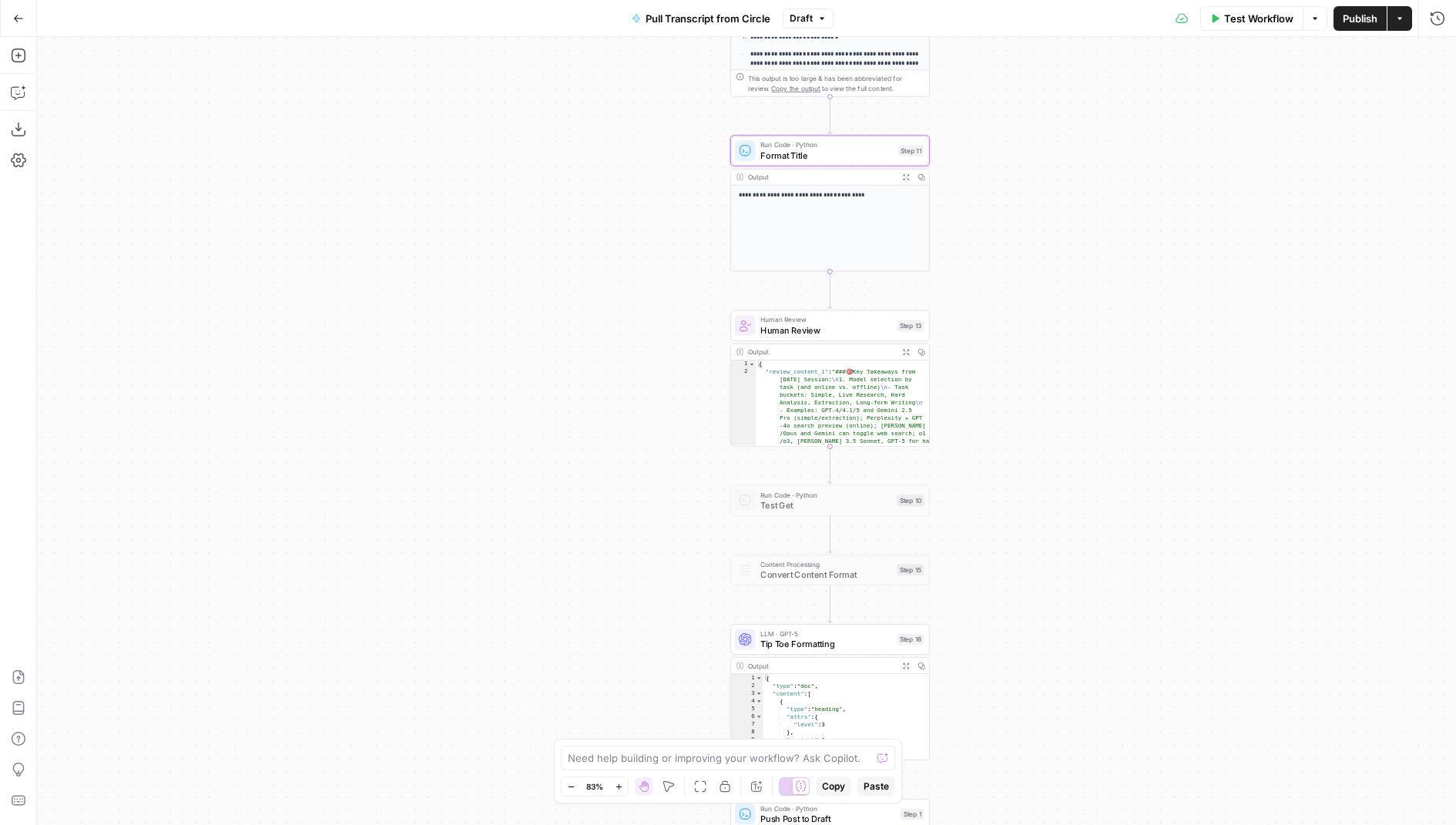
drag, startPoint x: 721, startPoint y: 503, endPoint x: 989, endPoint y: 142, distance: 449.6
click at [988, 142] on div "Workflow Set Inputs Inputs Run Code · Python Pull Transcript from Attention Con…" at bounding box center [746, 431] width 1419 height 788
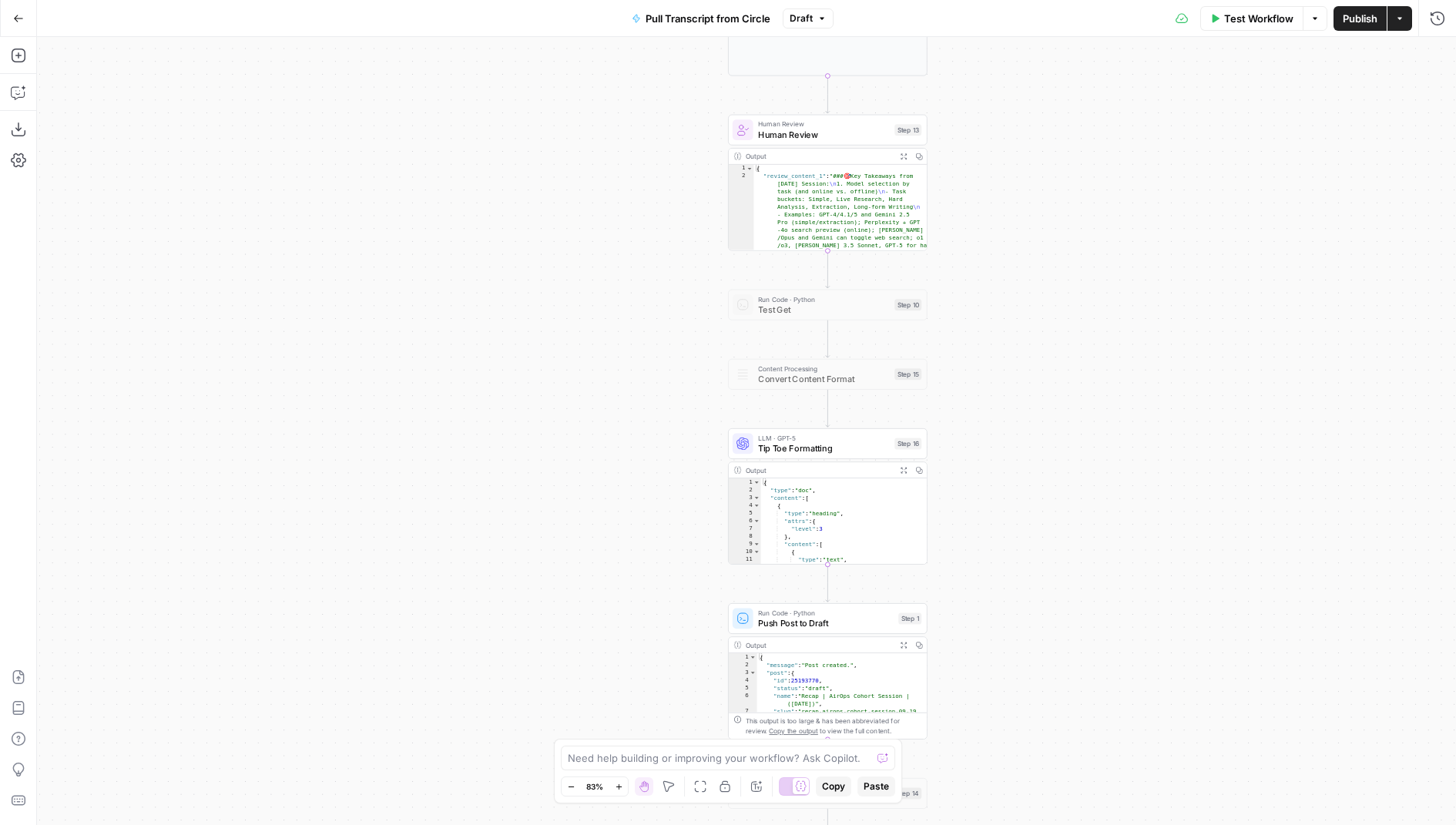
drag, startPoint x: 628, startPoint y: 533, endPoint x: 628, endPoint y: 192, distance: 341.0
click at [628, 194] on div "Workflow Set Inputs Inputs Run Code · Python Pull Transcript from Attention Con…" at bounding box center [746, 431] width 1419 height 788
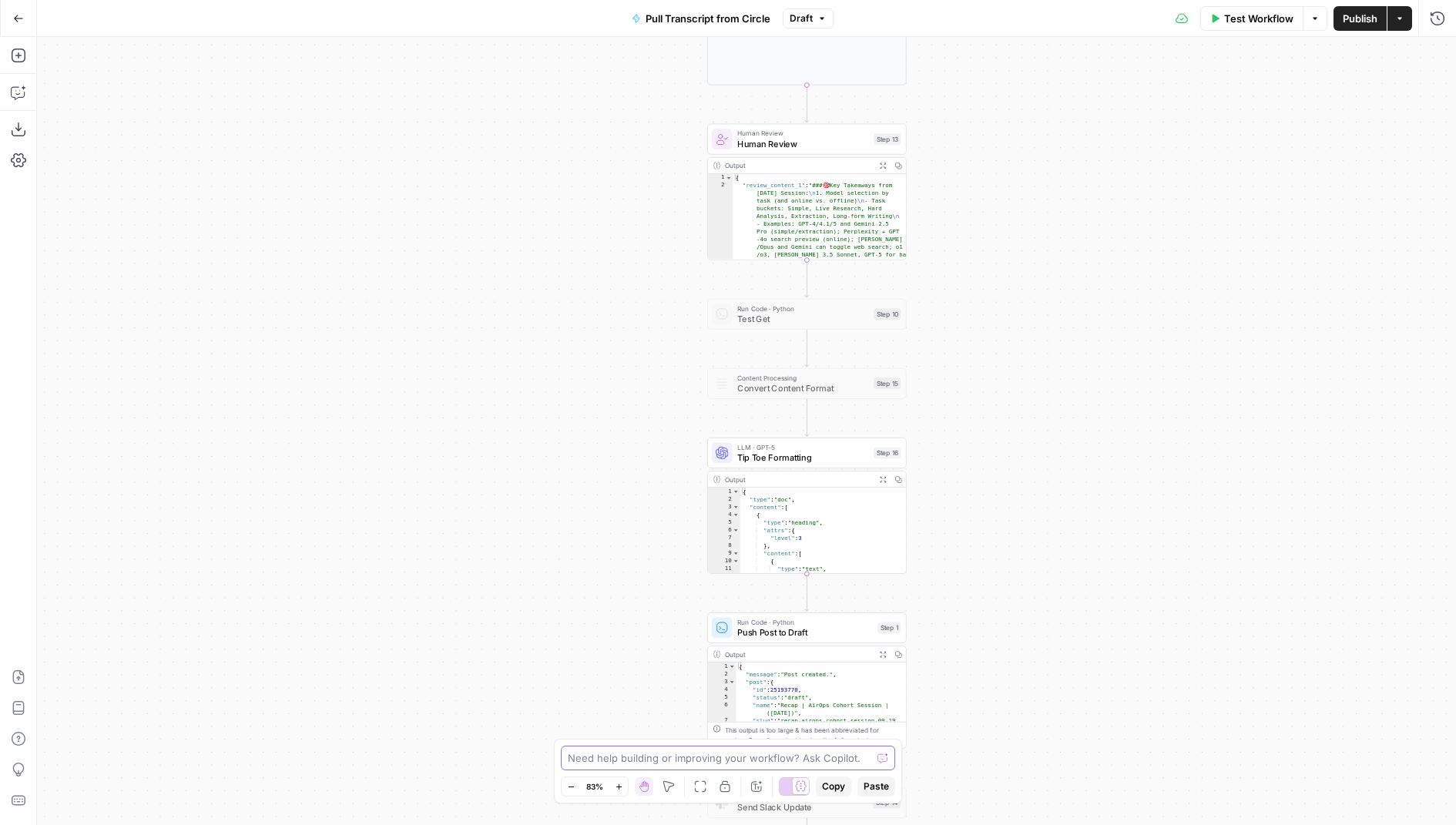
drag, startPoint x: 652, startPoint y: 596, endPoint x: 621, endPoint y: 825, distance: 231.1
click at [621, 825] on div "Workflow Set Inputs Inputs Run Code · Python Pull Transcript from Attention Con…" at bounding box center [746, 431] width 1419 height 788
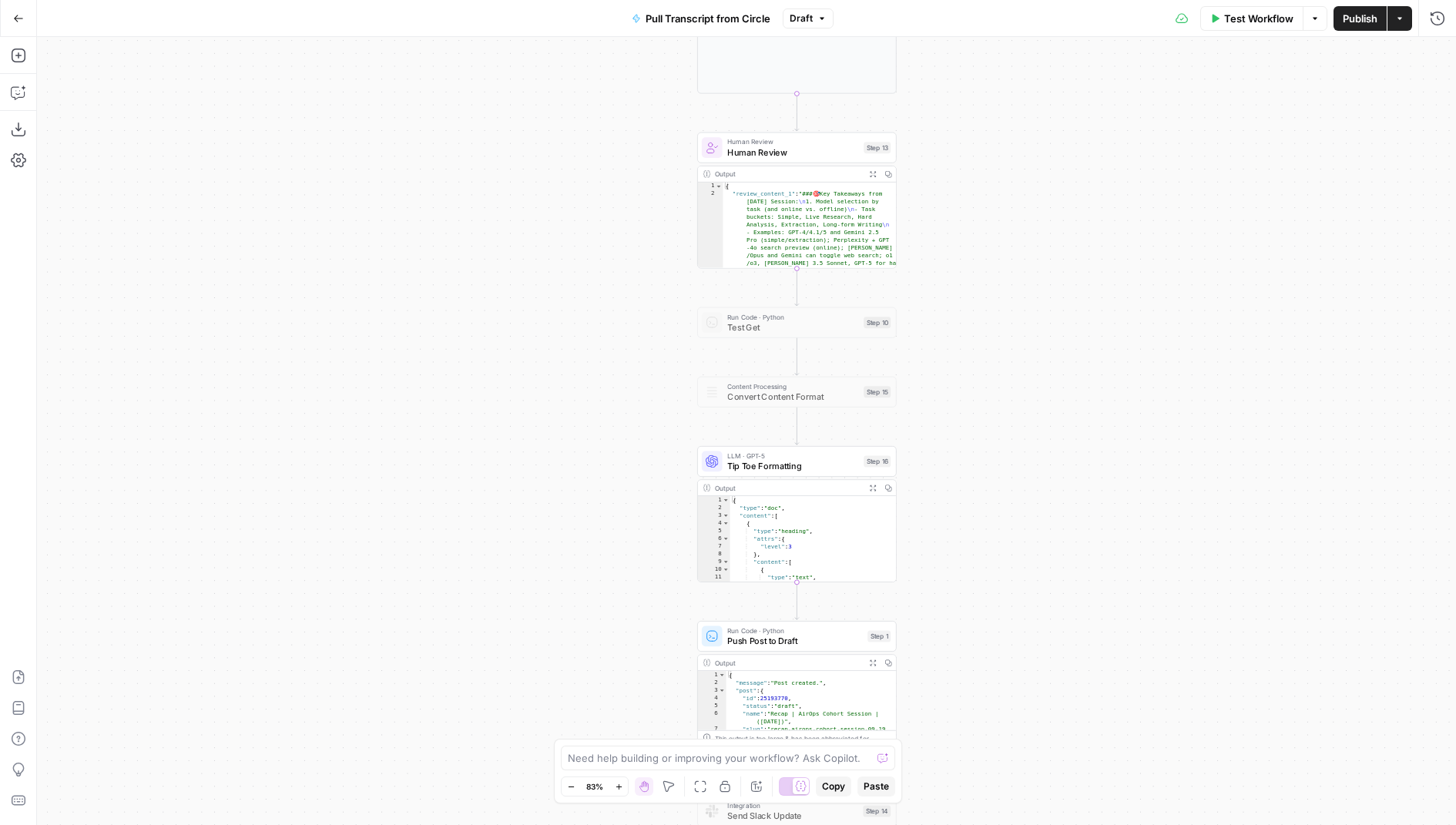
drag, startPoint x: 614, startPoint y: 331, endPoint x: 614, endPoint y: 727, distance: 396.0
click at [614, 727] on div "Workflow Set Inputs Inputs Run Code · Python Pull Transcript from Attention Con…" at bounding box center [746, 431] width 1419 height 788
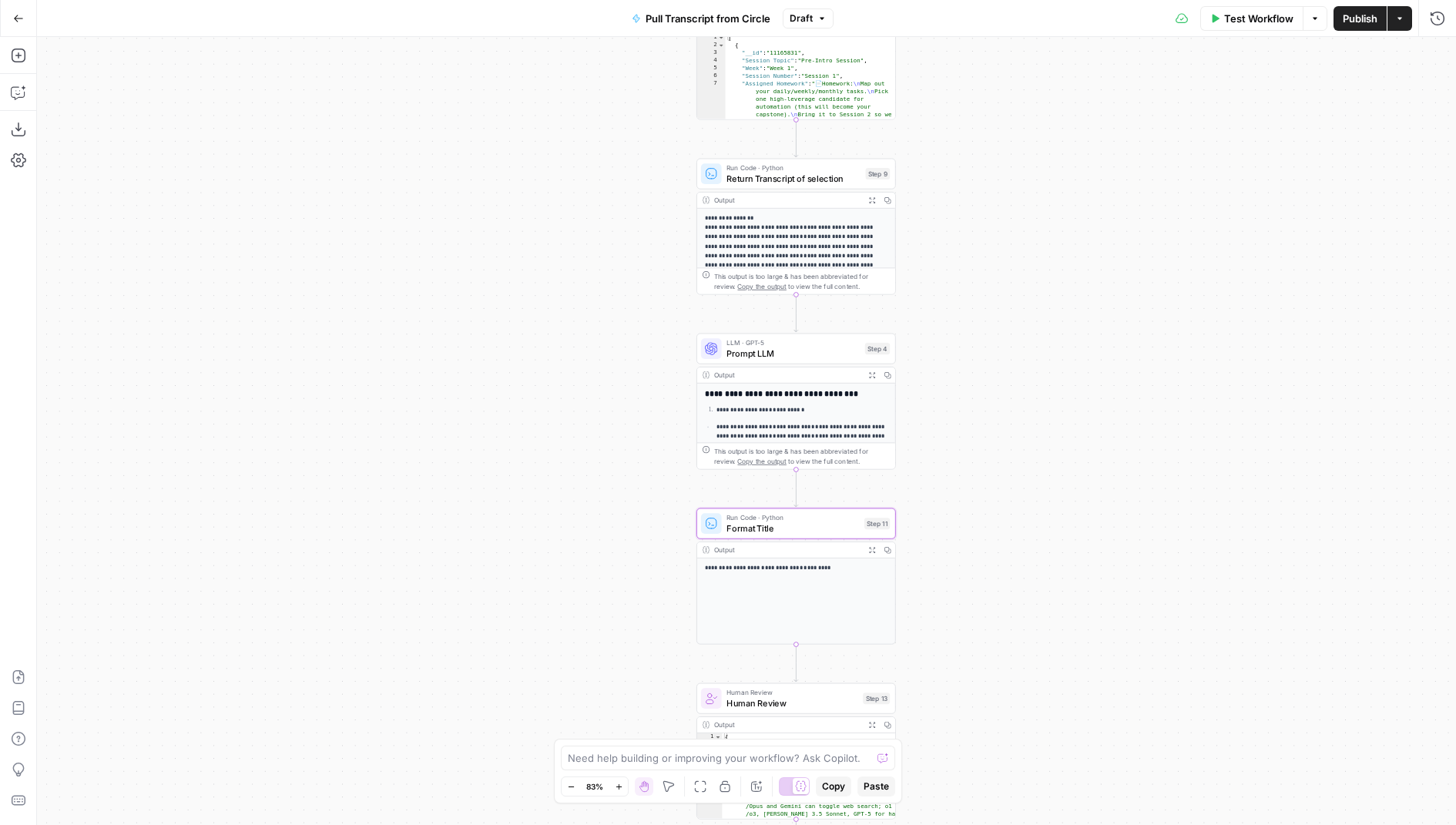
drag, startPoint x: 594, startPoint y: 305, endPoint x: 594, endPoint y: 408, distance: 103.0
click at [594, 469] on div "Workflow Set Inputs Inputs Run Code · Python Pull Transcript from Attention Con…" at bounding box center [746, 431] width 1419 height 788
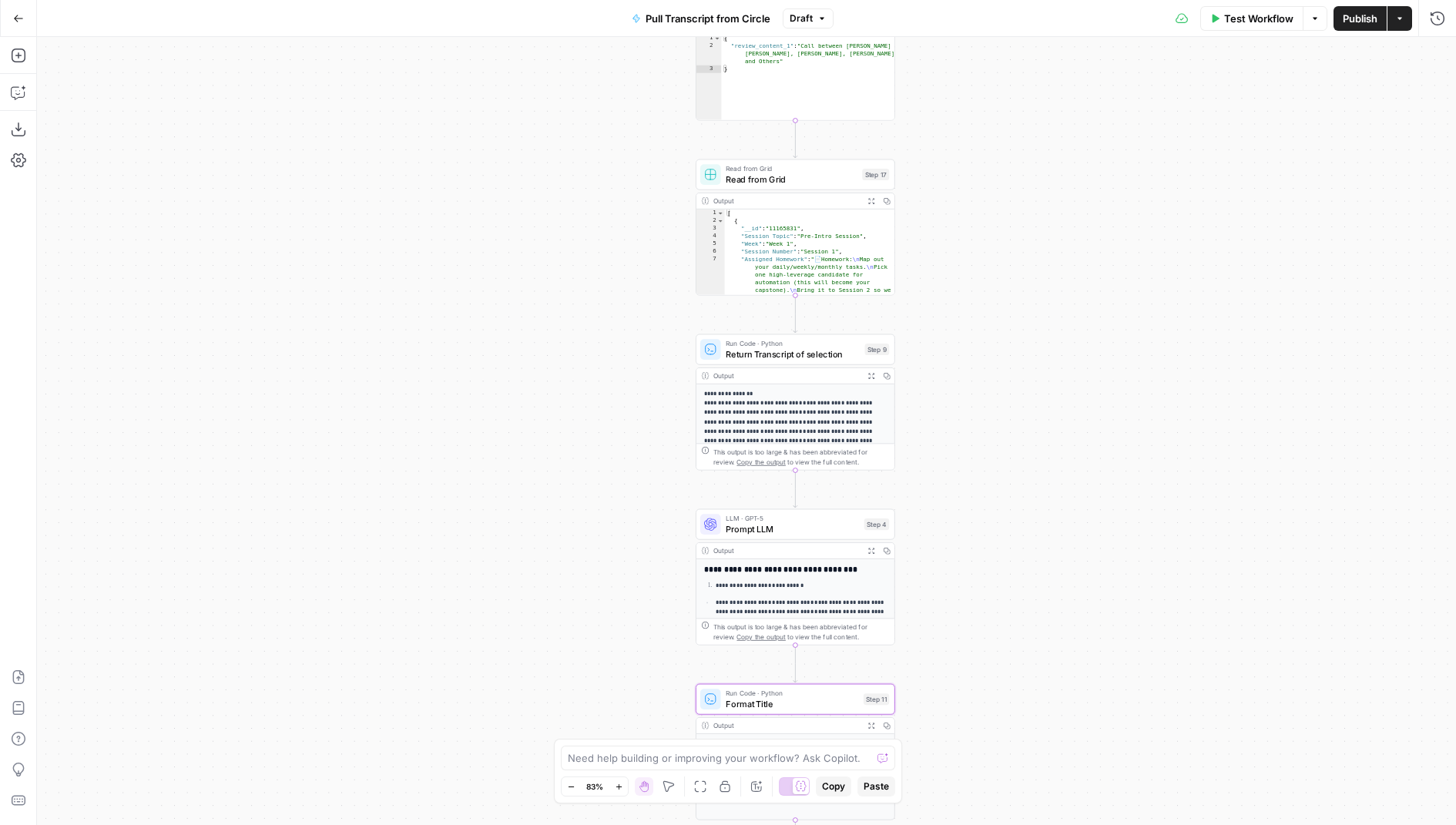
drag, startPoint x: 626, startPoint y: 296, endPoint x: 626, endPoint y: 471, distance: 175.0
click at [626, 471] on div "Workflow Set Inputs Inputs Run Code · Python Pull Transcript from Attention Con…" at bounding box center [746, 431] width 1419 height 788
click at [761, 525] on span "Prompt LLM" at bounding box center [792, 530] width 133 height 13
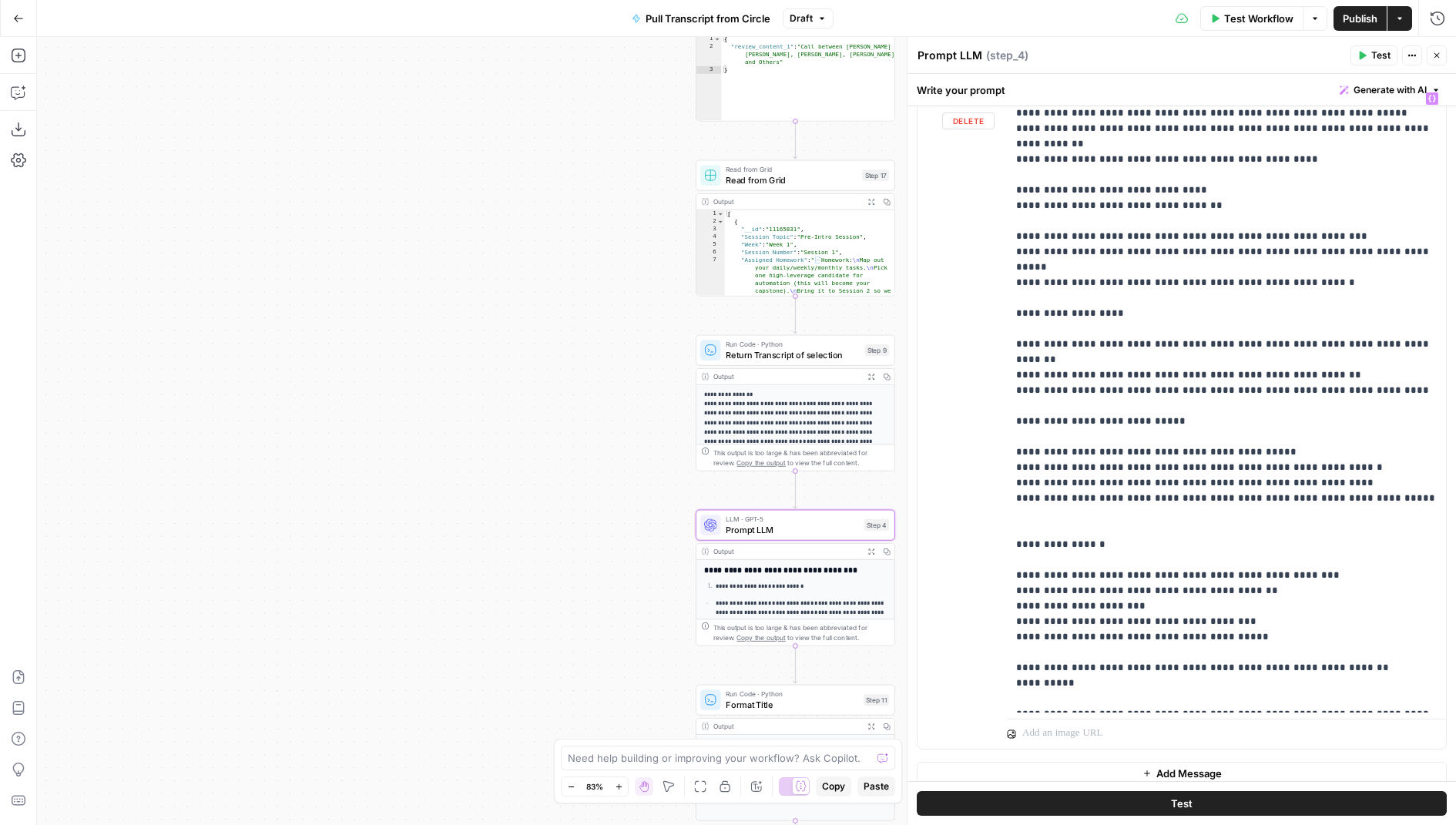
scroll to position [209, 0]
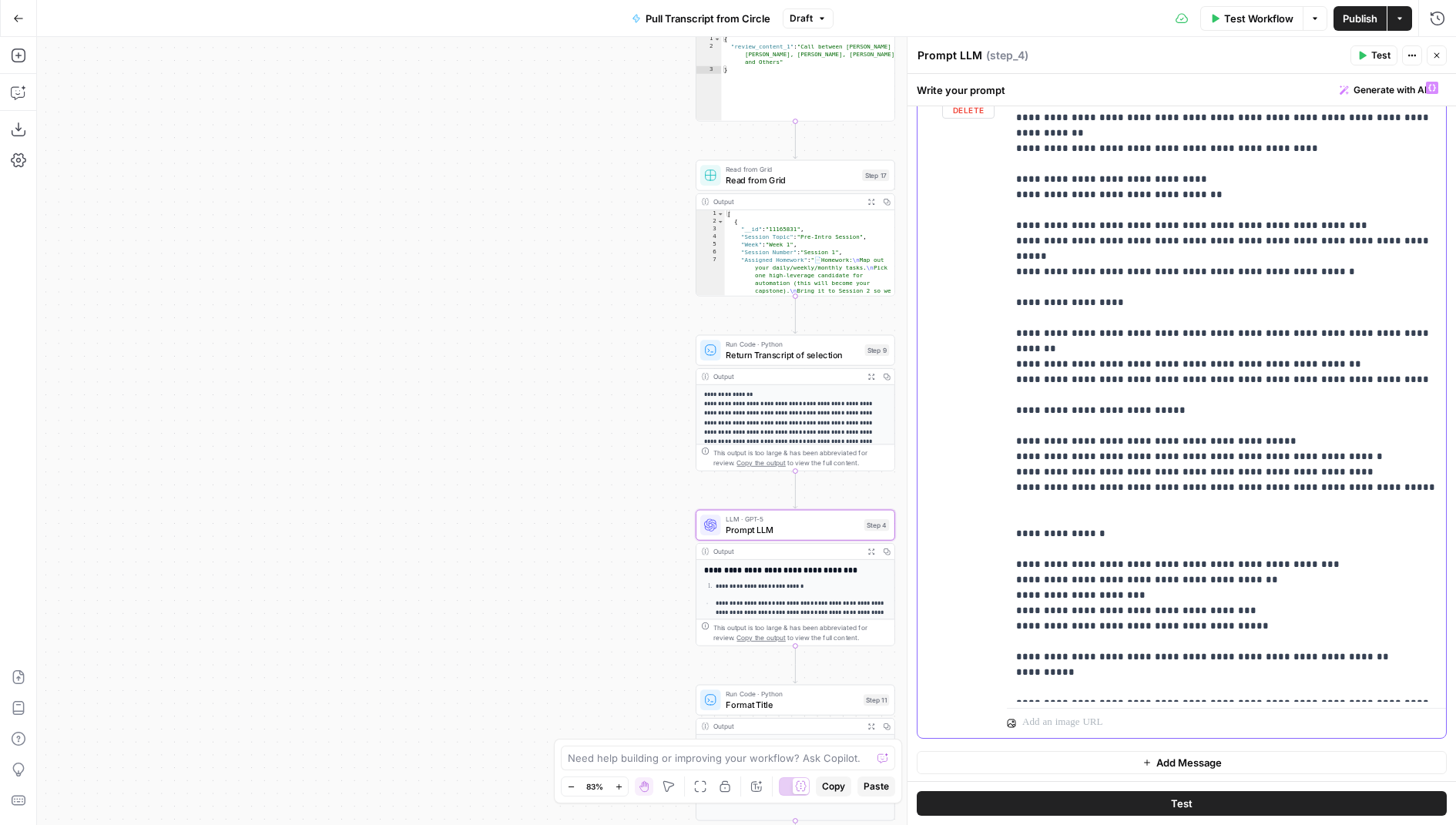
click at [1112, 551] on p "**********" at bounding box center [1227, 126] width 422 height 1141
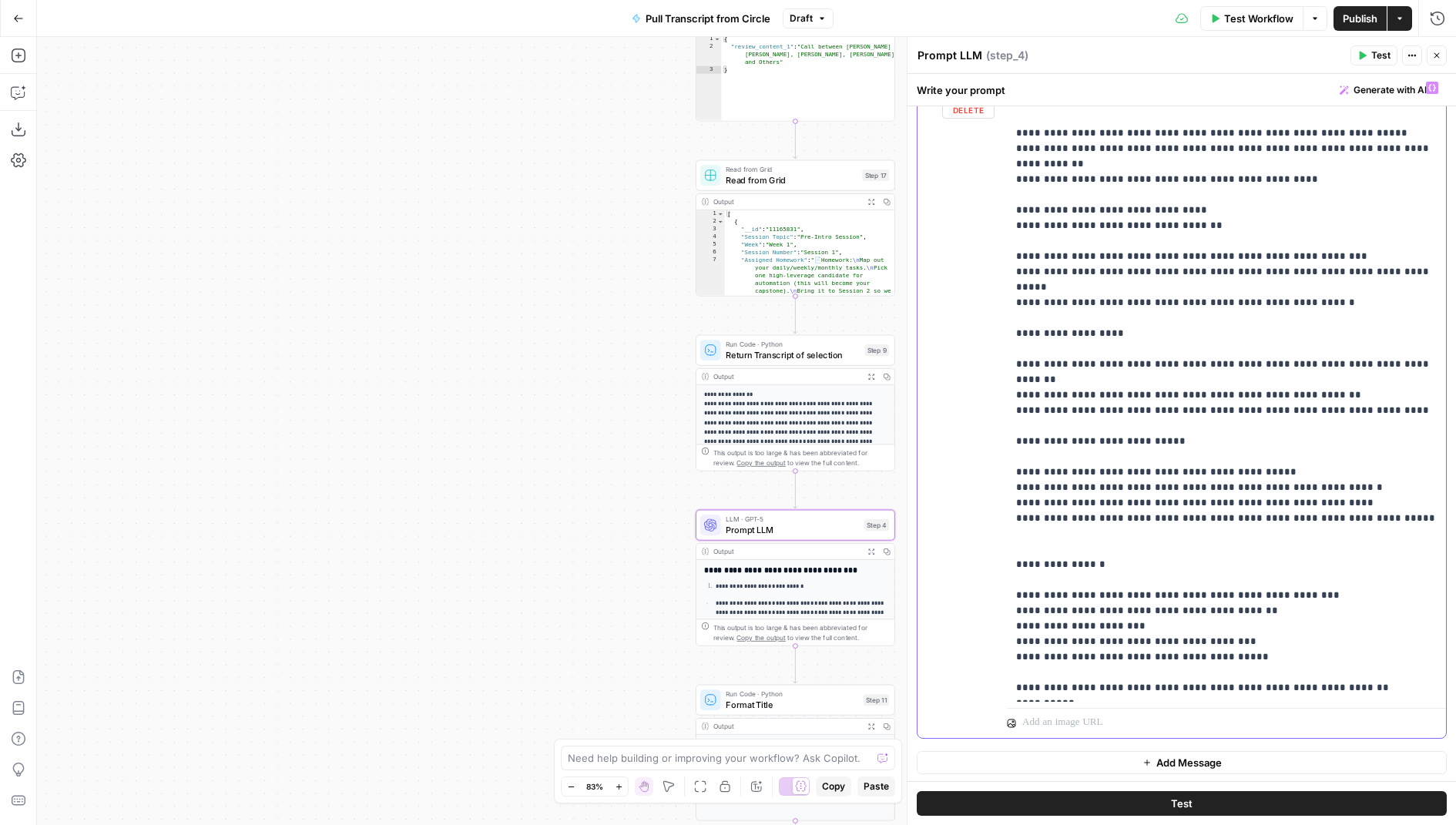
scroll to position [493, 0]
click at [1269, 579] on p "**********" at bounding box center [1227, 157] width 422 height 1141
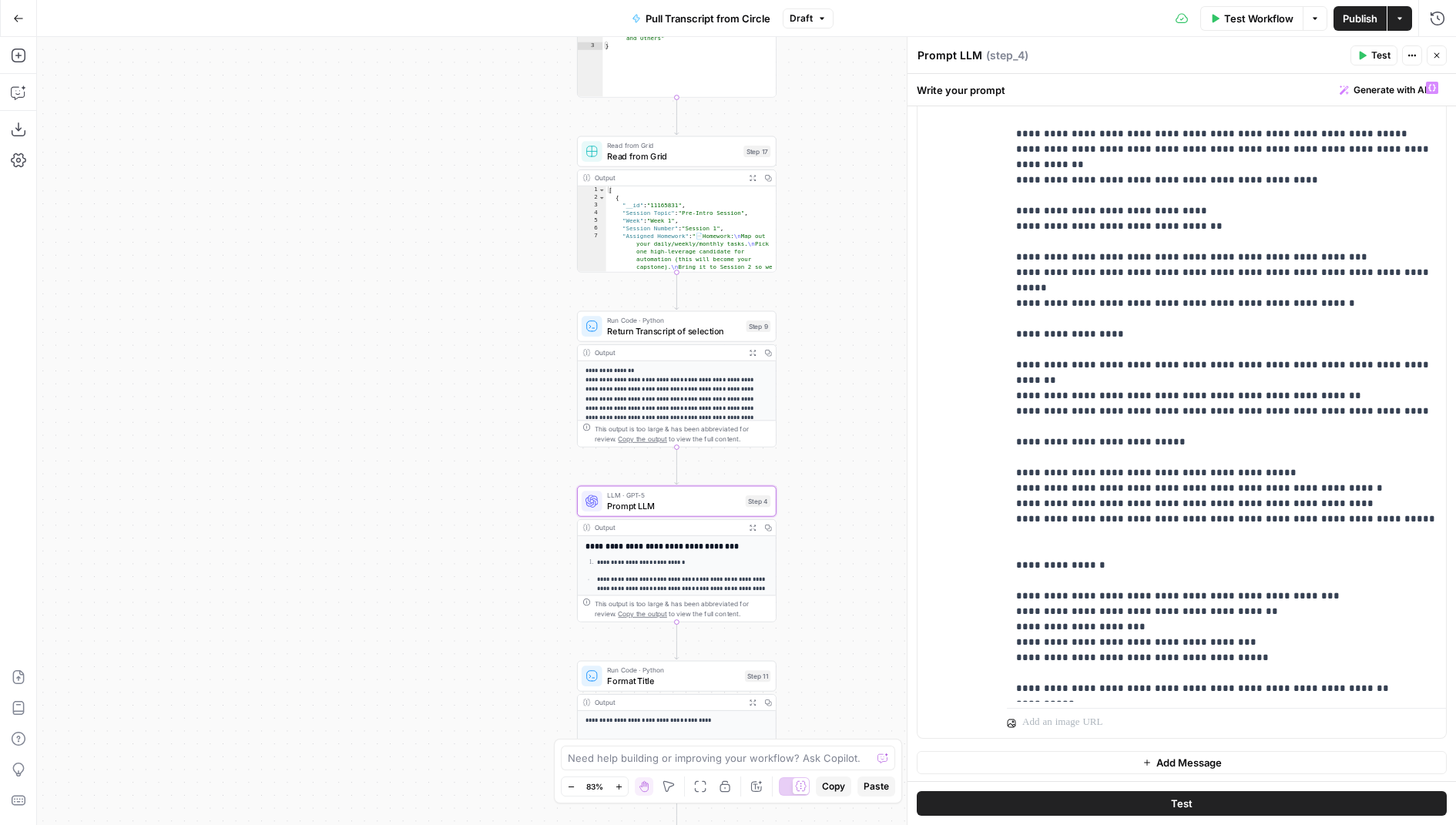
drag, startPoint x: 623, startPoint y: 507, endPoint x: 416, endPoint y: 301, distance: 292.0
click at [408, 304] on div "Workflow Set Inputs Inputs Run Code · Python Pull Transcript from Attention Con…" at bounding box center [746, 431] width 1419 height 788
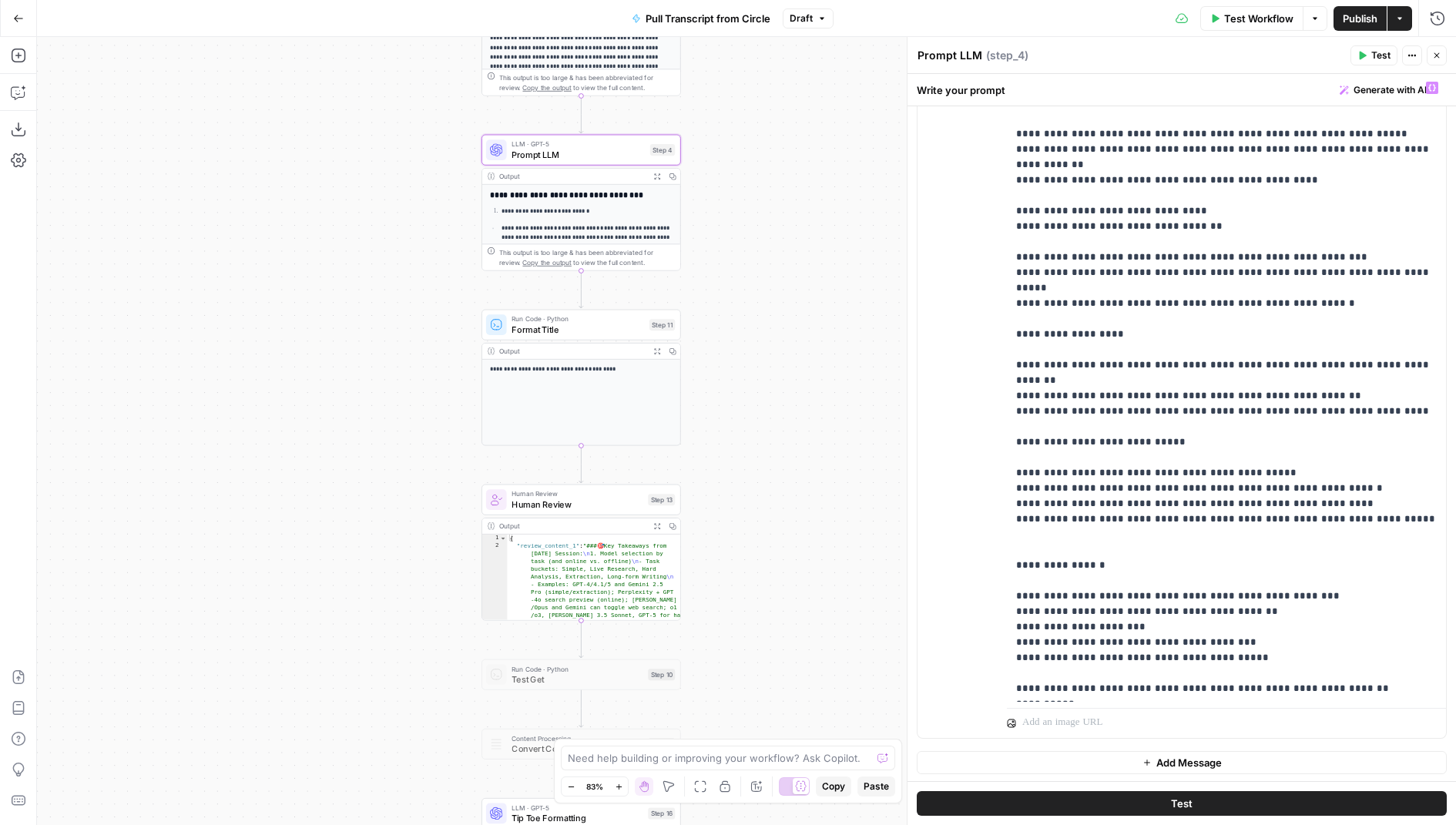
drag, startPoint x: 359, startPoint y: 530, endPoint x: 360, endPoint y: 356, distance: 174.0
click at [360, 356] on div "Workflow Set Inputs Inputs Run Code · Python Pull Transcript from Attention Con…" at bounding box center [746, 431] width 1419 height 788
click at [524, 336] on span "Format Title" at bounding box center [577, 329] width 132 height 13
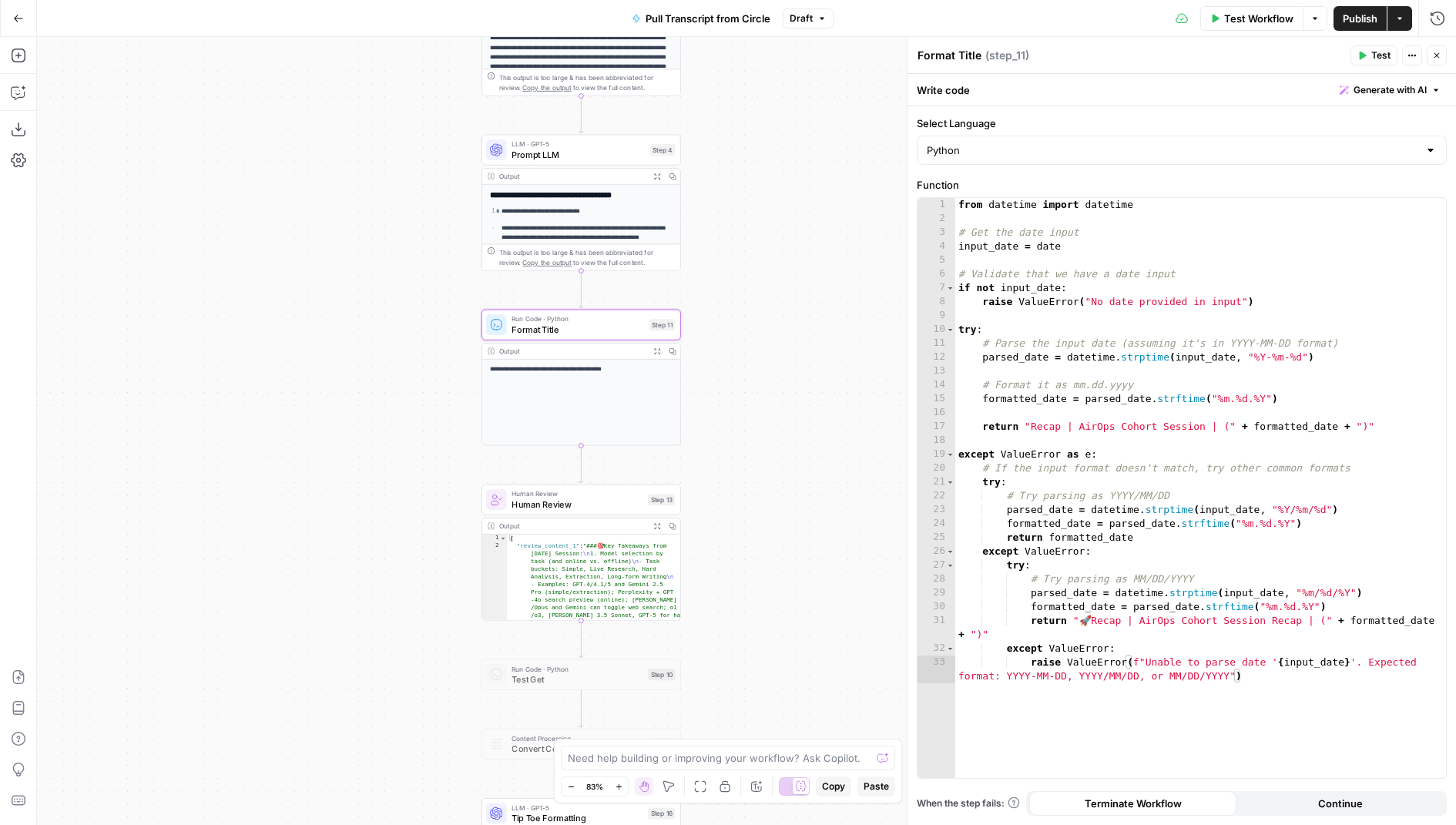
drag, startPoint x: 778, startPoint y: 501, endPoint x: 778, endPoint y: 220, distance: 281.0
click at [778, 224] on div "Workflow Set Inputs Inputs Run Code · Python Pull Transcript from Attention Con…" at bounding box center [746, 431] width 1419 height 788
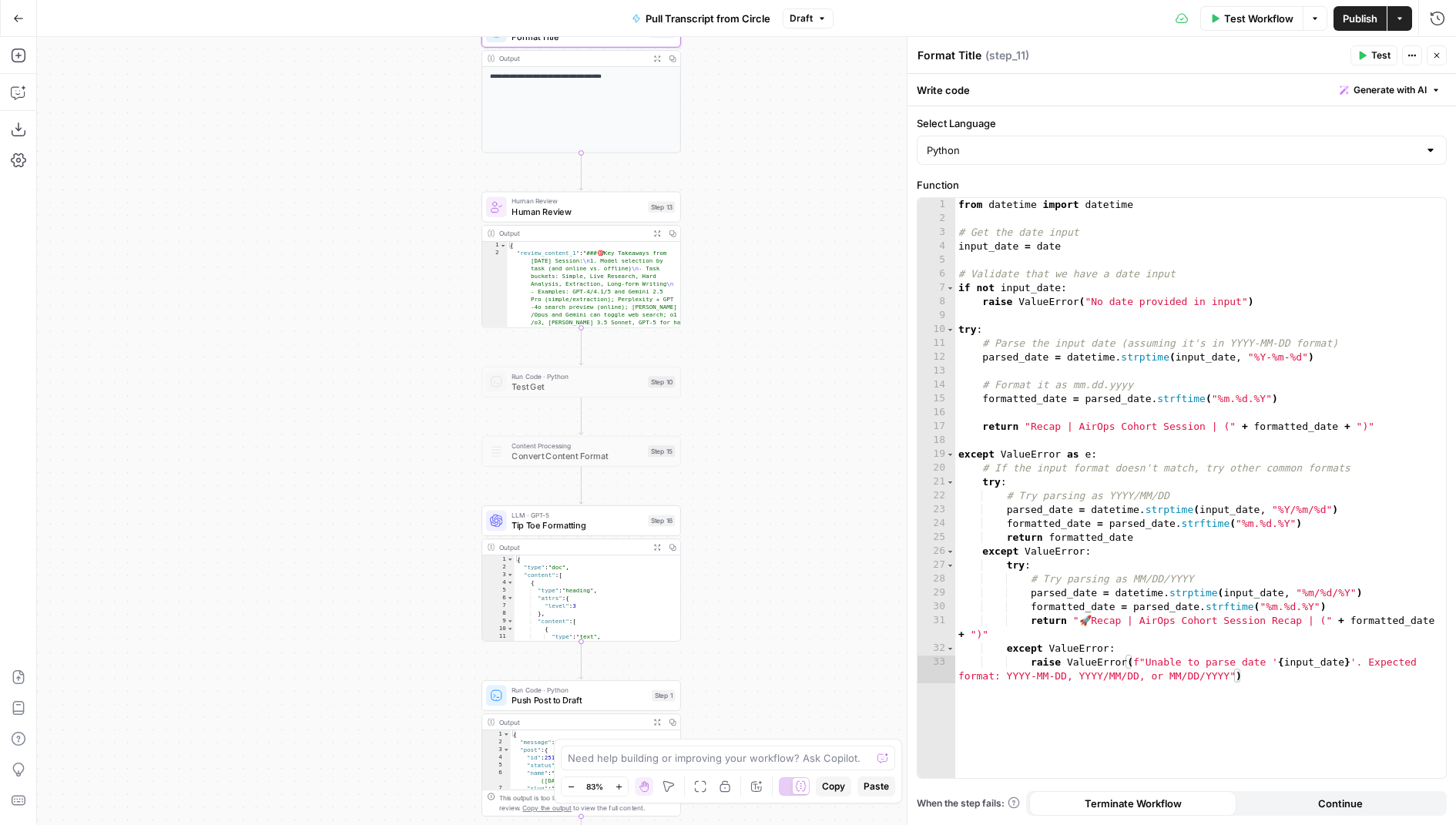
drag, startPoint x: 779, startPoint y: 449, endPoint x: 779, endPoint y: 164, distance: 285.0
click at [779, 165] on div "Workflow Set Inputs Inputs Run Code · Python Pull Transcript from Attention Con…" at bounding box center [746, 431] width 1419 height 788
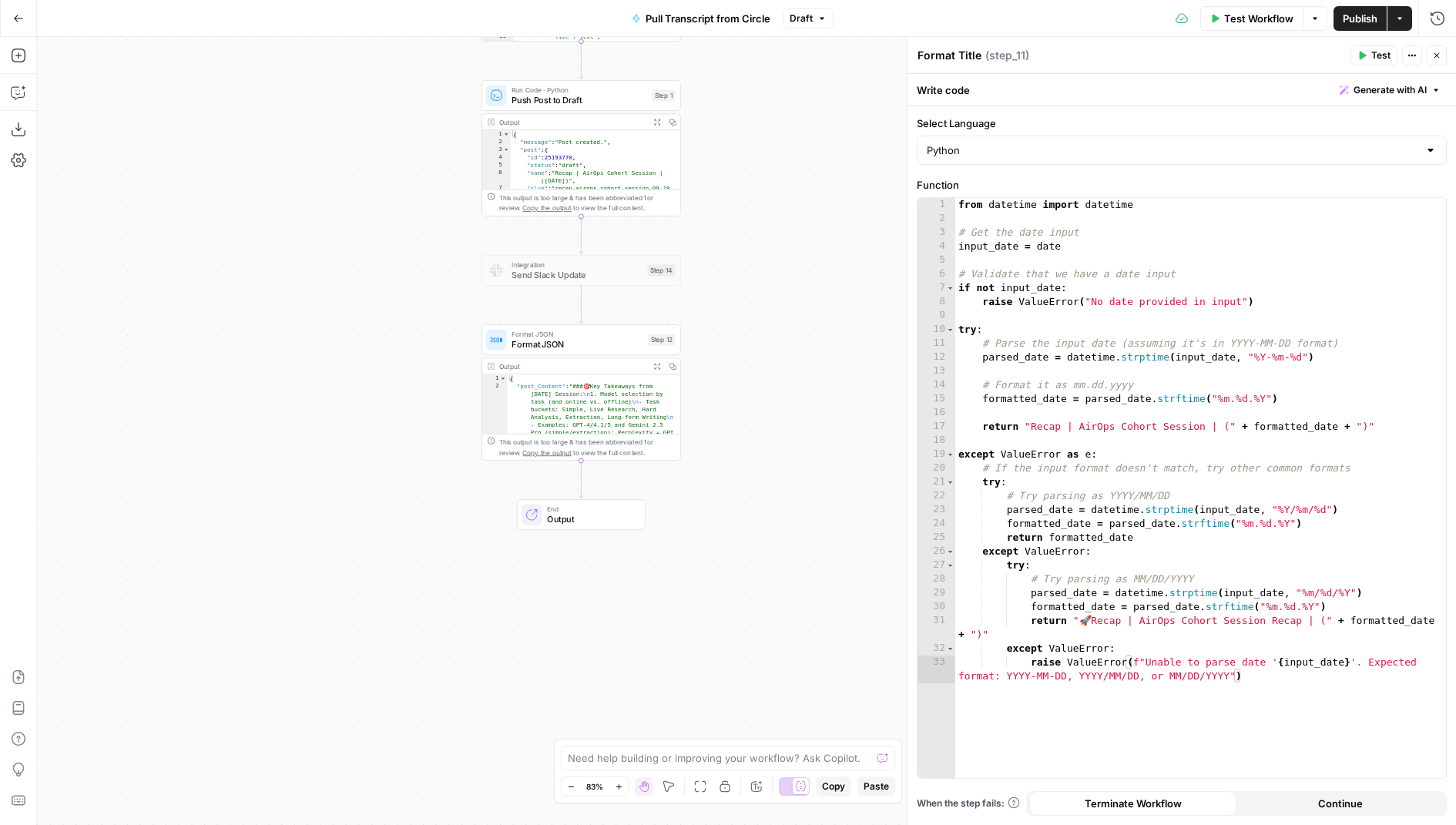
drag, startPoint x: 782, startPoint y: 392, endPoint x: 782, endPoint y: 57, distance: 335.0
click at [782, 49] on div "Workflow Set Inputs Inputs Run Code · Python Pull Transcript from Attention Con…" at bounding box center [746, 431] width 1419 height 788
click at [1356, 24] on span "Publish" at bounding box center [1360, 18] width 35 height 15
